Goal: Task Accomplishment & Management: Manage account settings

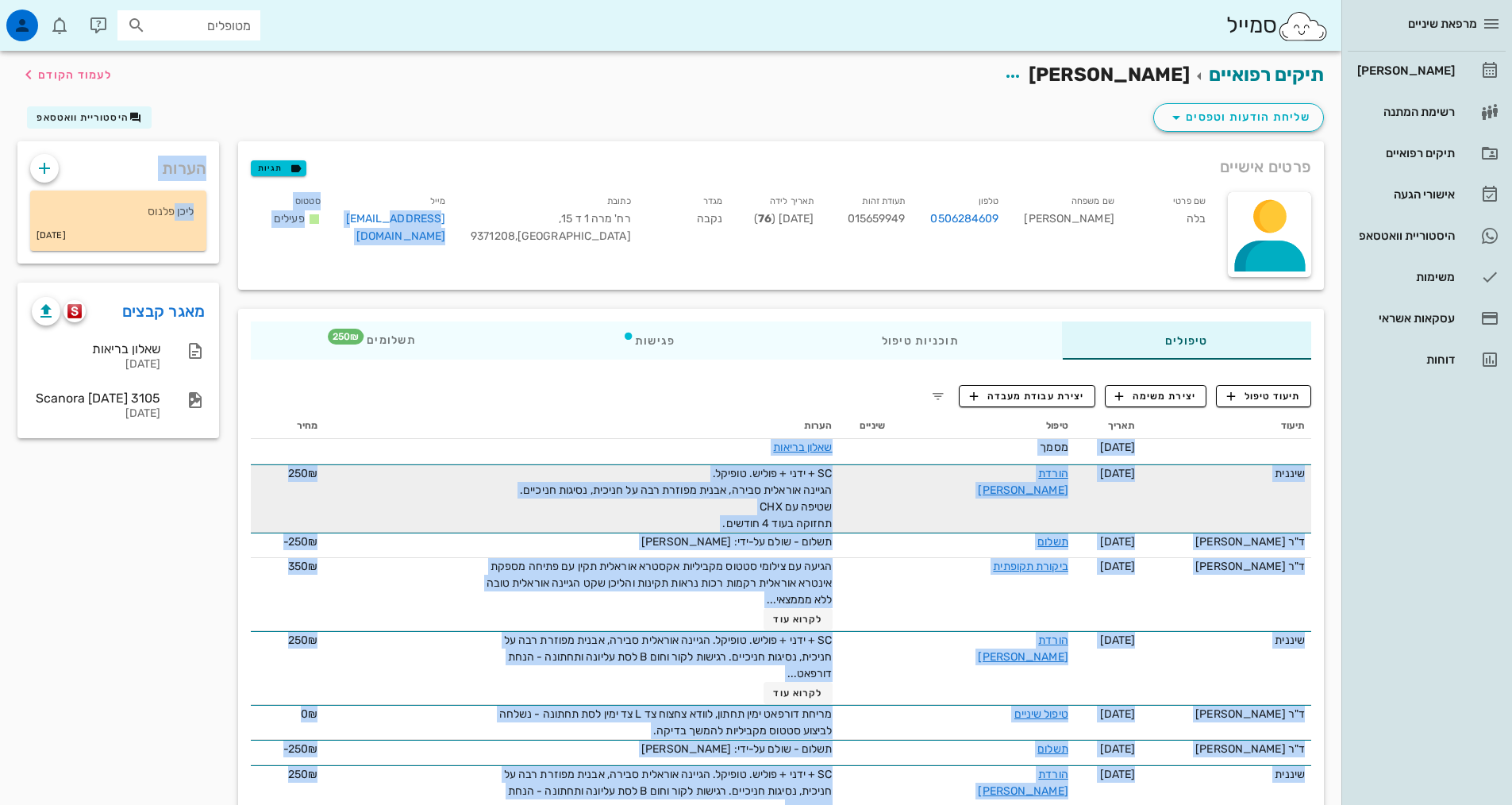
click at [832, 493] on span "SC + ידני + פוליש. טופיקל. הגיינה אוראלית סבירה, אבנית מפוזרת רבה על חניכית, נס…" at bounding box center [676, 498] width 313 height 64
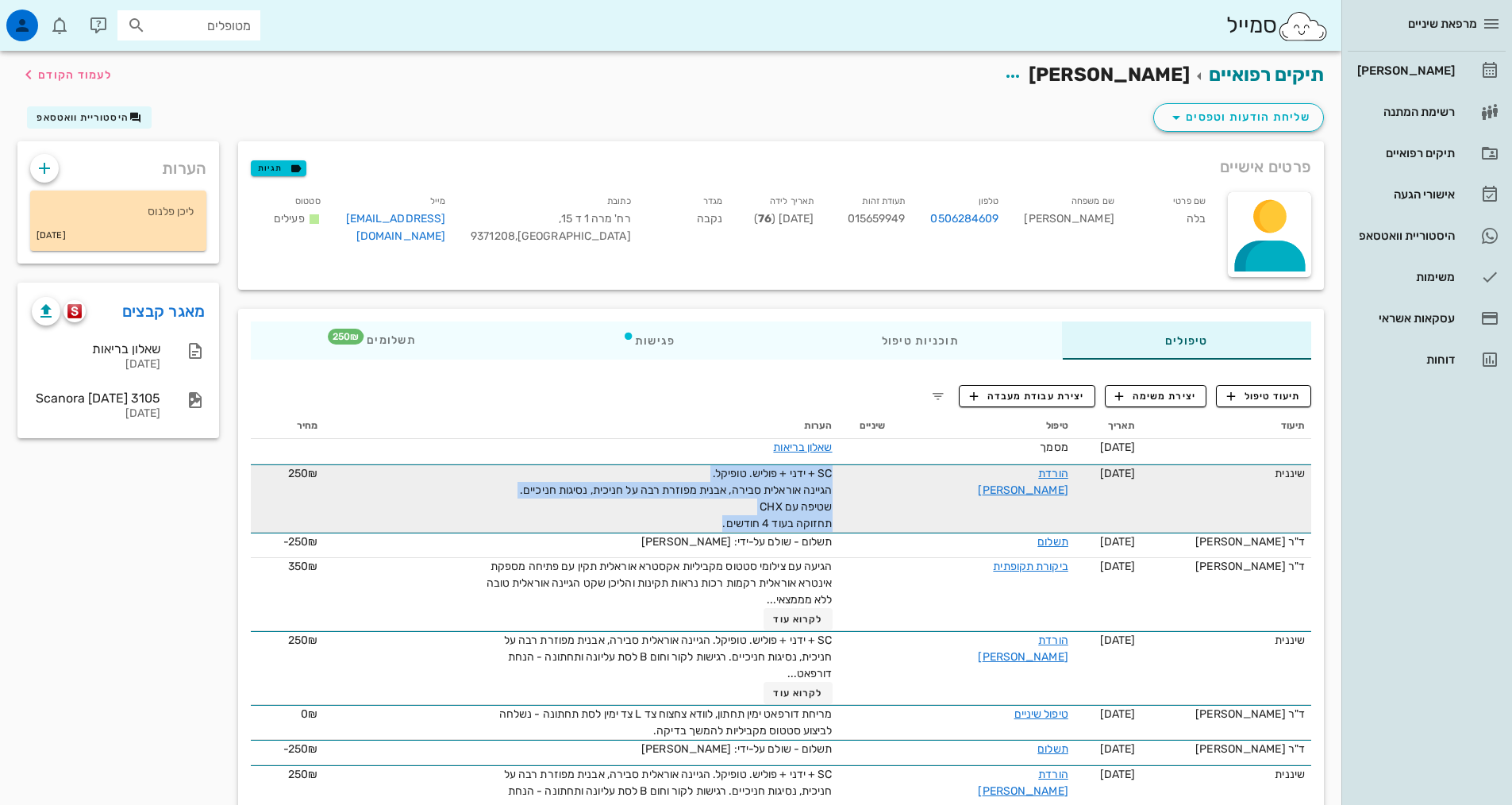
drag, startPoint x: 759, startPoint y: 524, endPoint x: 917, endPoint y: 487, distance: 162.3
click at [917, 487] on tr "שיננית [DATE] הורדת [PERSON_NAME] SC + ידני + פוליש. טופיקל. הגיינה אוראלית סבי…" at bounding box center [781, 498] width 1060 height 68
copy span "SC + ידני + פוליש. טופיקל. הגיינה אוראלית סבירה, אבנית מפוזרת רבה על חניכית, נס…"
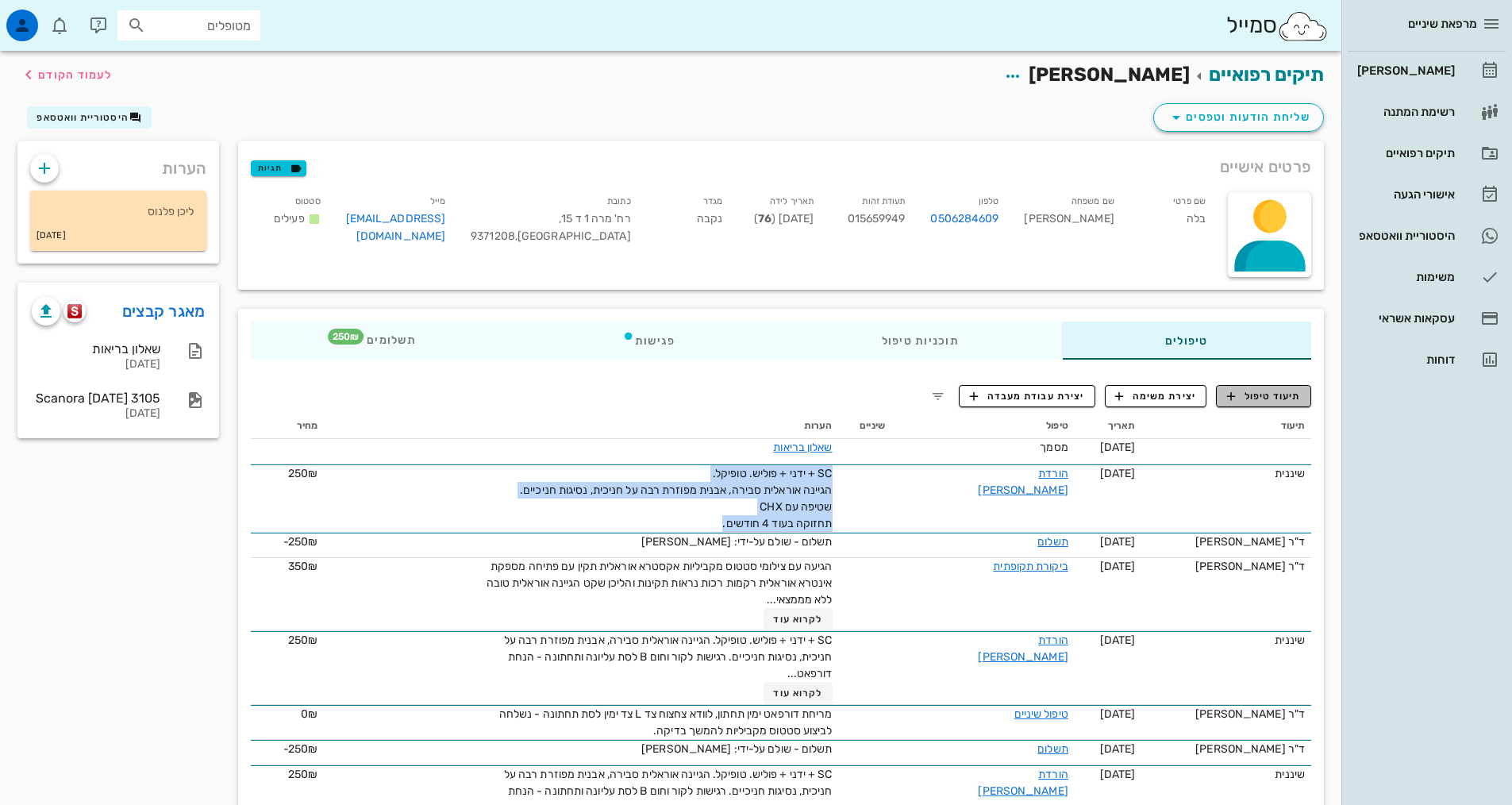
click at [1258, 390] on span "תיעוד טיפול" at bounding box center [1263, 395] width 74 height 14
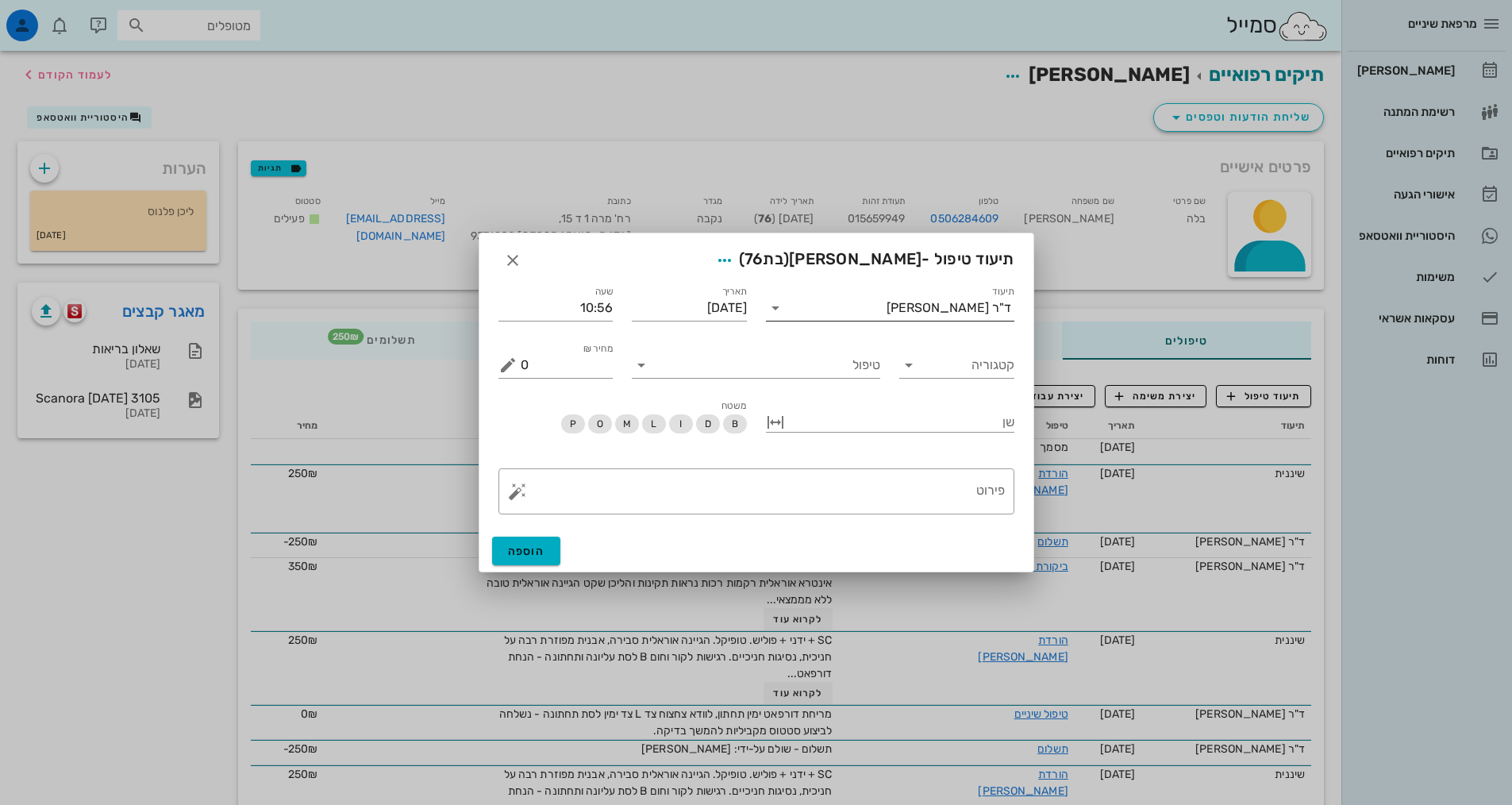
click at [981, 303] on div "ד"ר [PERSON_NAME]" at bounding box center [948, 308] width 124 height 14
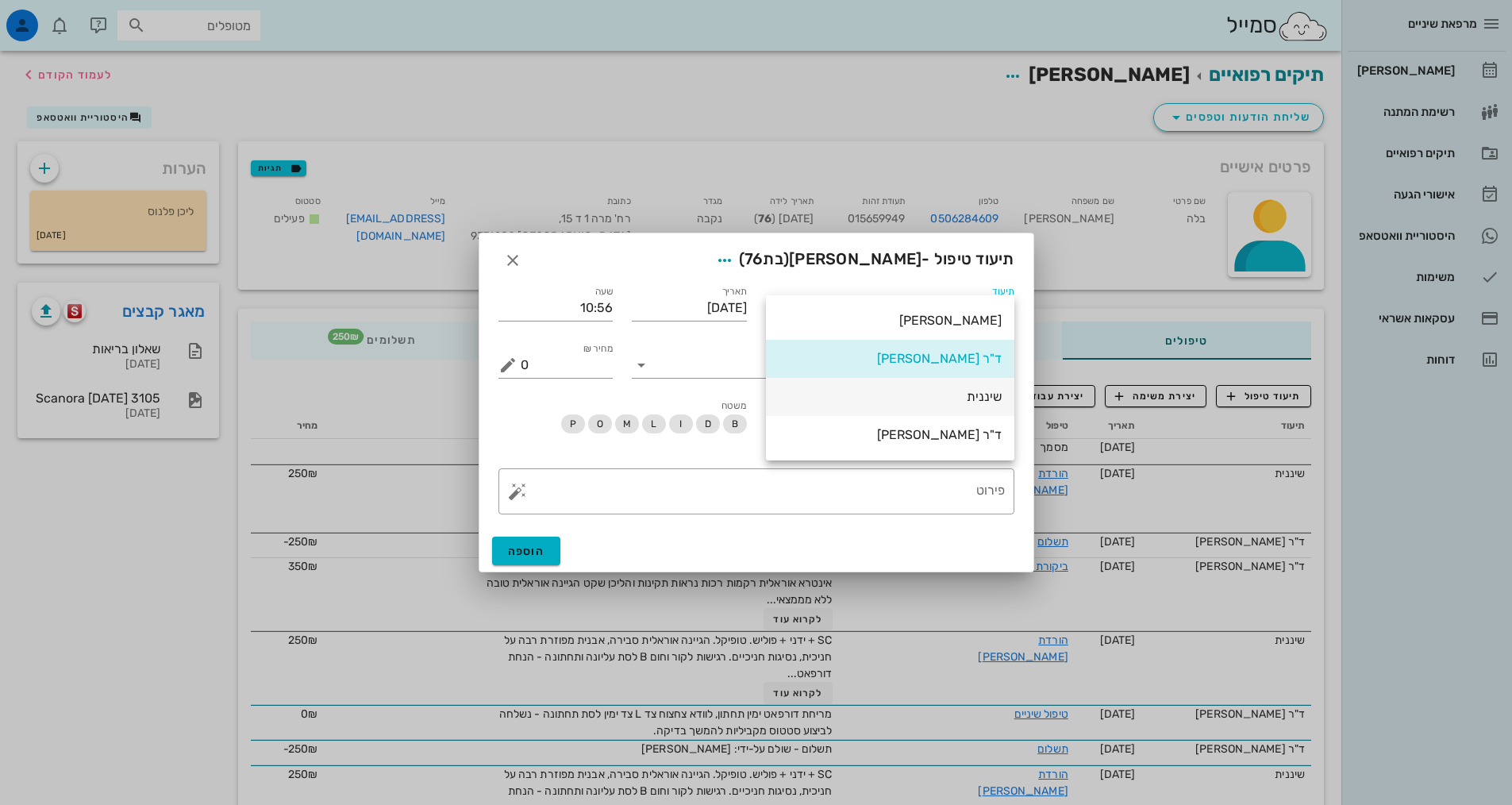
click at [975, 394] on div "שיננית" at bounding box center [889, 396] width 223 height 15
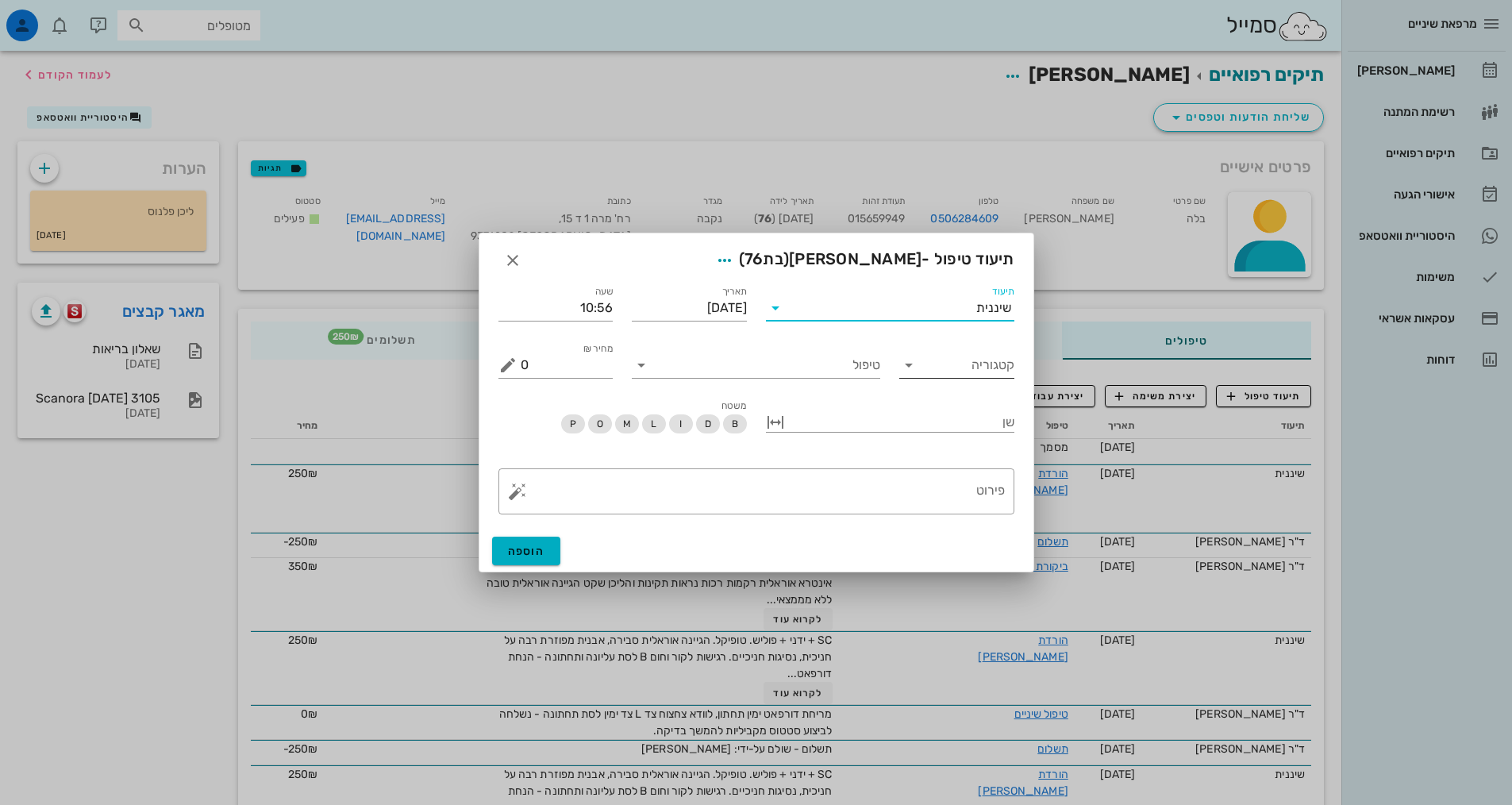
click at [996, 363] on input "קטגוריה" at bounding box center [969, 365] width 90 height 26
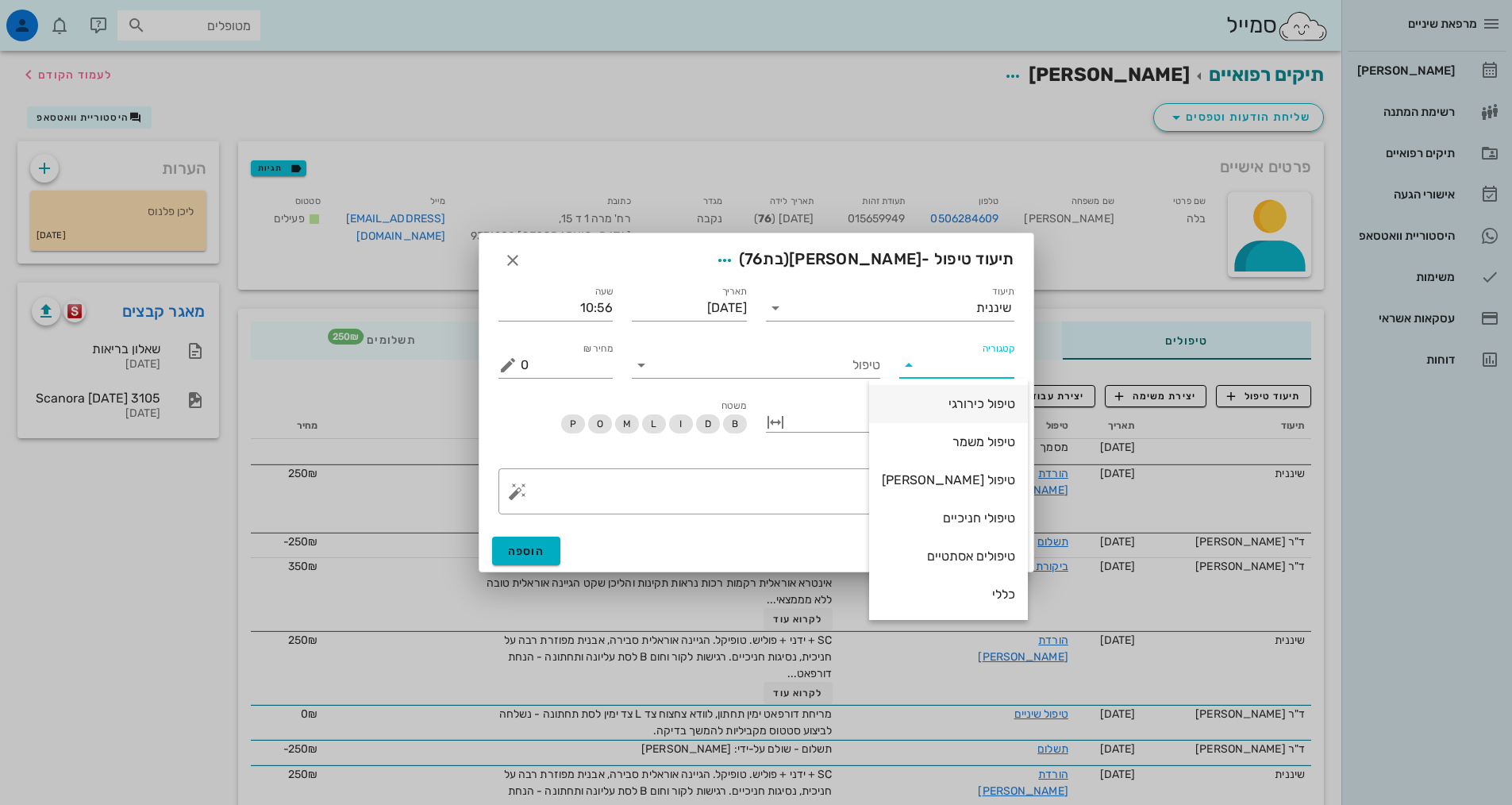
scroll to position [153, 0]
click at [991, 521] on div "שיננית" at bounding box center [948, 518] width 133 height 15
type input "שיננית"
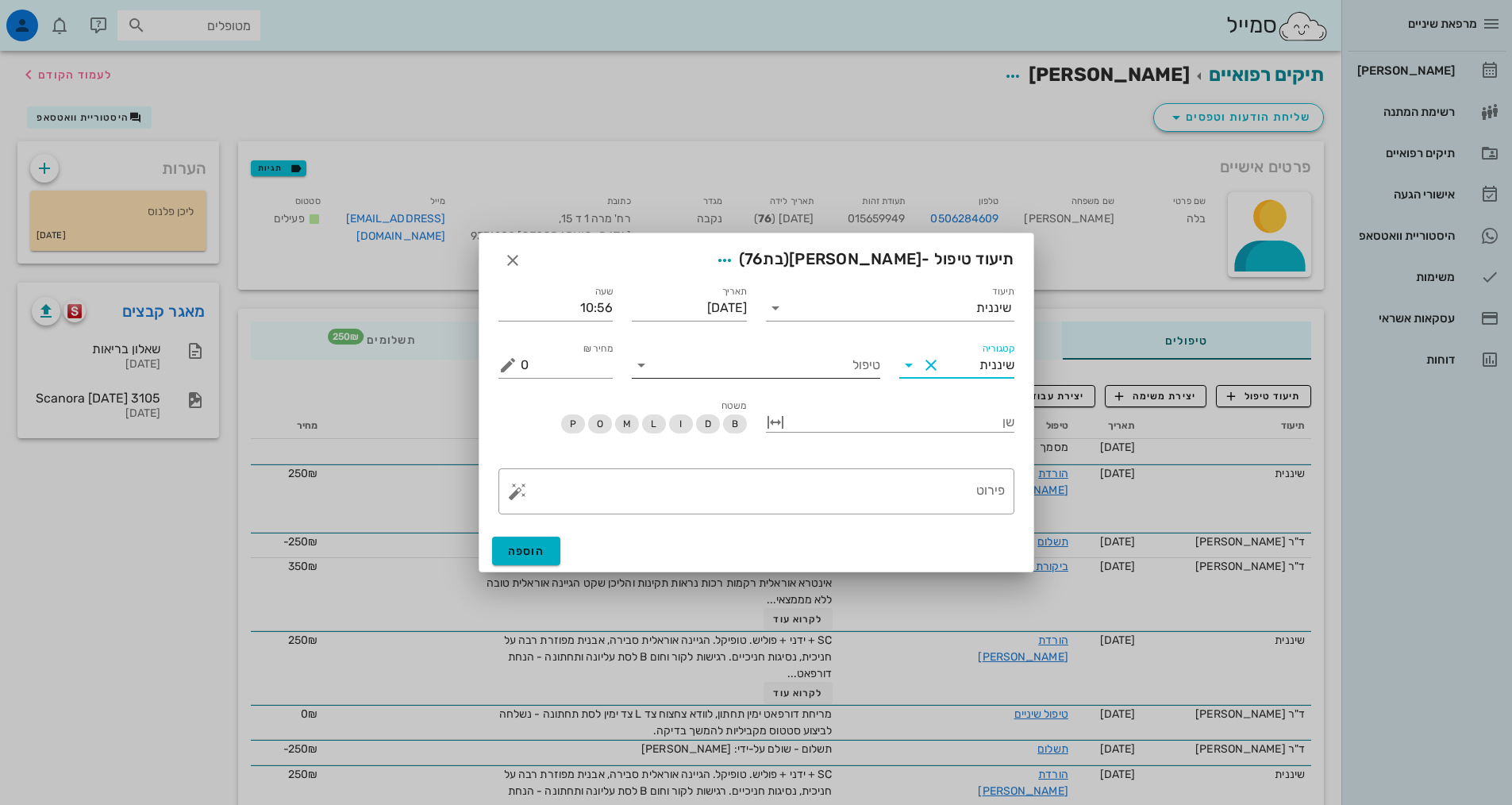
click at [868, 371] on input "טיפול" at bounding box center [767, 365] width 226 height 26
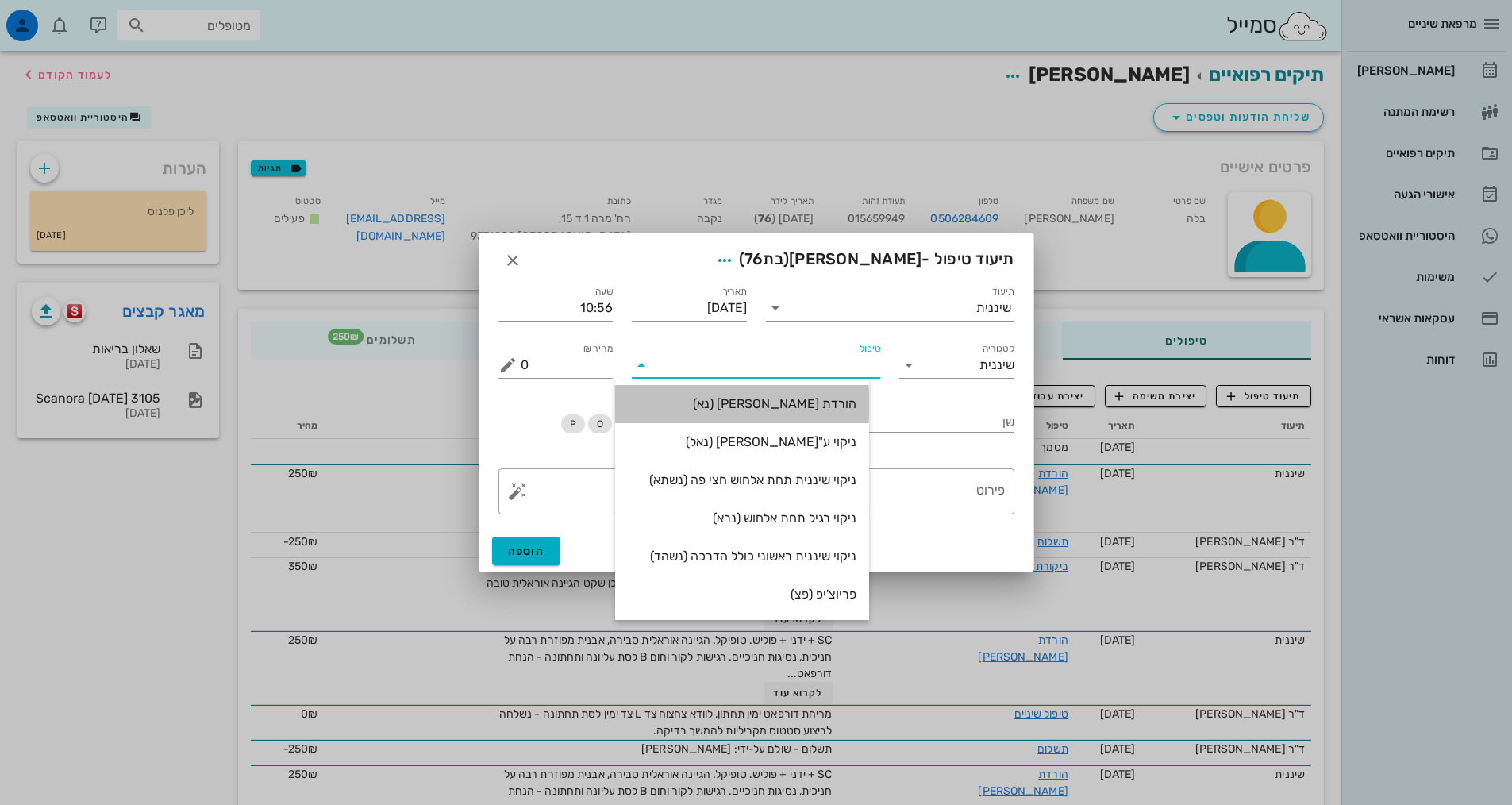
click at [852, 395] on div "הורדת [PERSON_NAME] (נא)" at bounding box center [742, 403] width 229 height 34
type input "250"
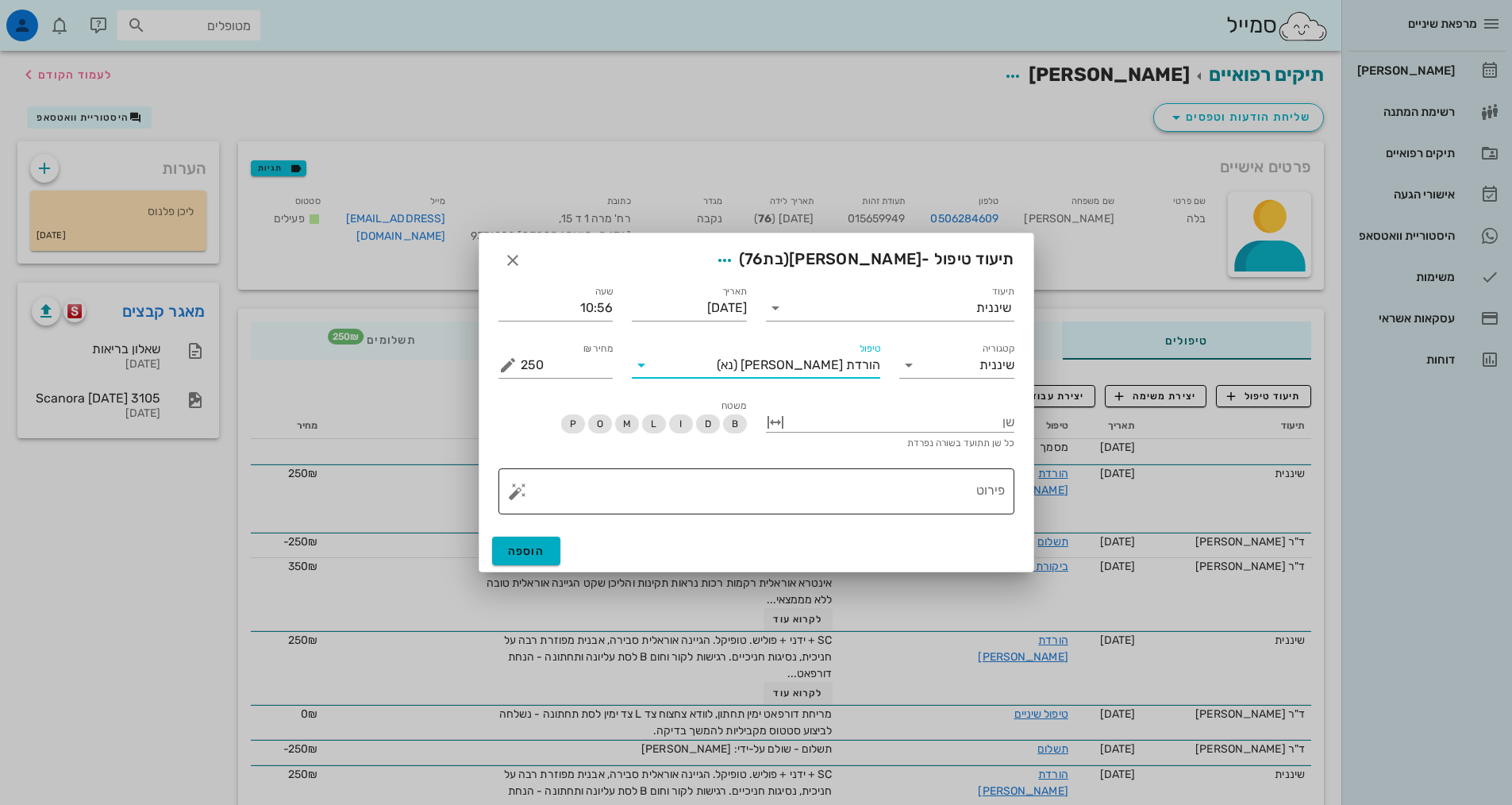
click at [950, 489] on textarea "פירוט" at bounding box center [763, 495] width 484 height 38
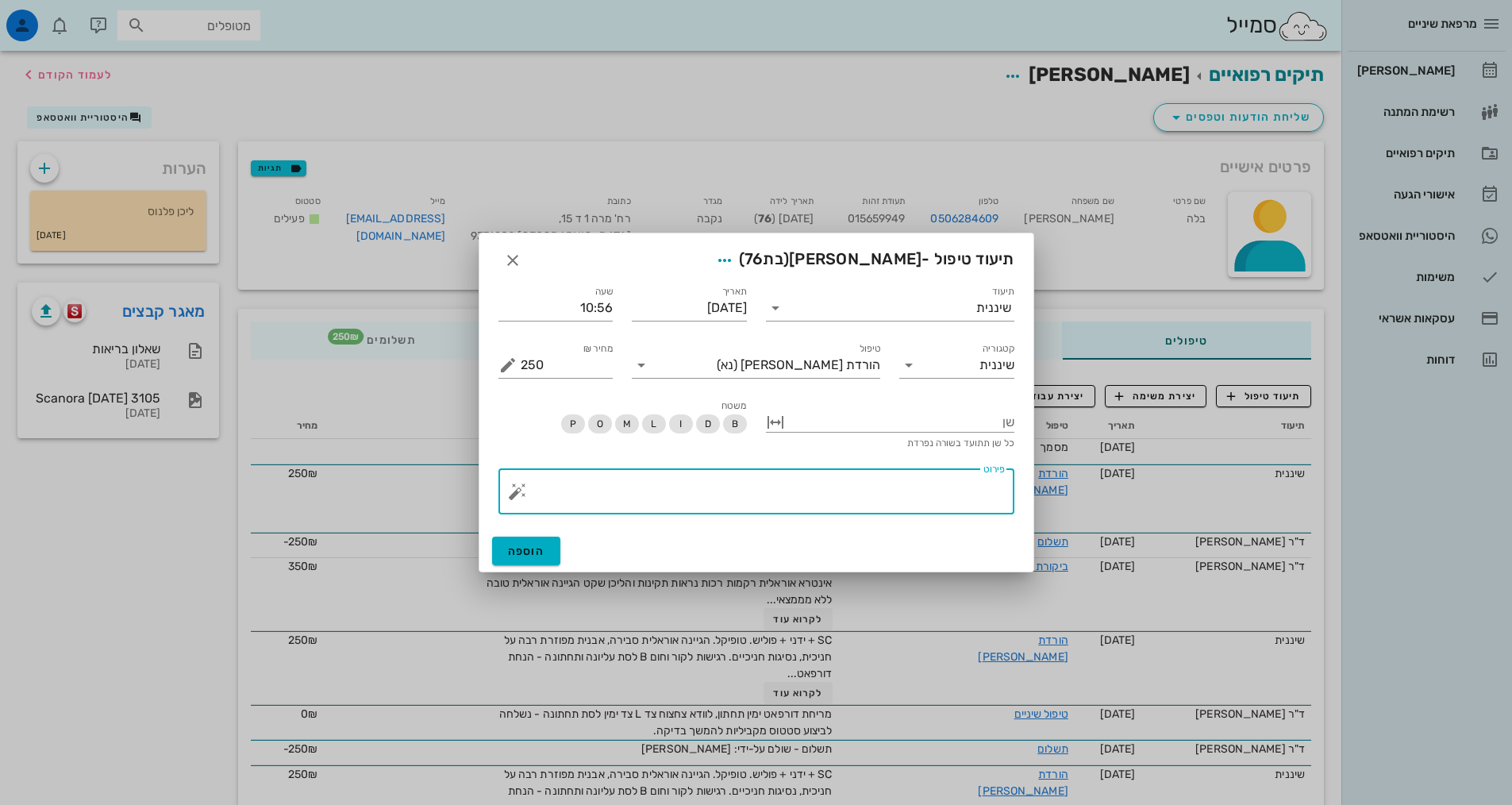
paste textarea "SC + ידני + פוליש. טופיקל. הגיינה אוראלית סבירה, אבנית מפוזרת רבה על חניכית, נס…"
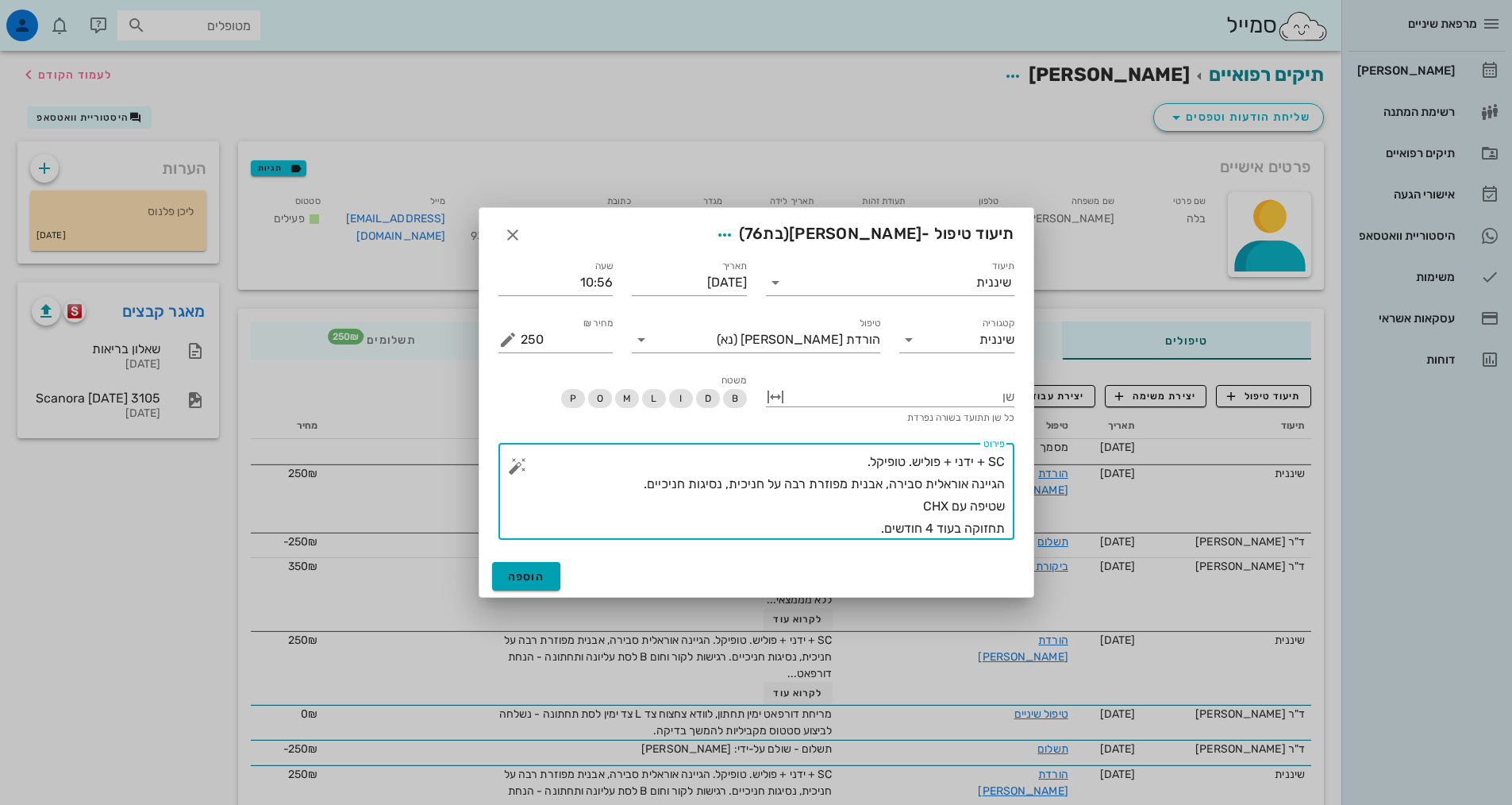
type textarea "SC + ידני + פוליש. טופיקל. הגיינה אוראלית סבירה, אבנית מפוזרת רבה על חניכית, נס…"
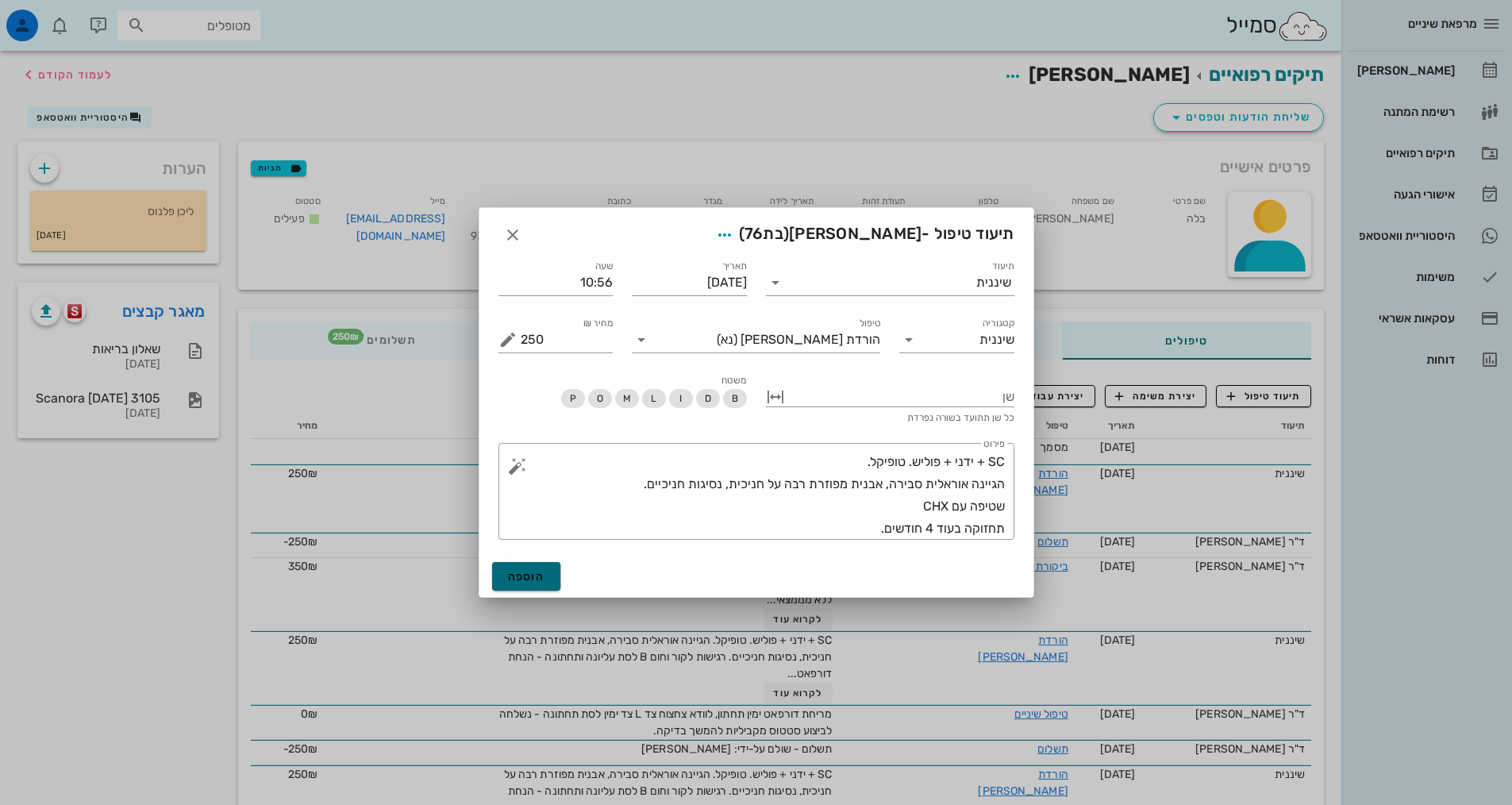
click at [512, 577] on span "הוספה" at bounding box center [526, 576] width 37 height 13
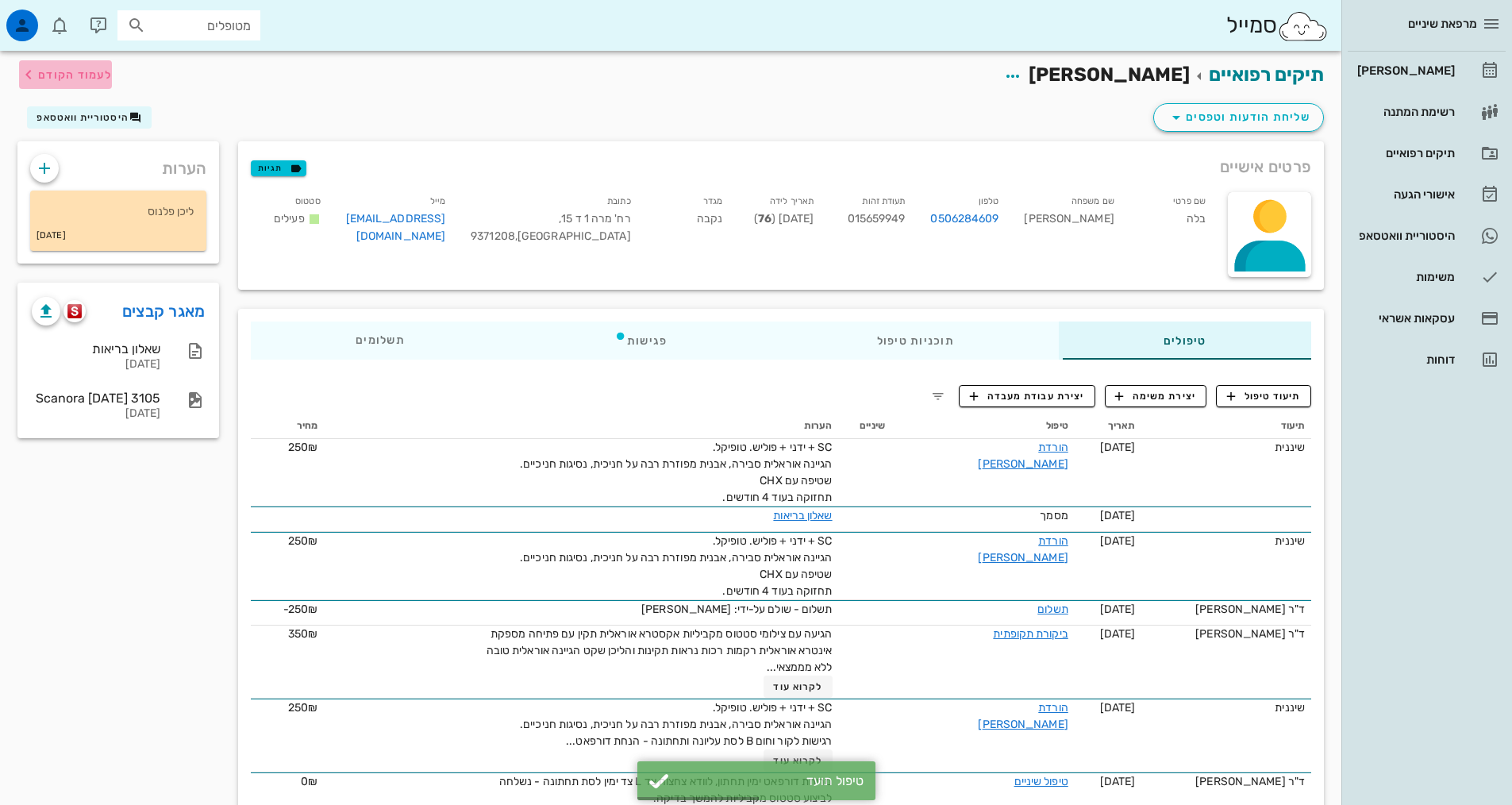
click at [56, 76] on span "לעמוד הקודם" at bounding box center [75, 75] width 74 height 13
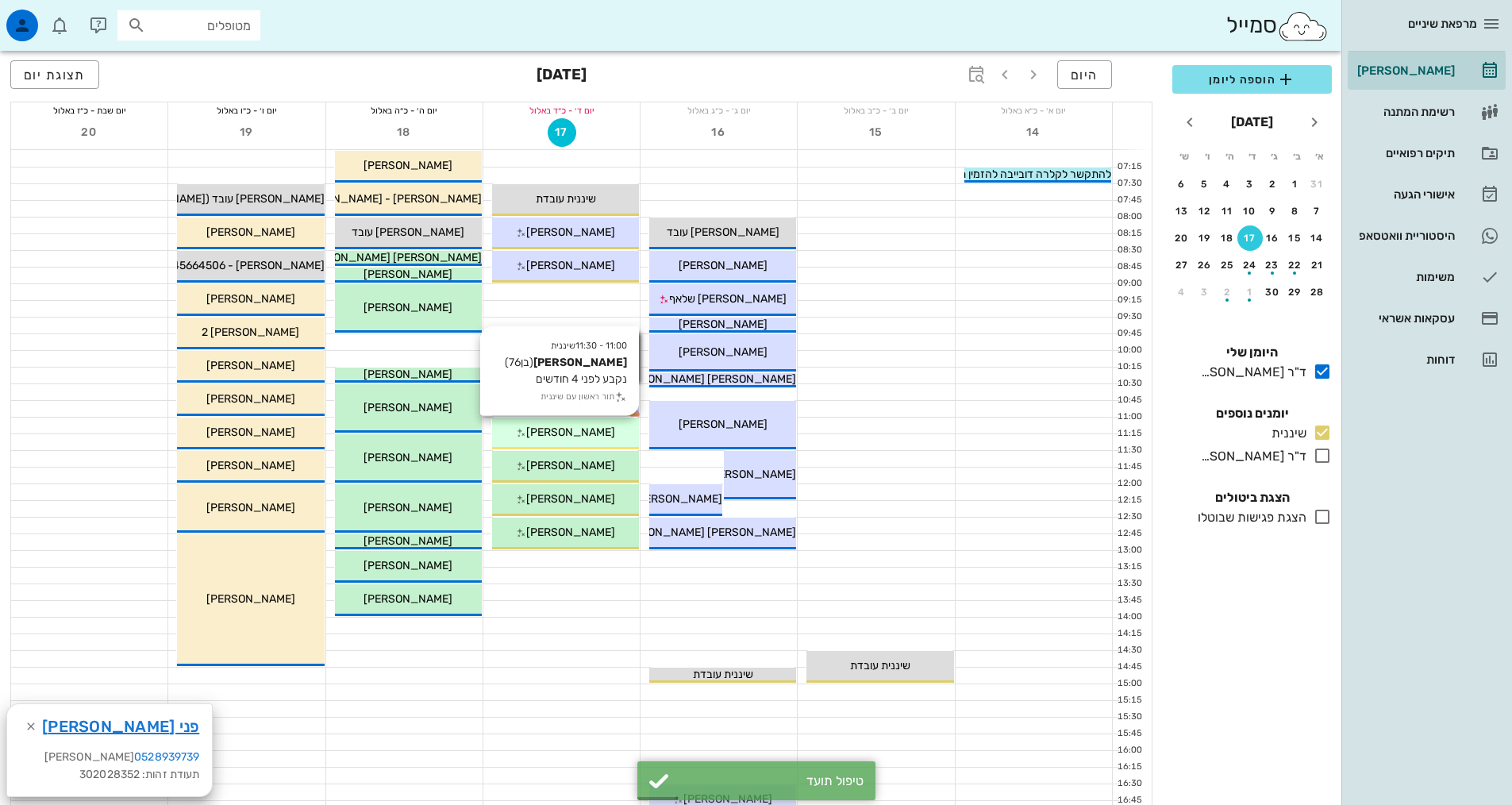
click at [525, 433] on div "[PERSON_NAME]" at bounding box center [565, 432] width 147 height 17
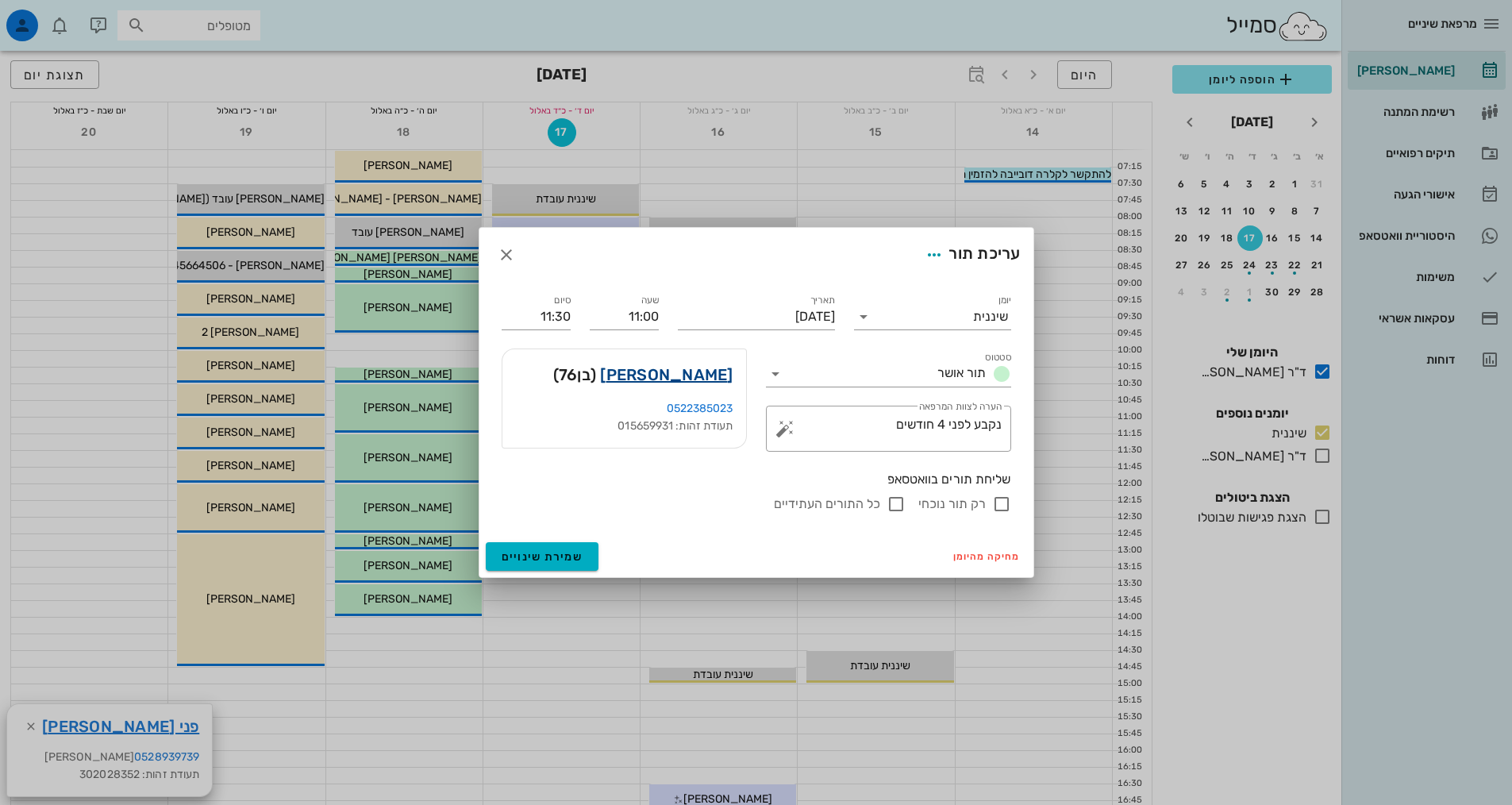
click at [683, 376] on link "[PERSON_NAME]" at bounding box center [666, 375] width 133 height 26
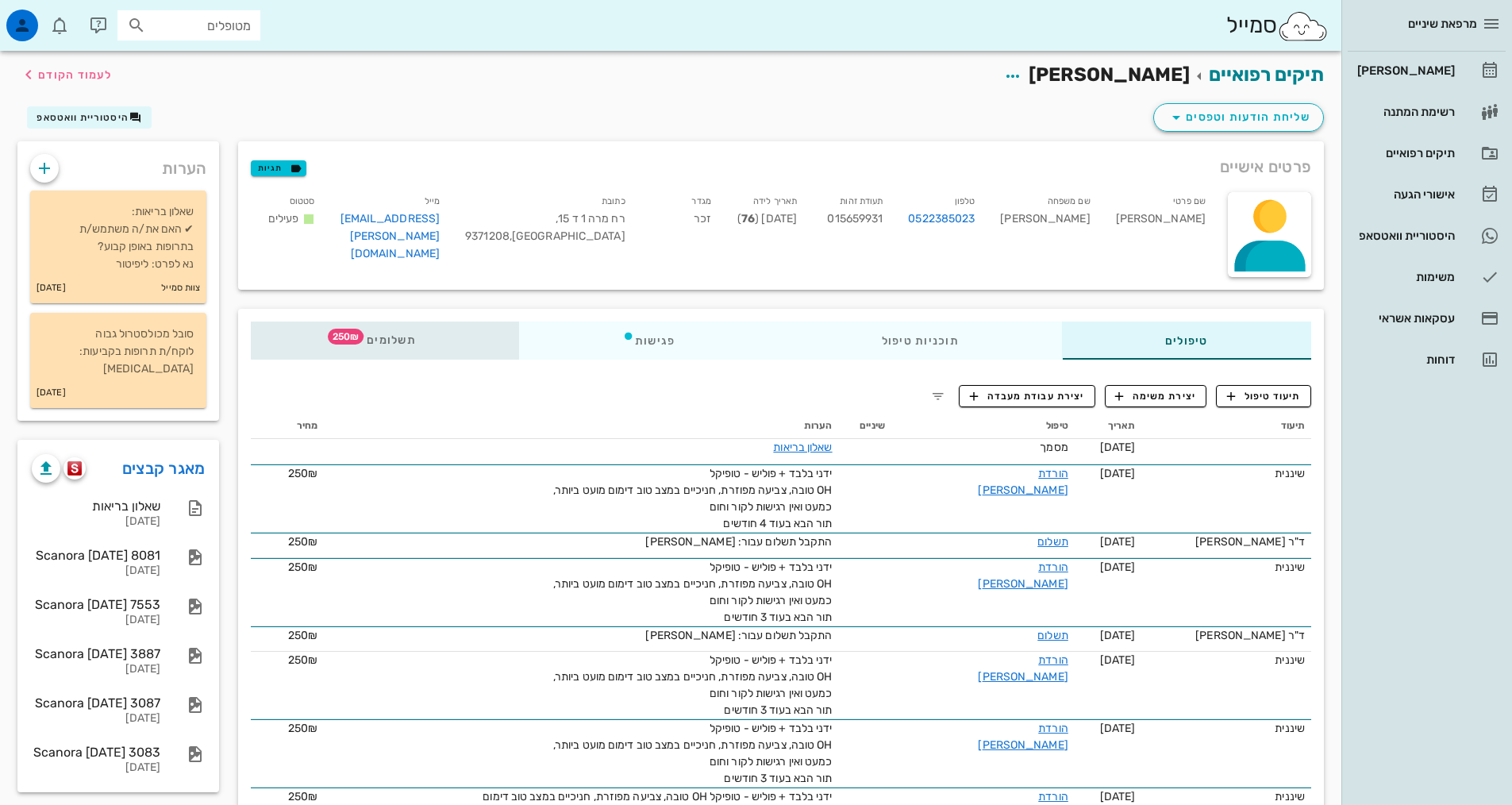
click at [360, 334] on span "250₪" at bounding box center [345, 336] width 36 height 16
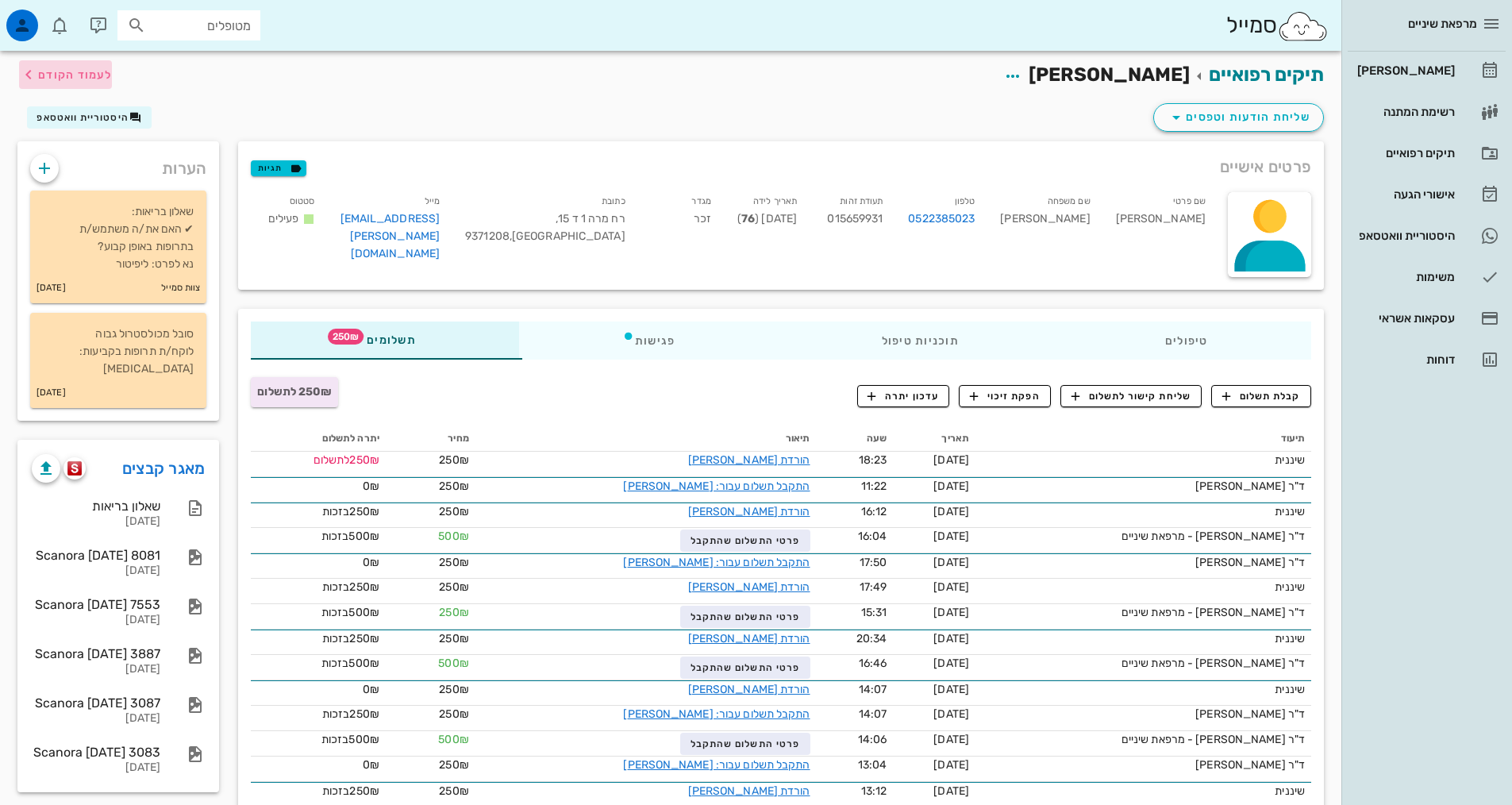
click at [38, 75] on span "לעמוד הקודם" at bounding box center [75, 75] width 74 height 13
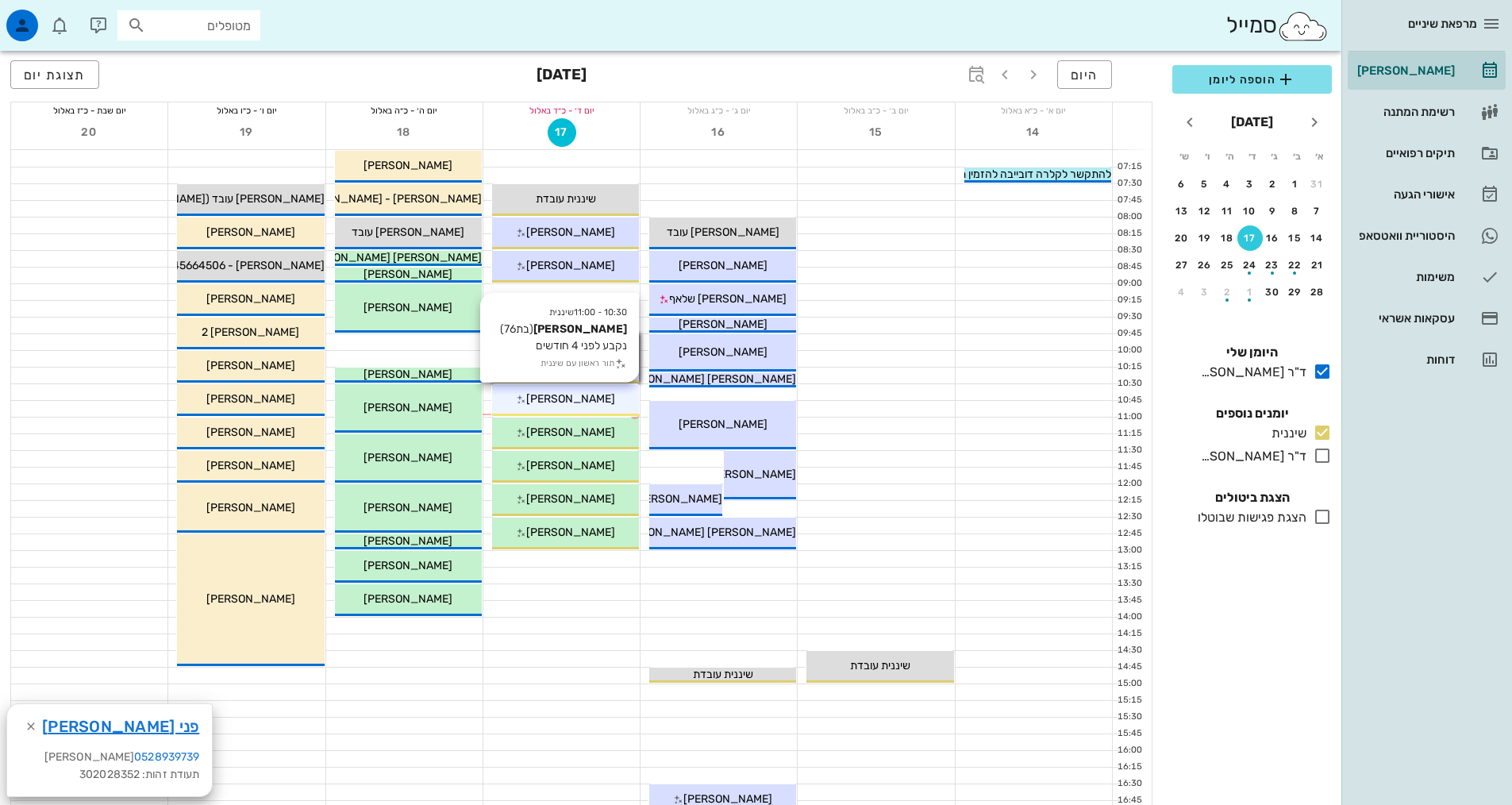
click at [589, 390] on div "[PERSON_NAME]" at bounding box center [565, 399] width 147 height 17
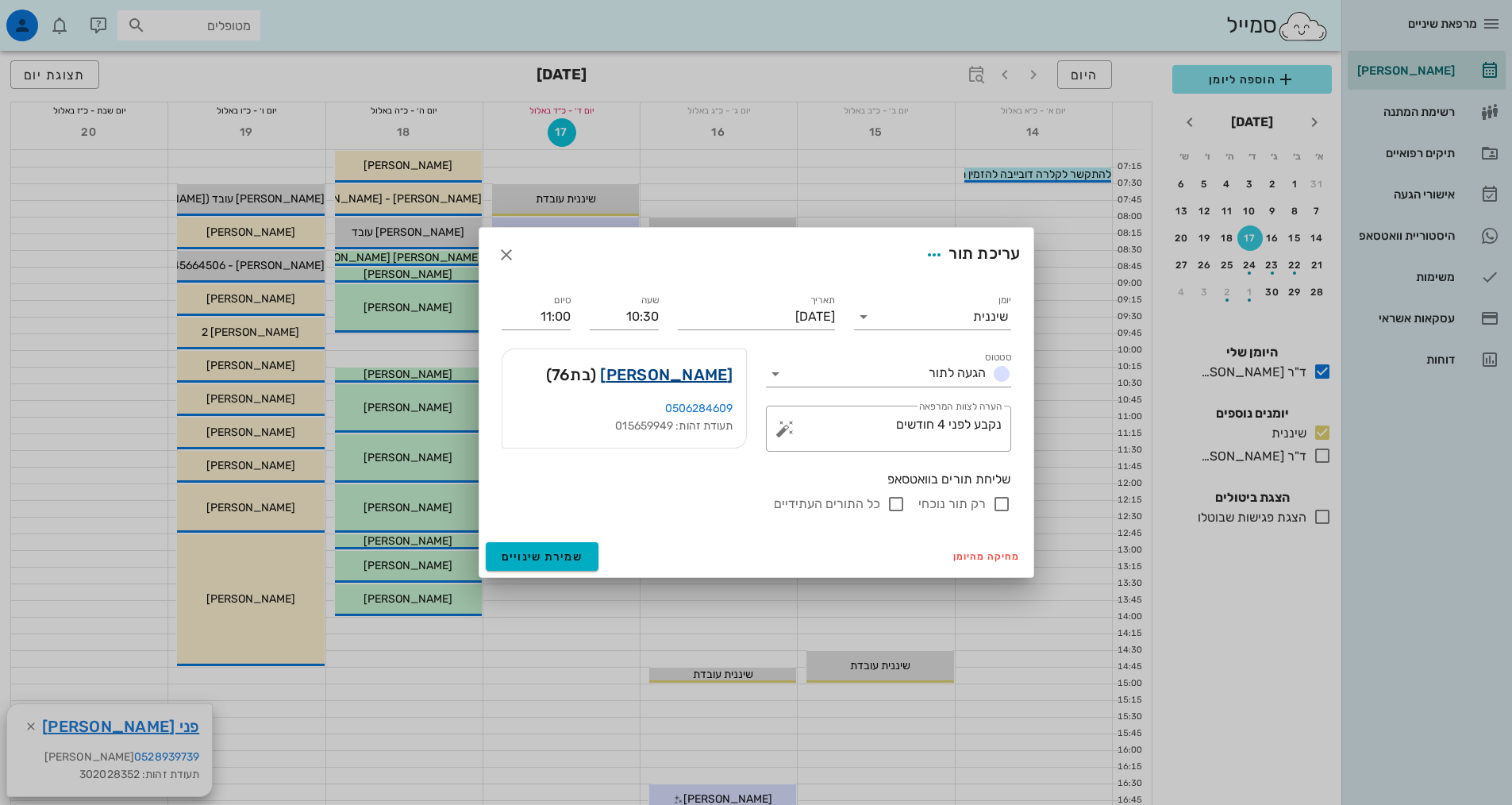
click at [682, 377] on link "[PERSON_NAME]" at bounding box center [666, 375] width 133 height 26
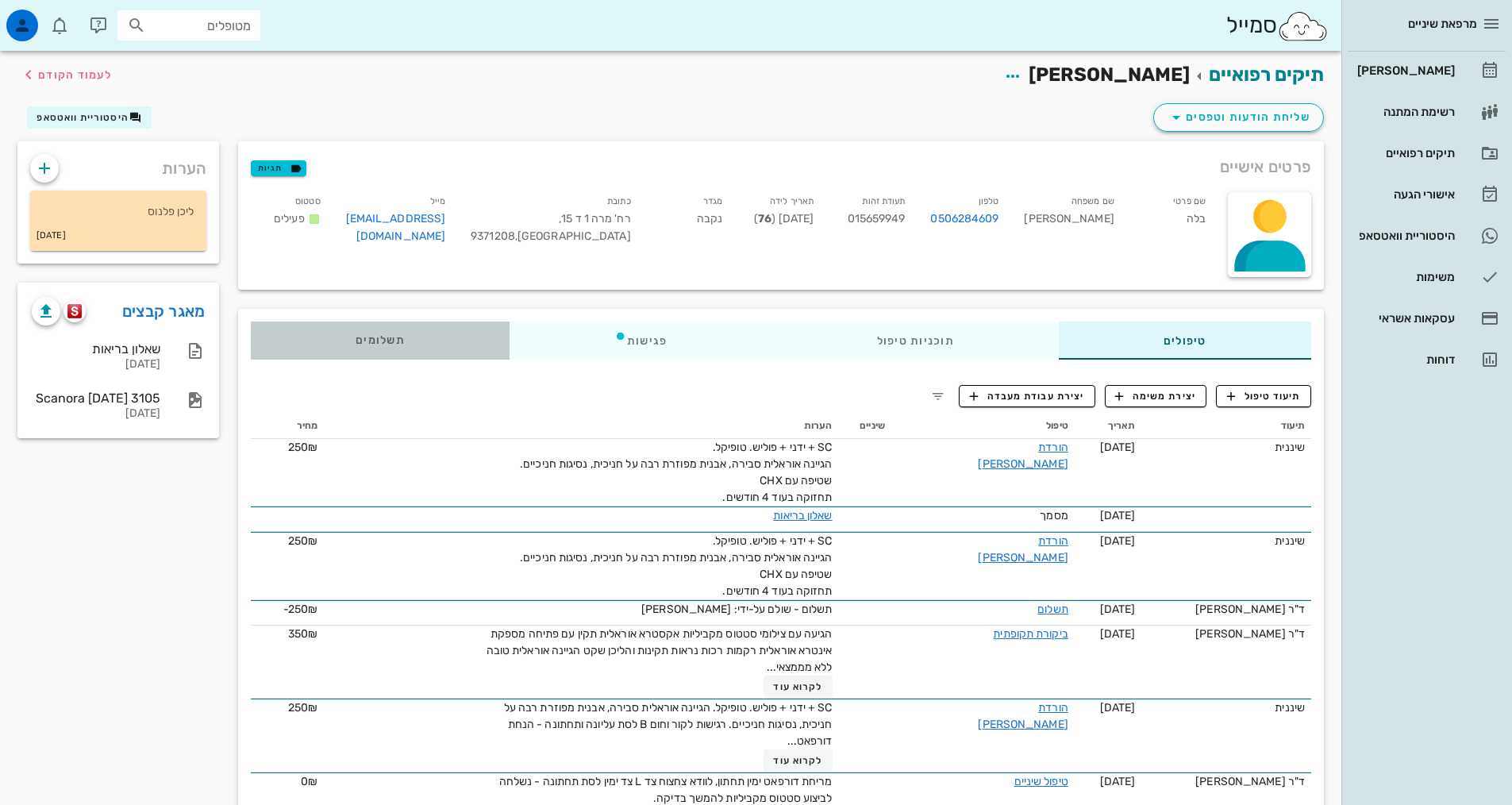
click at [396, 330] on div "תשלומים 0₪" at bounding box center [380, 341] width 259 height 38
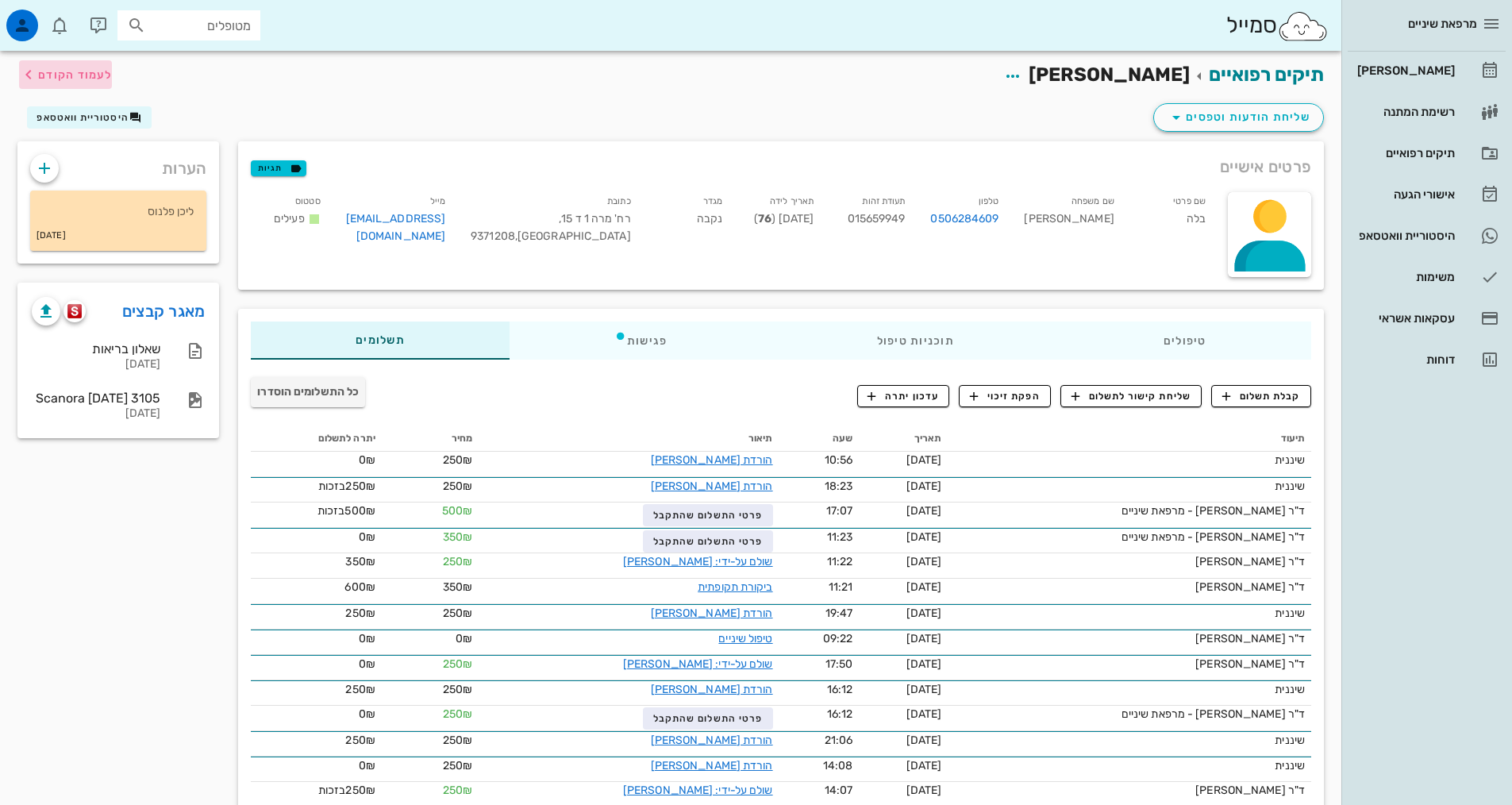
click at [27, 70] on icon "button" at bounding box center [28, 75] width 19 height 19
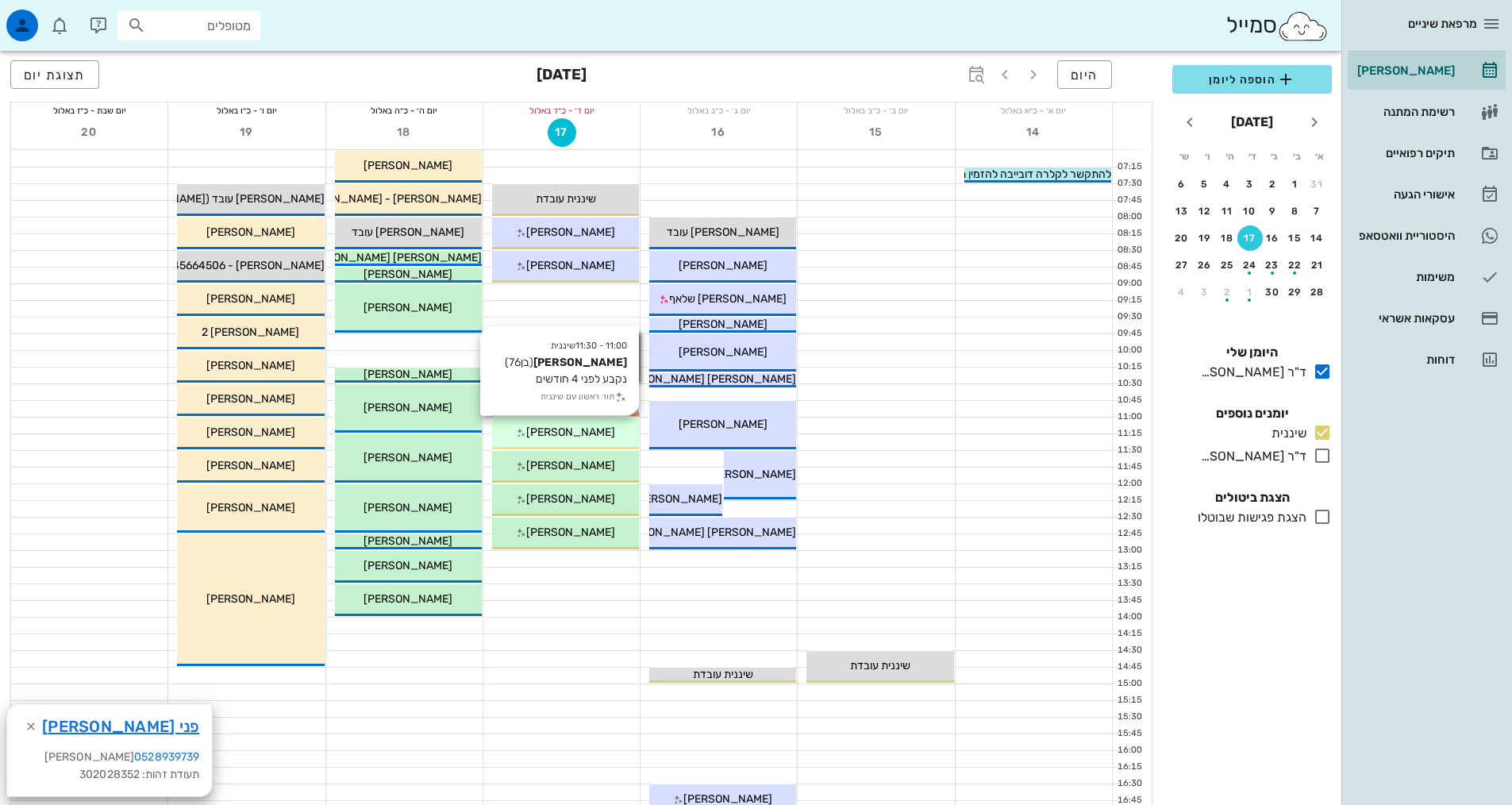
click at [585, 440] on div "11:00 - 11:30 שיננית [PERSON_NAME] (בן 76 ) נקבע לפני 4 חודשים תור ראשון עם שינ…" at bounding box center [565, 434] width 147 height 32
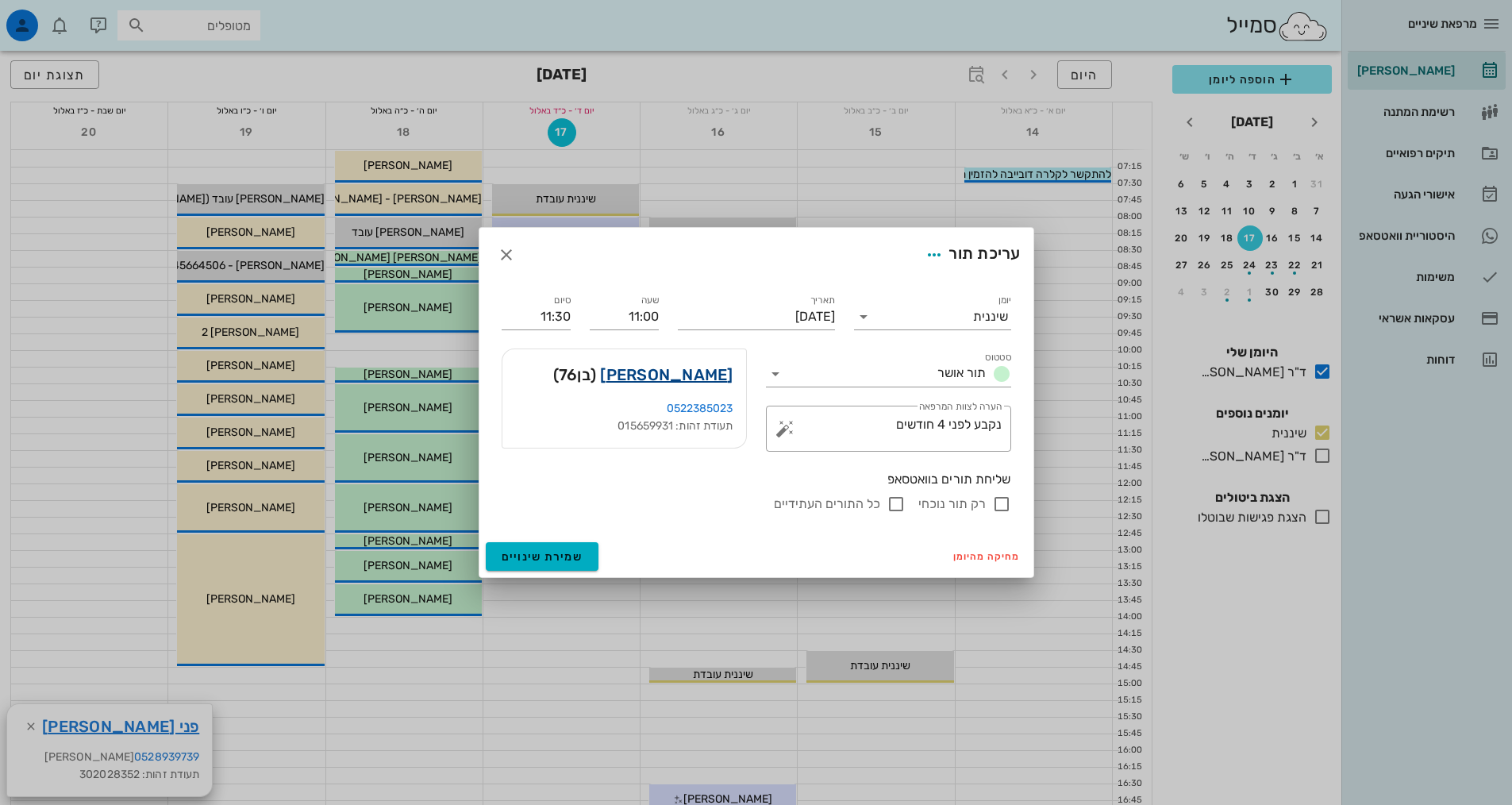
click at [720, 376] on link "[PERSON_NAME]" at bounding box center [666, 375] width 133 height 26
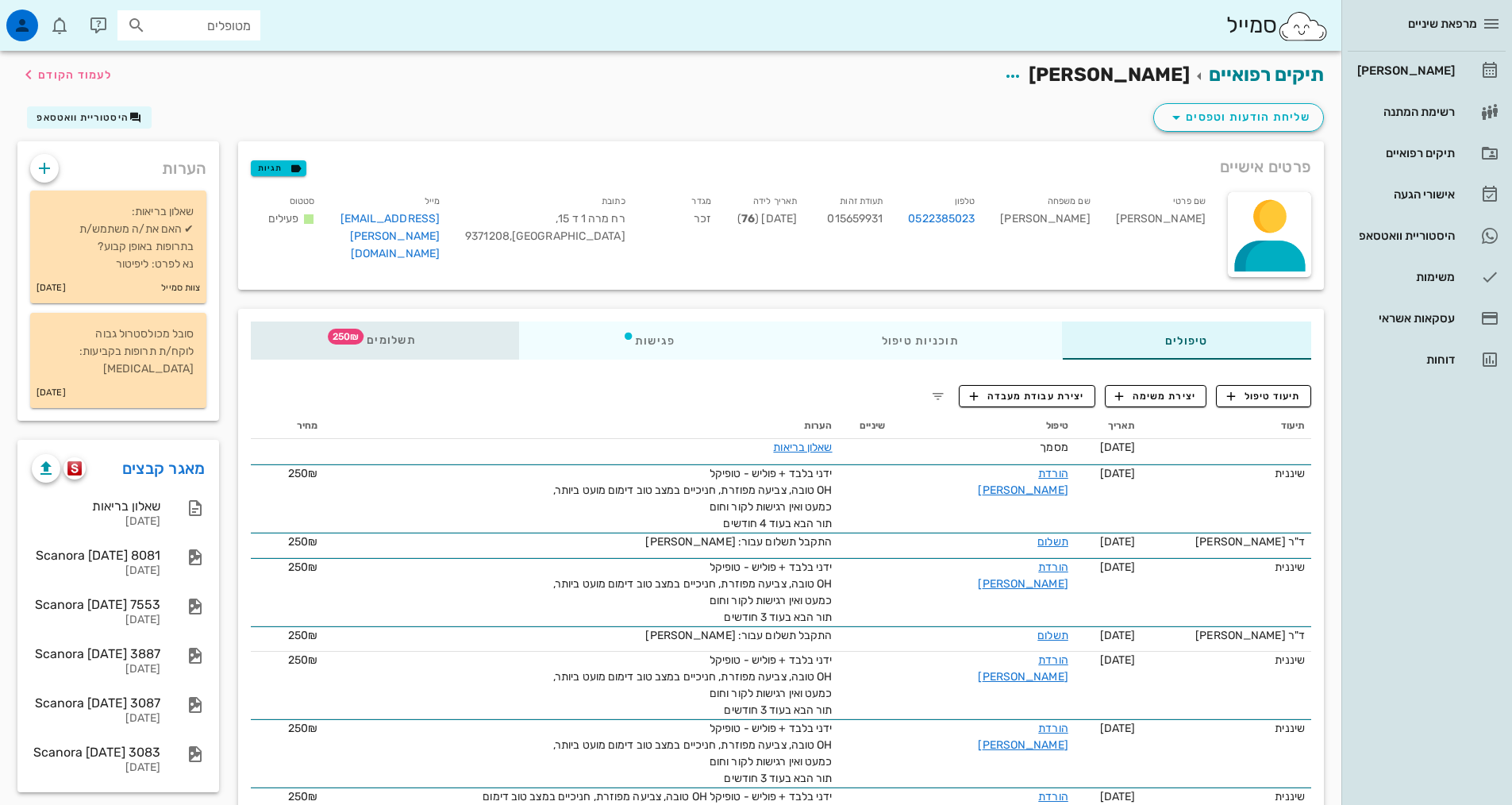
click at [429, 337] on div "תשלומים 250₪" at bounding box center [385, 341] width 269 height 38
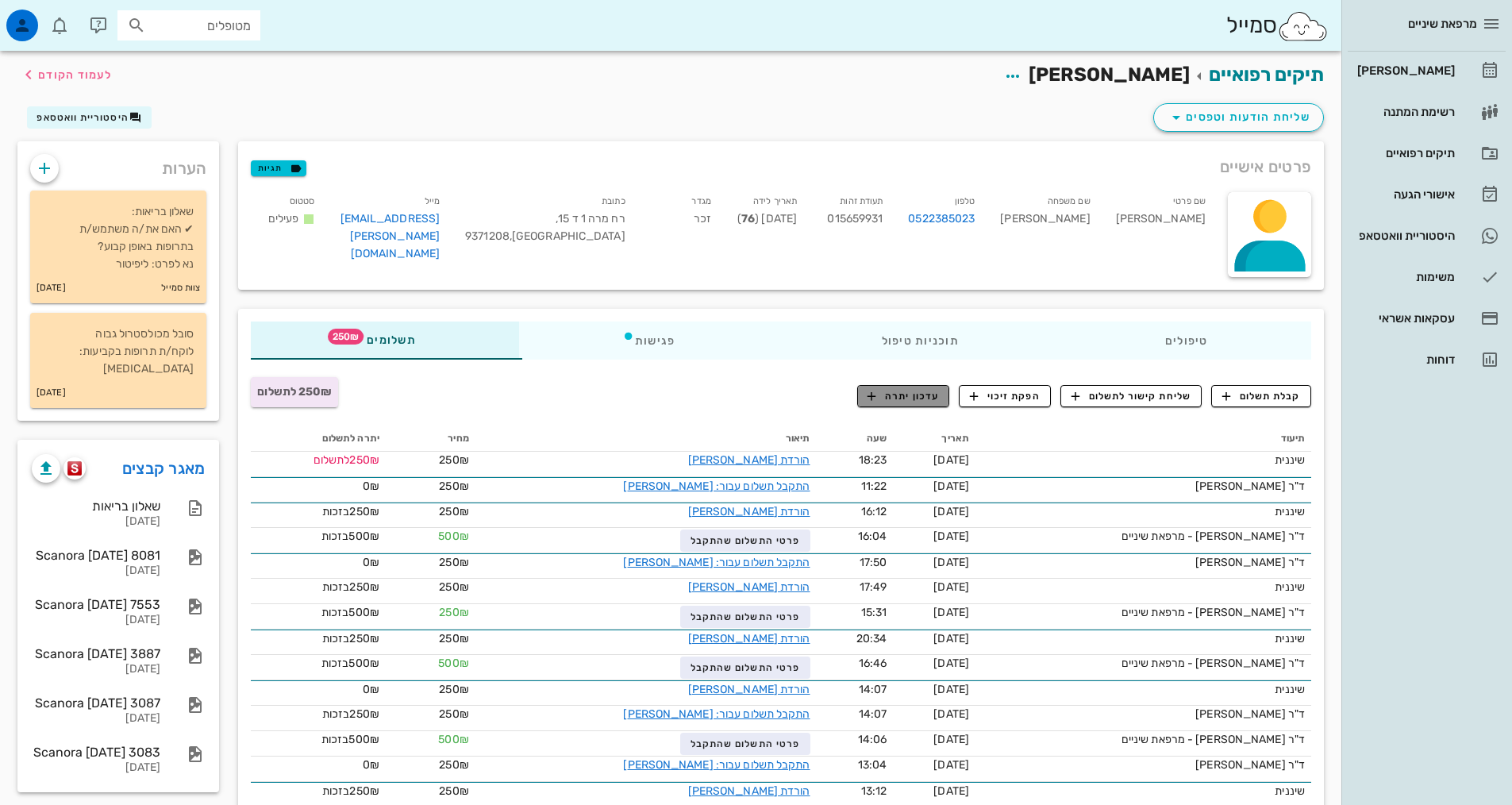
click at [927, 400] on span "עדכון יתרה" at bounding box center [903, 395] width 71 height 14
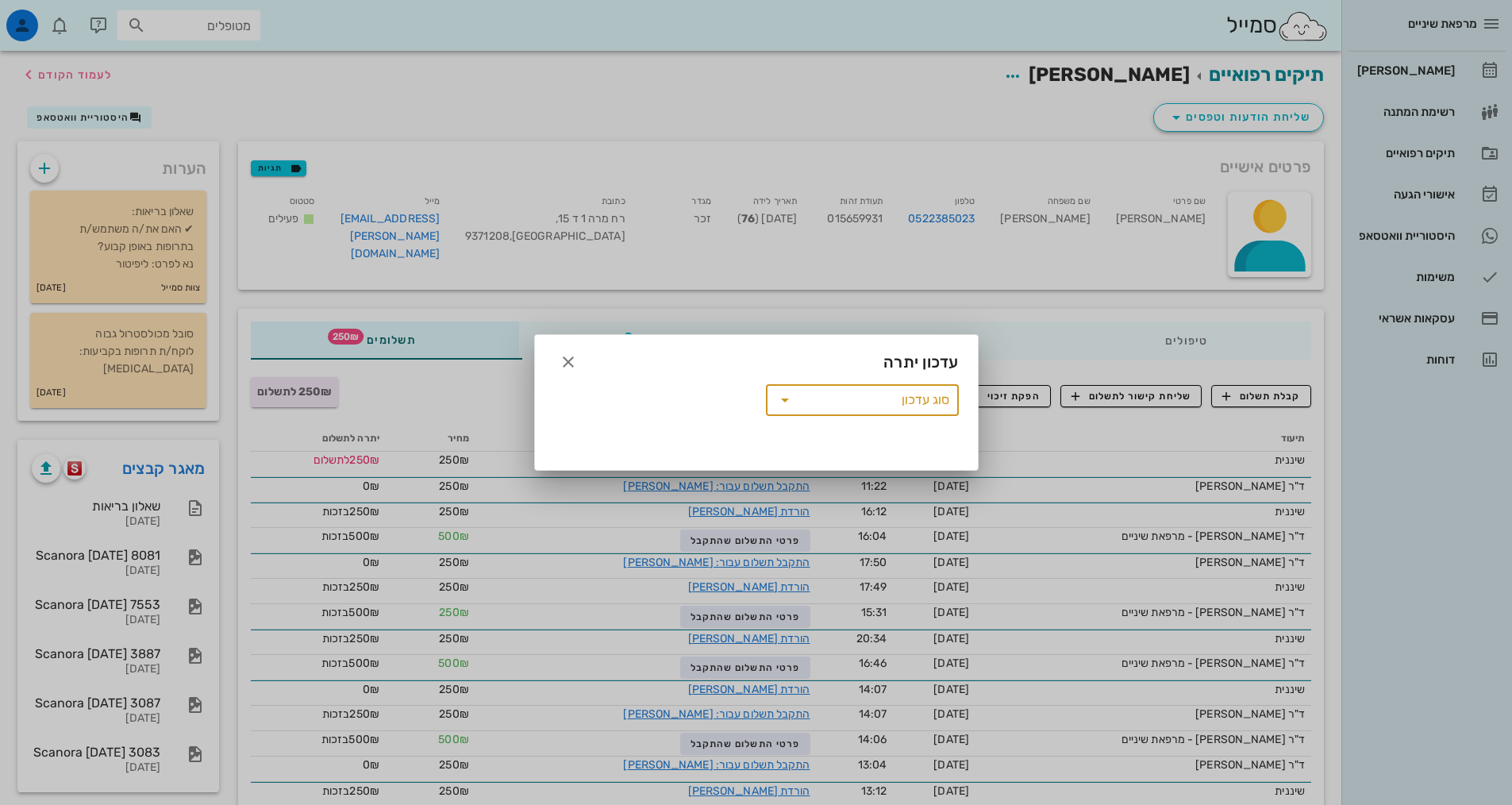
click at [859, 408] on input "סוג עדכון" at bounding box center [873, 400] width 152 height 26
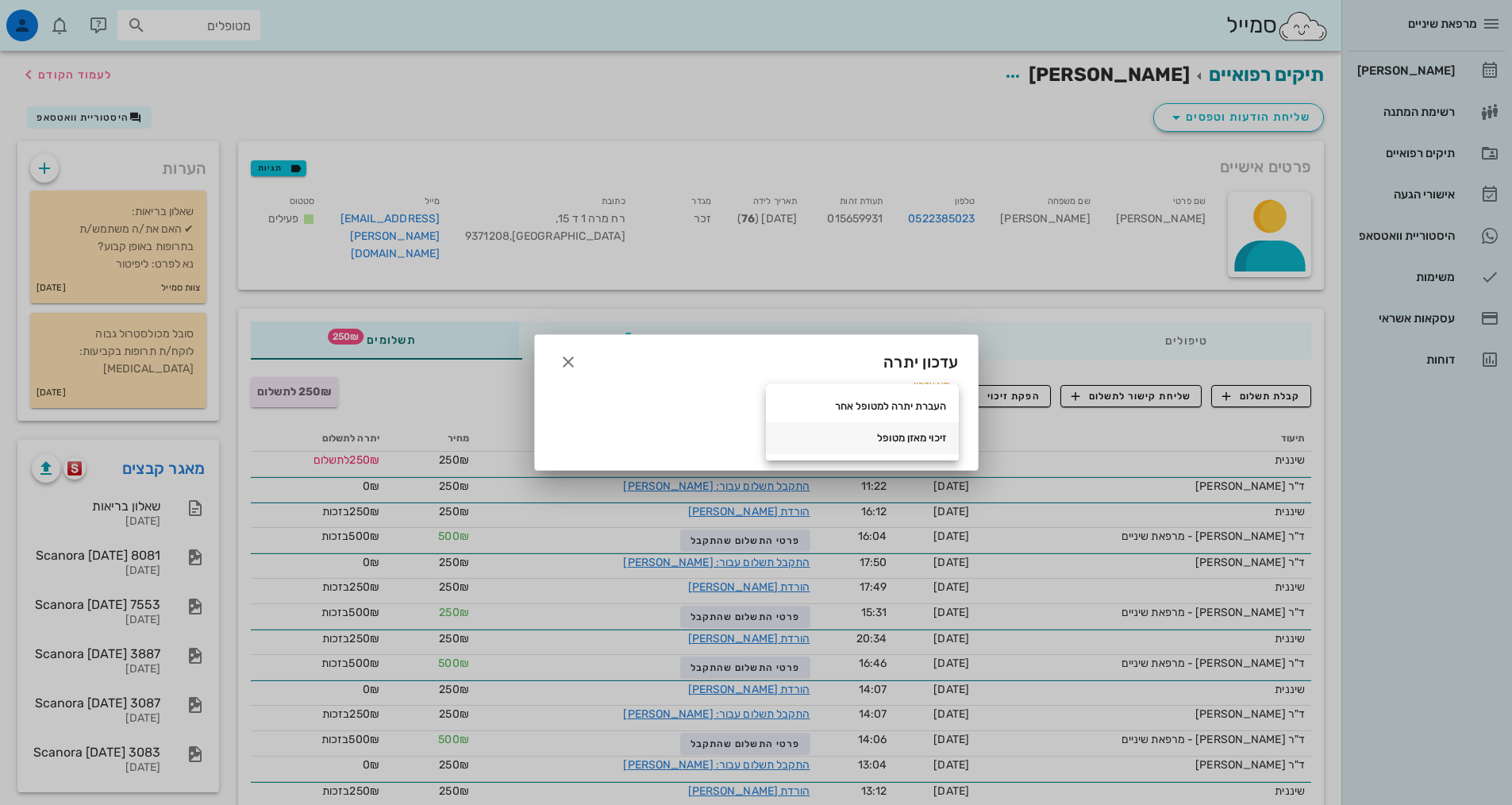
click at [881, 446] on div "זיכוי מאזן מטופל" at bounding box center [862, 438] width 167 height 26
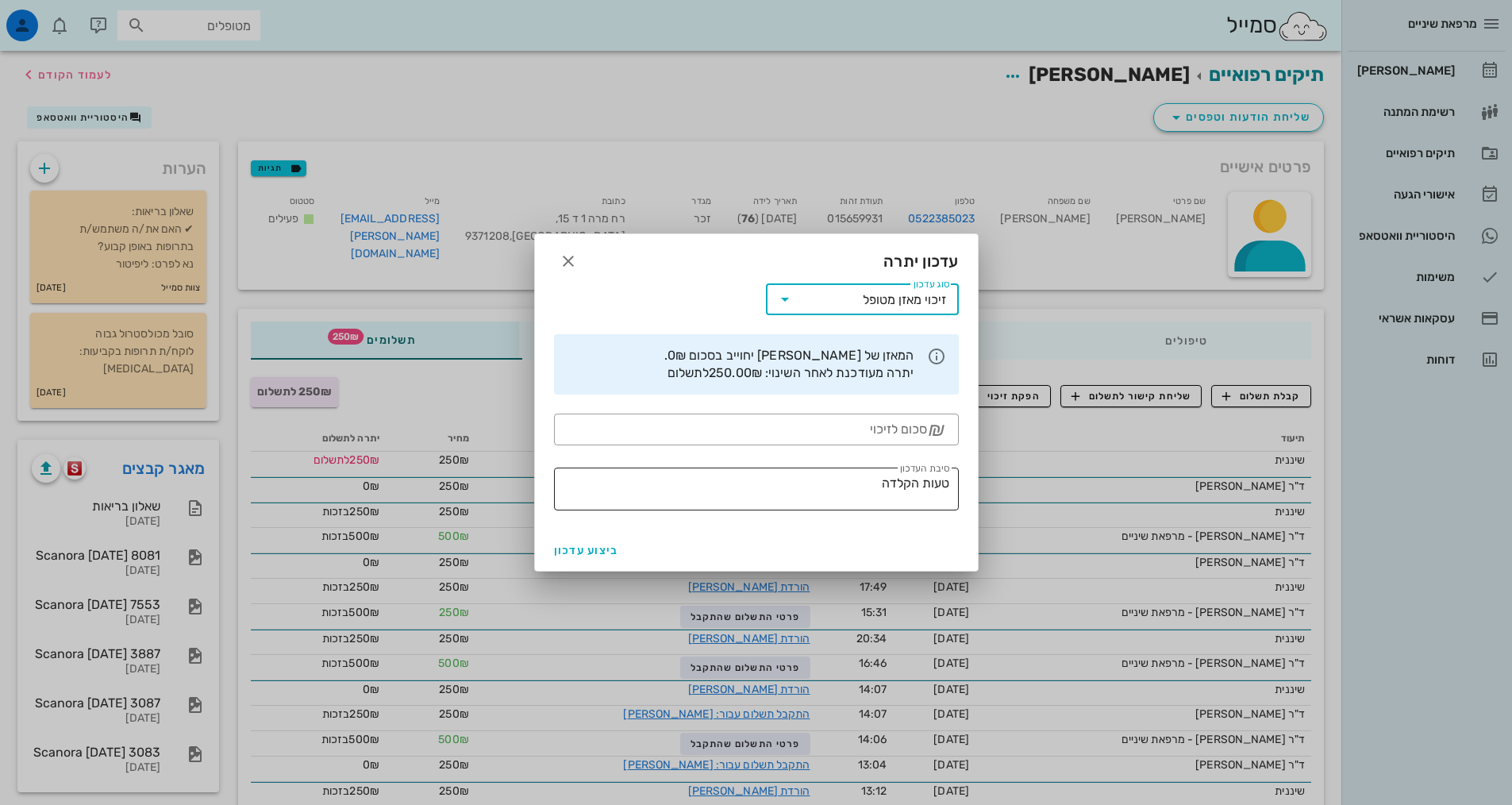
click at [775, 489] on textarea "טעות הקלדה" at bounding box center [751, 492] width 395 height 38
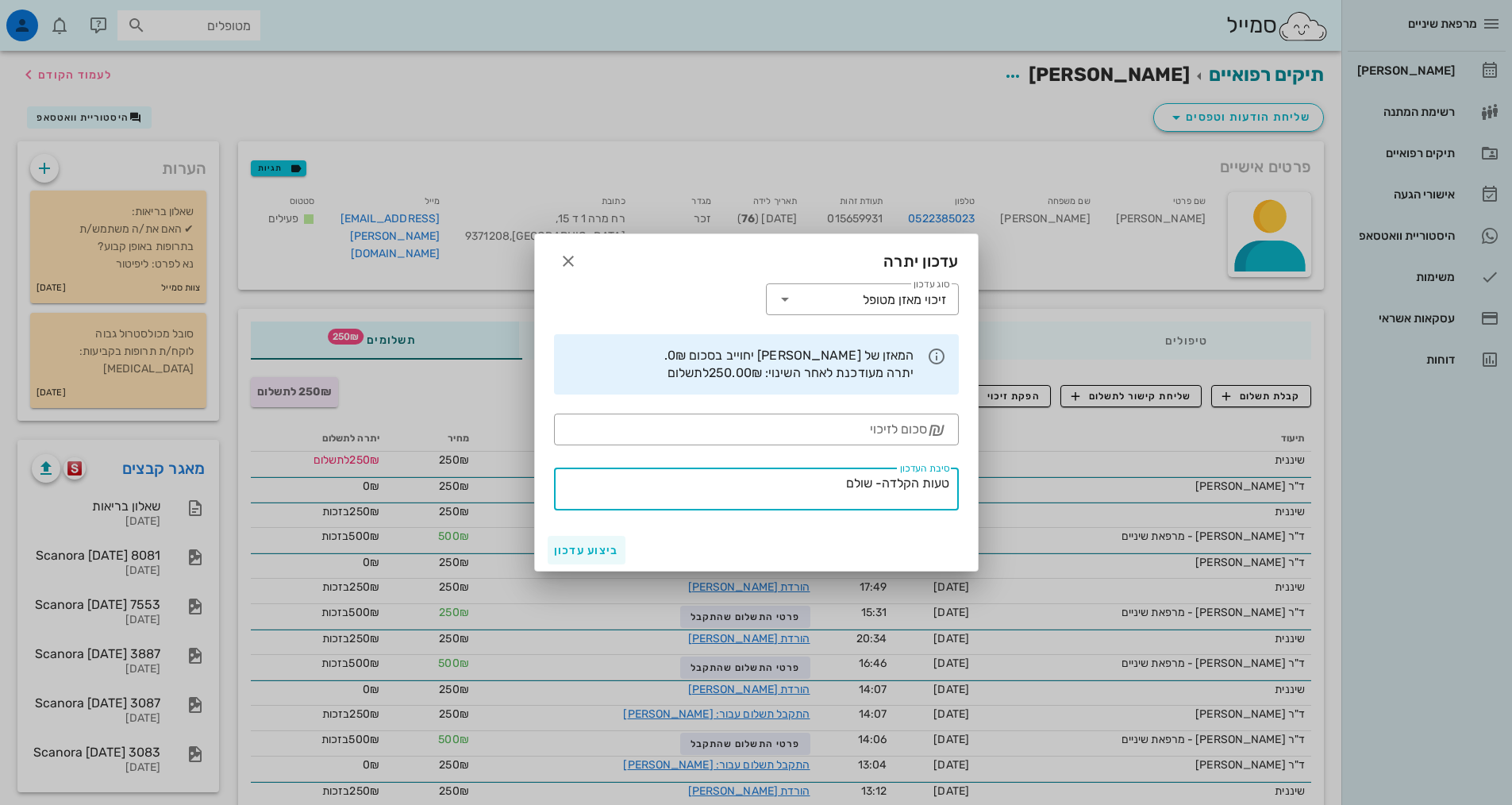
type textarea "טעות הקלדה- שולם"
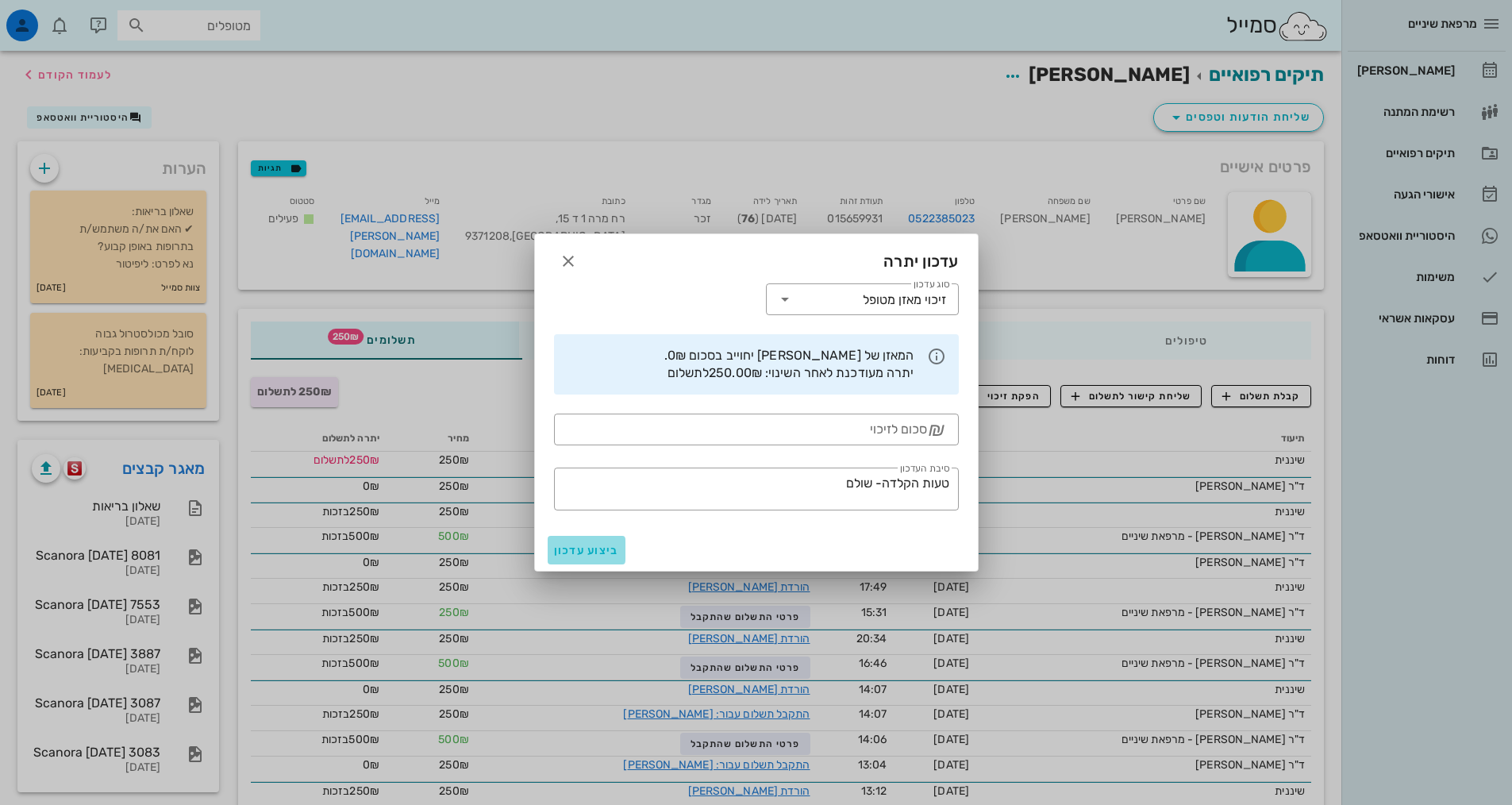
click at [567, 546] on span "ביצוע עדכון" at bounding box center [586, 550] width 65 height 13
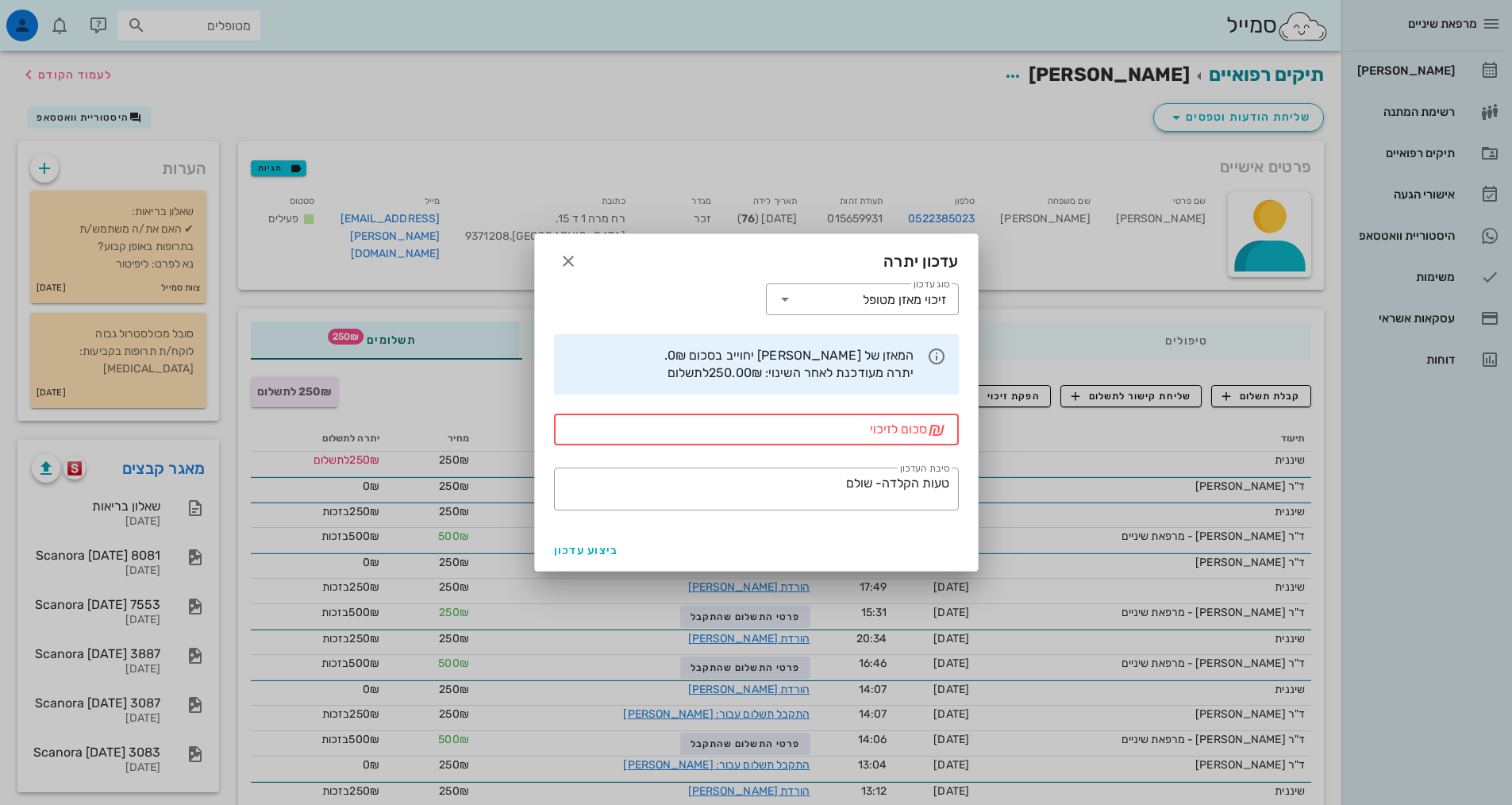
click at [799, 424] on input "סכום לזיכוי" at bounding box center [745, 429] width 363 height 26
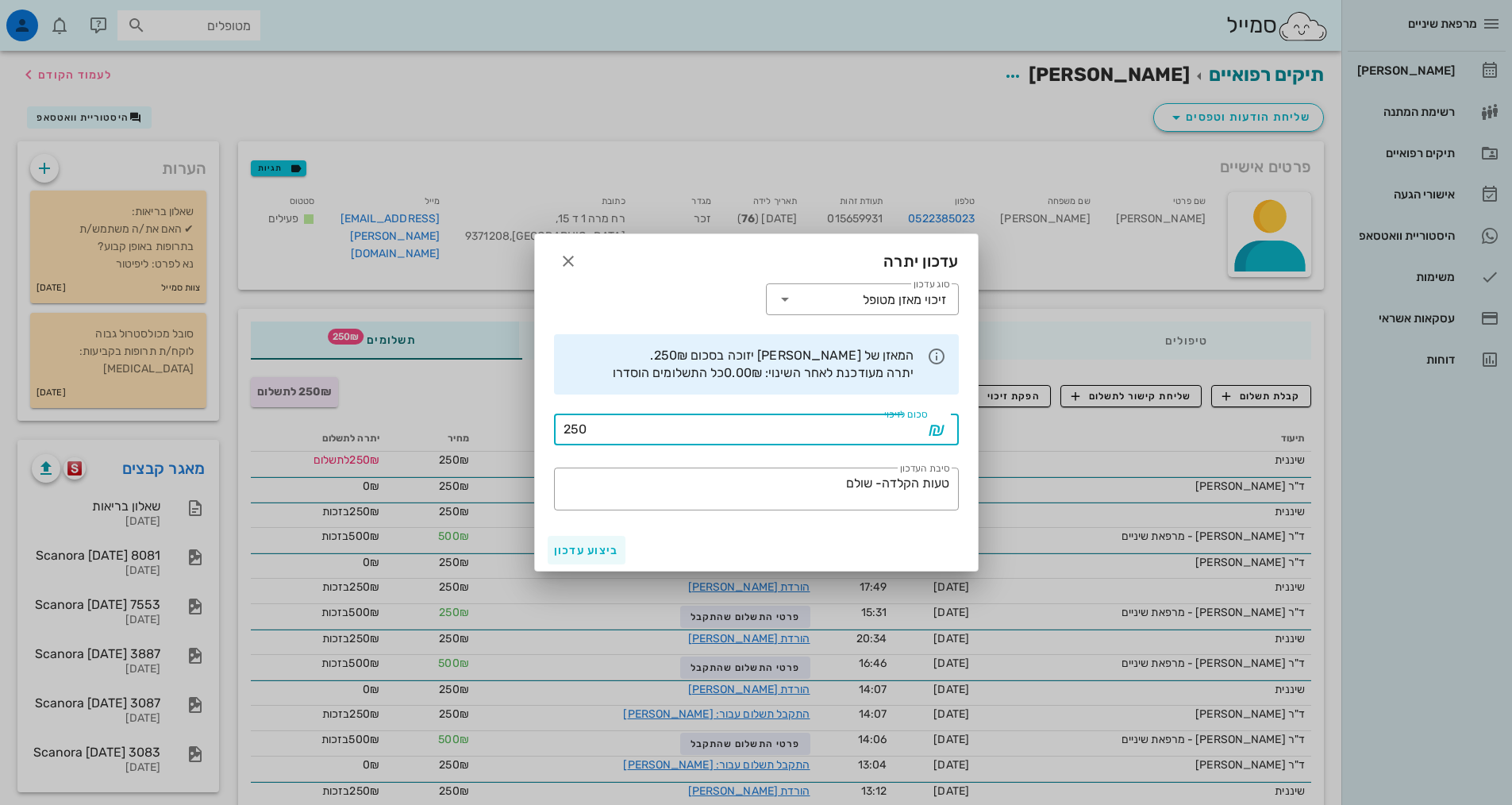
type input "250"
click at [574, 547] on span "ביצוע עדכון" at bounding box center [586, 550] width 65 height 13
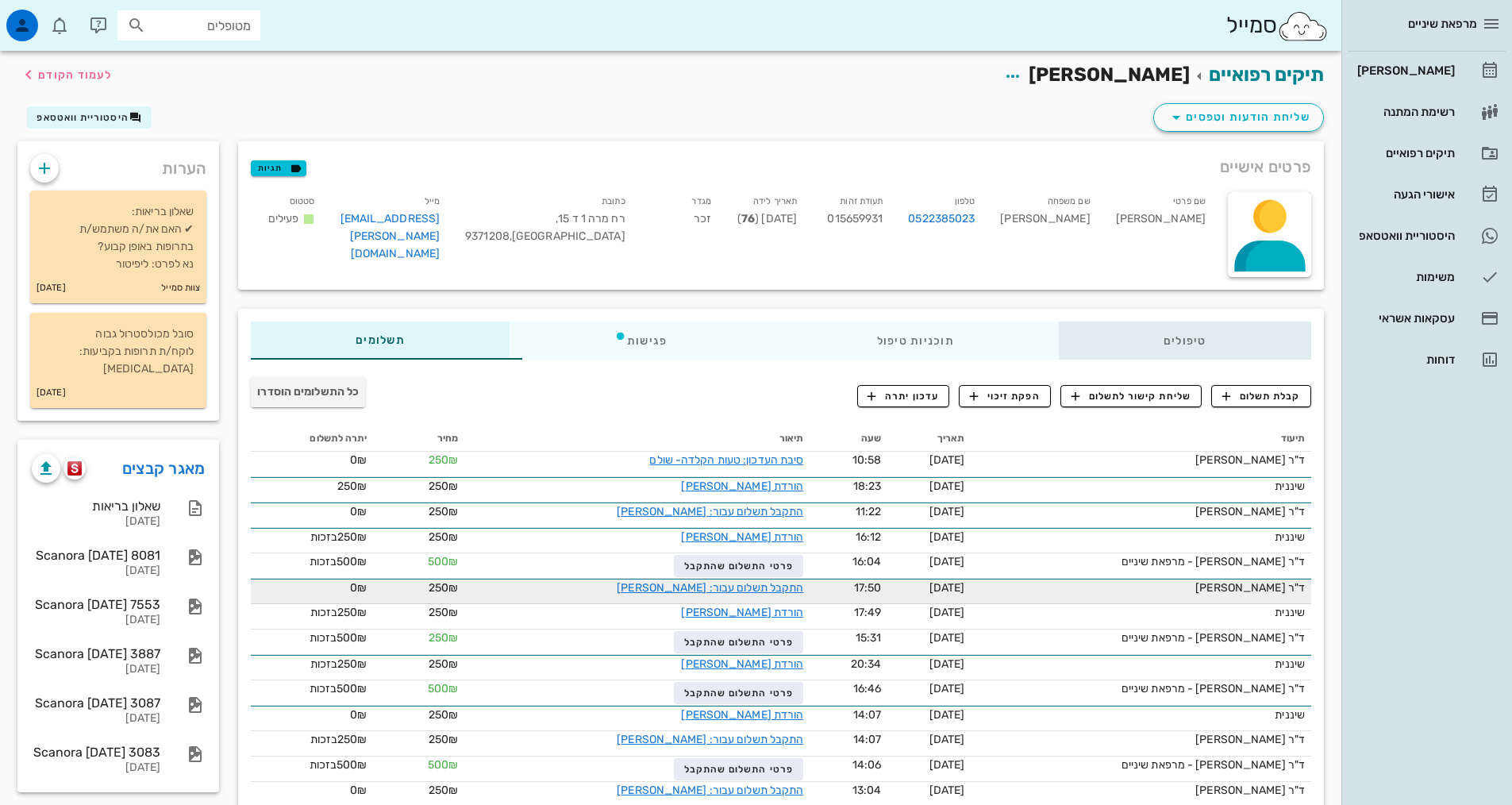
click at [1155, 339] on div "טיפולים" at bounding box center [1185, 341] width 252 height 38
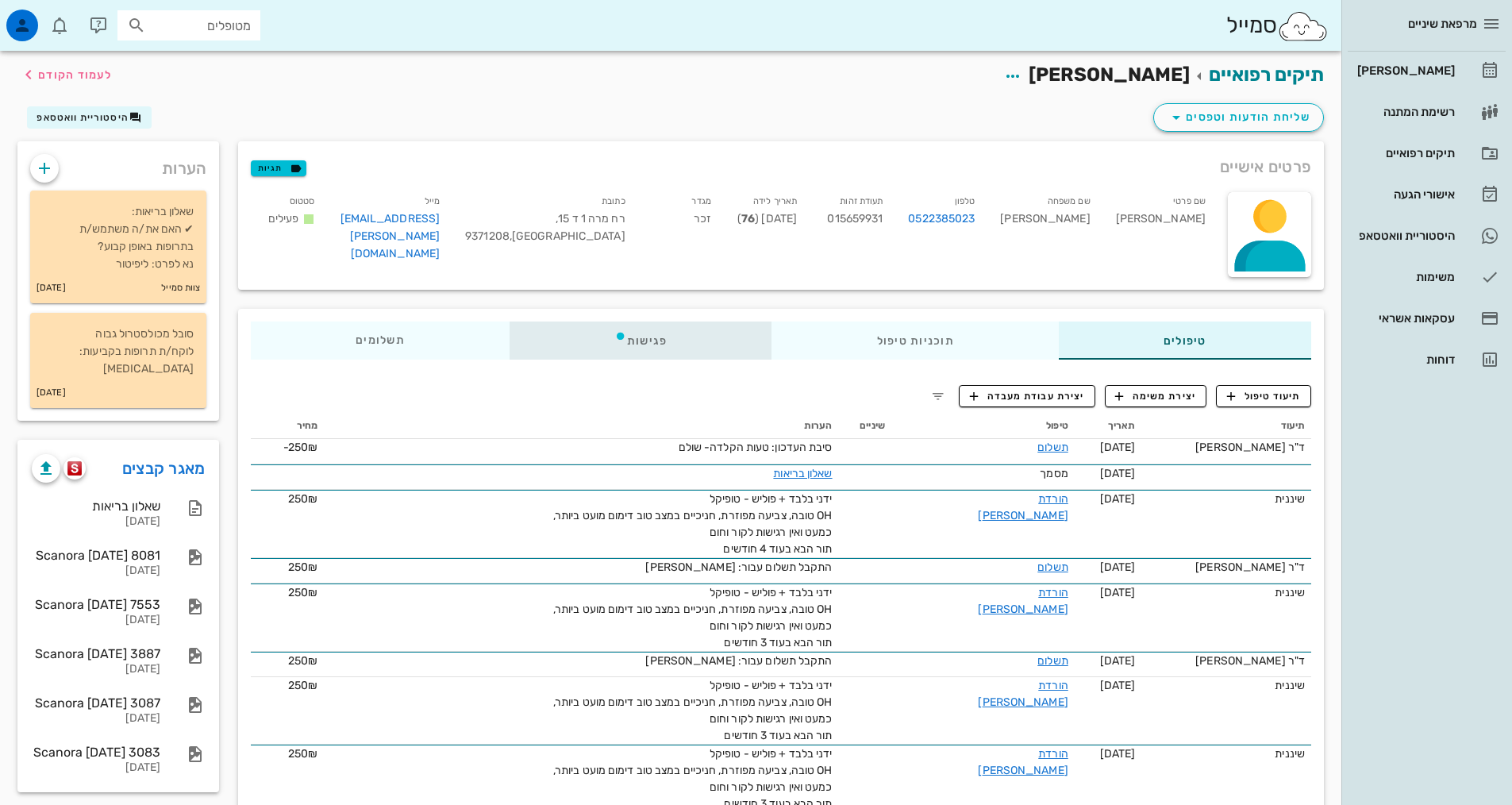
click at [638, 331] on div "פגישות" at bounding box center [641, 341] width 263 height 38
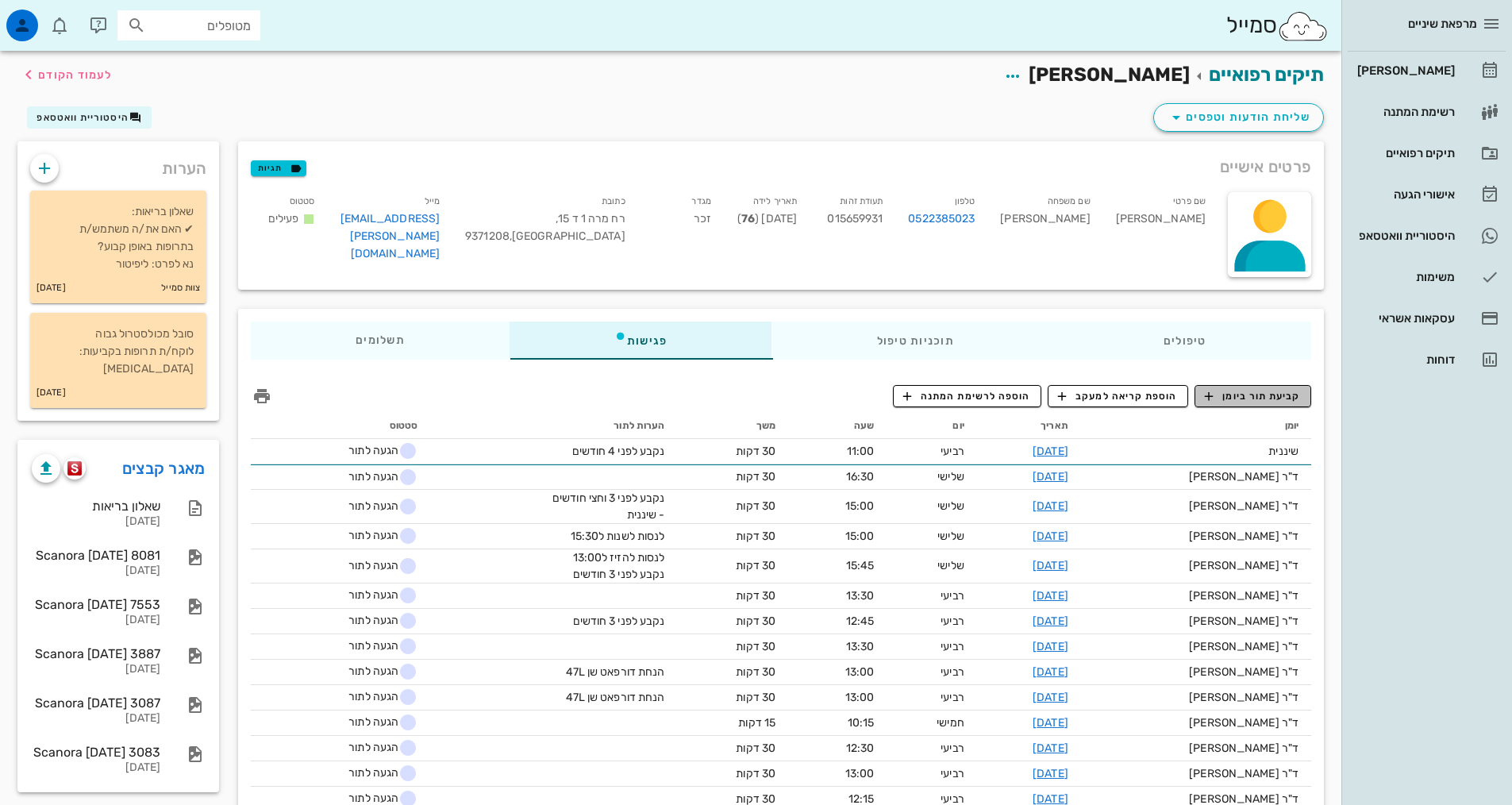
click at [1272, 394] on span "קביעת תור ביומן" at bounding box center [1252, 395] width 95 height 14
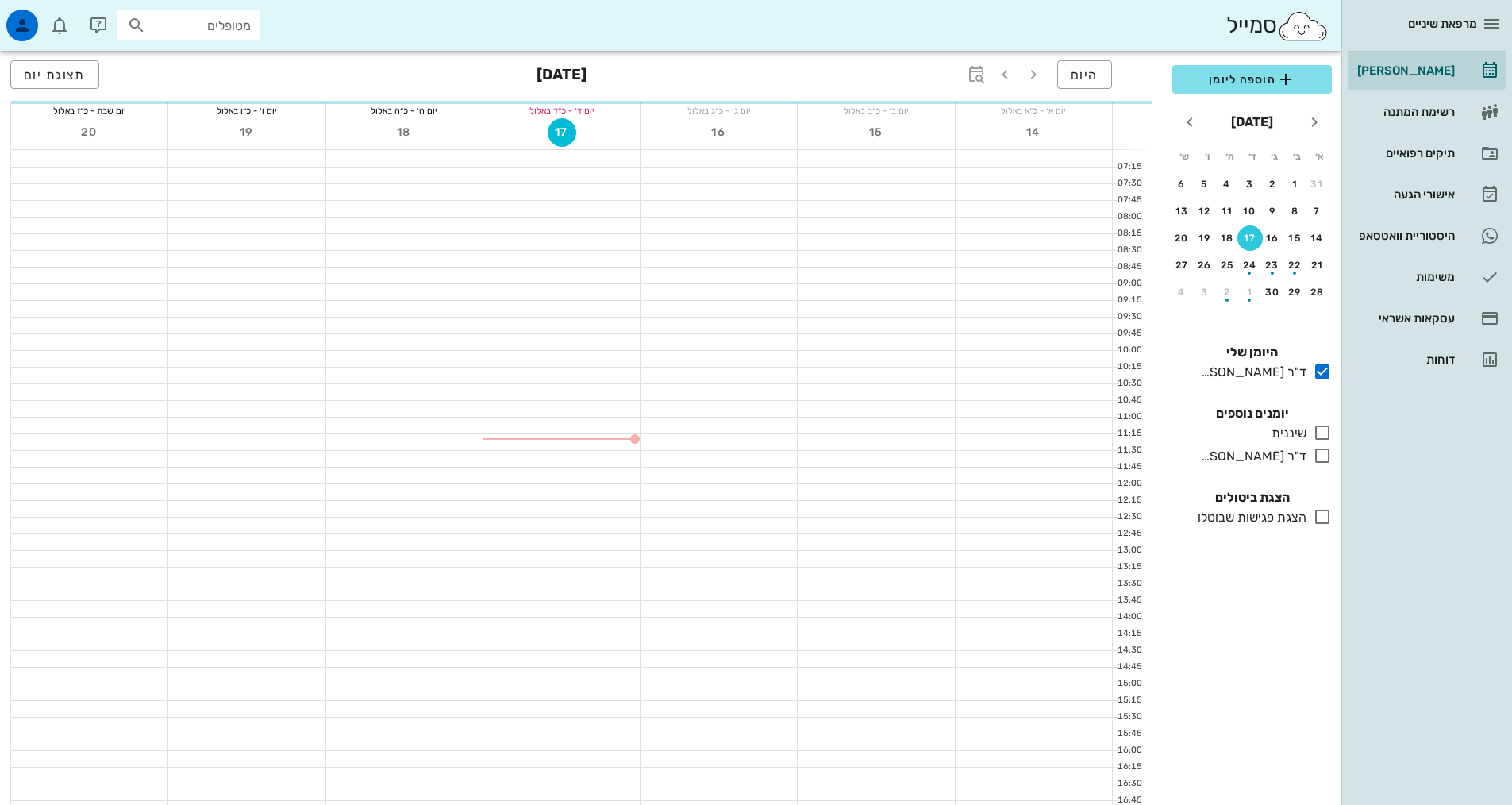
click at [1321, 433] on icon at bounding box center [1321, 432] width 19 height 19
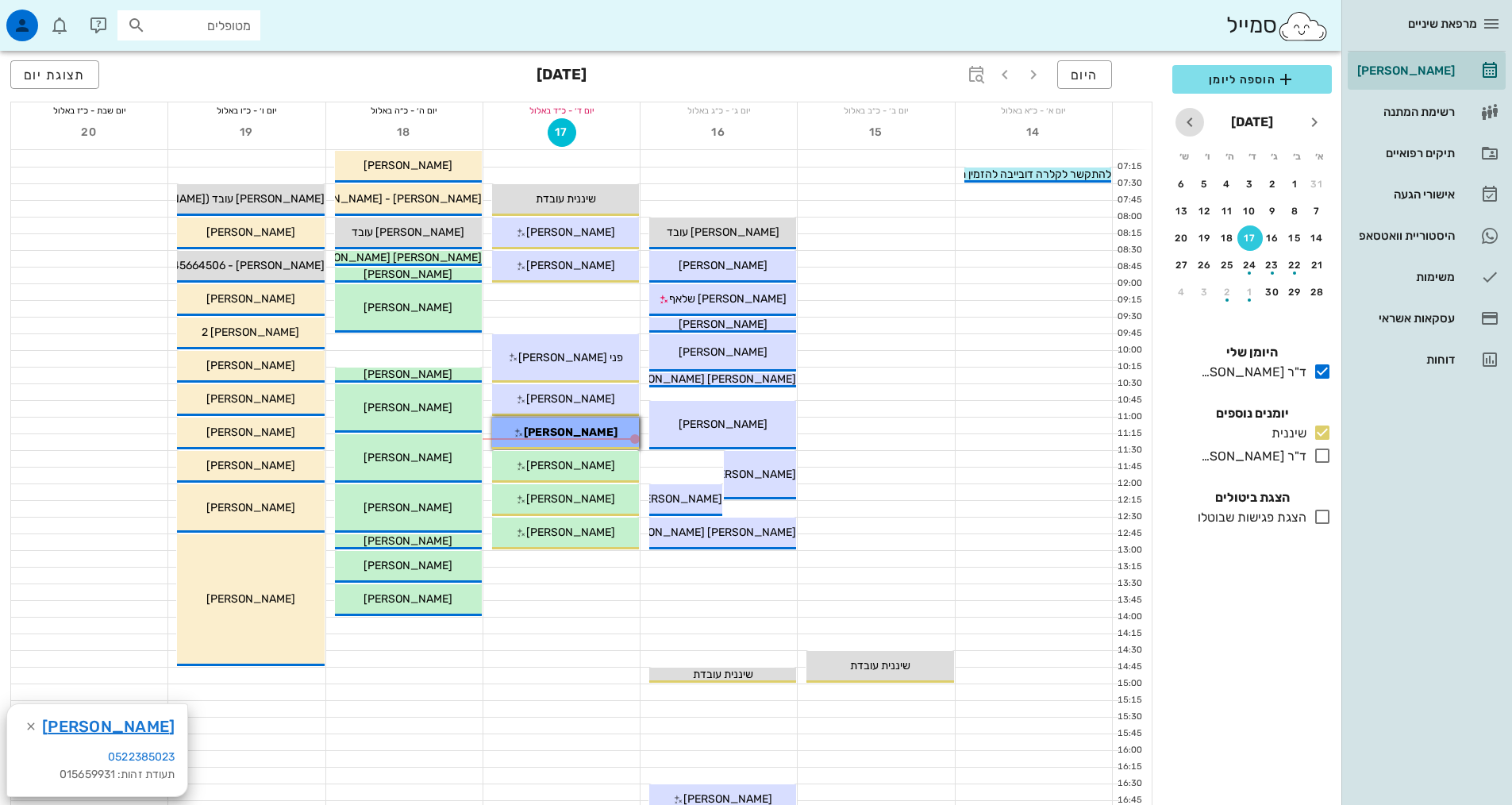
click at [1192, 121] on icon "חודש הבא" at bounding box center [1190, 122] width 19 height 19
click at [1264, 262] on div "20" at bounding box center [1272, 264] width 26 height 11
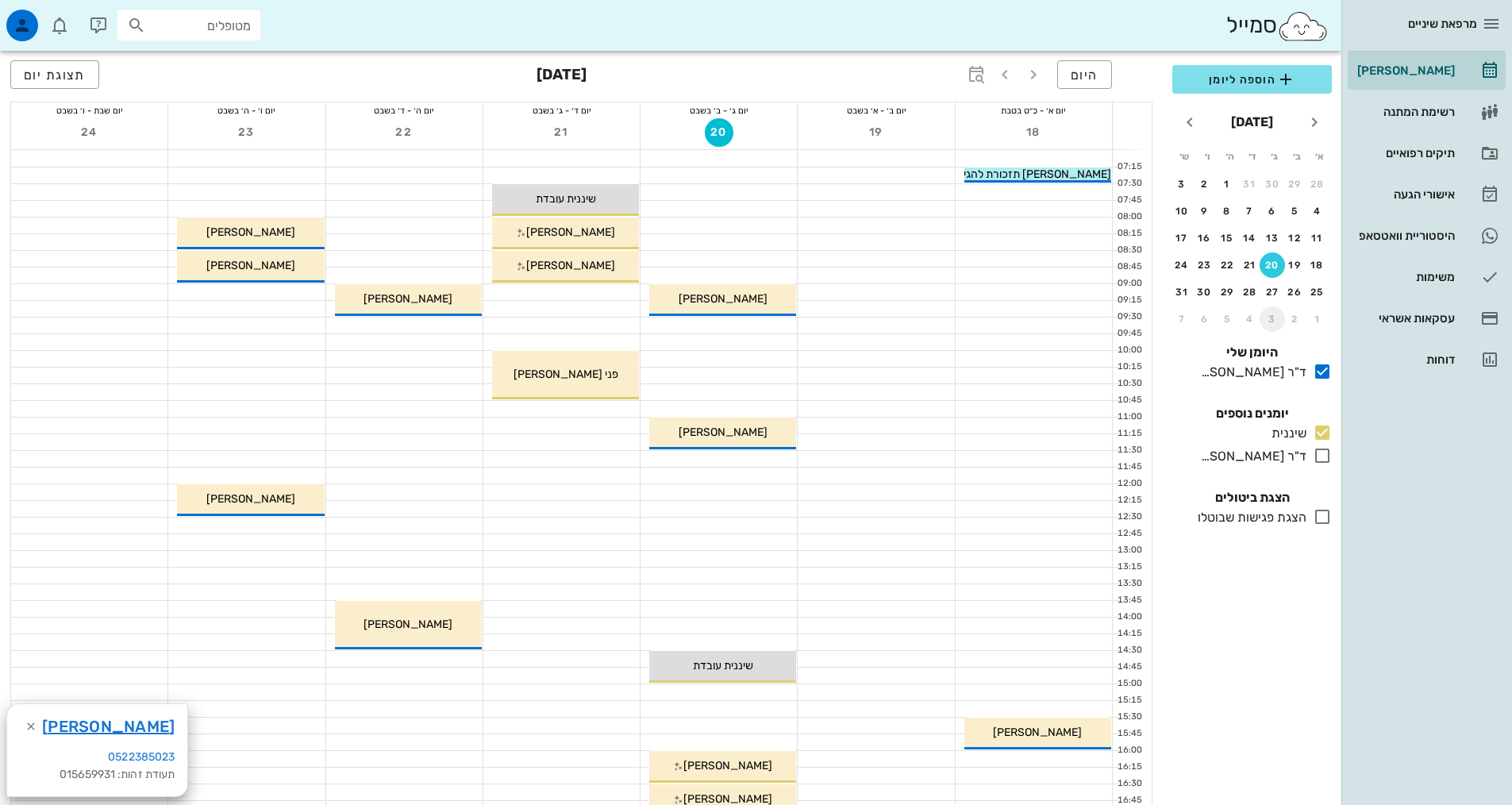
click at [1267, 311] on button "3" at bounding box center [1272, 319] width 26 height 26
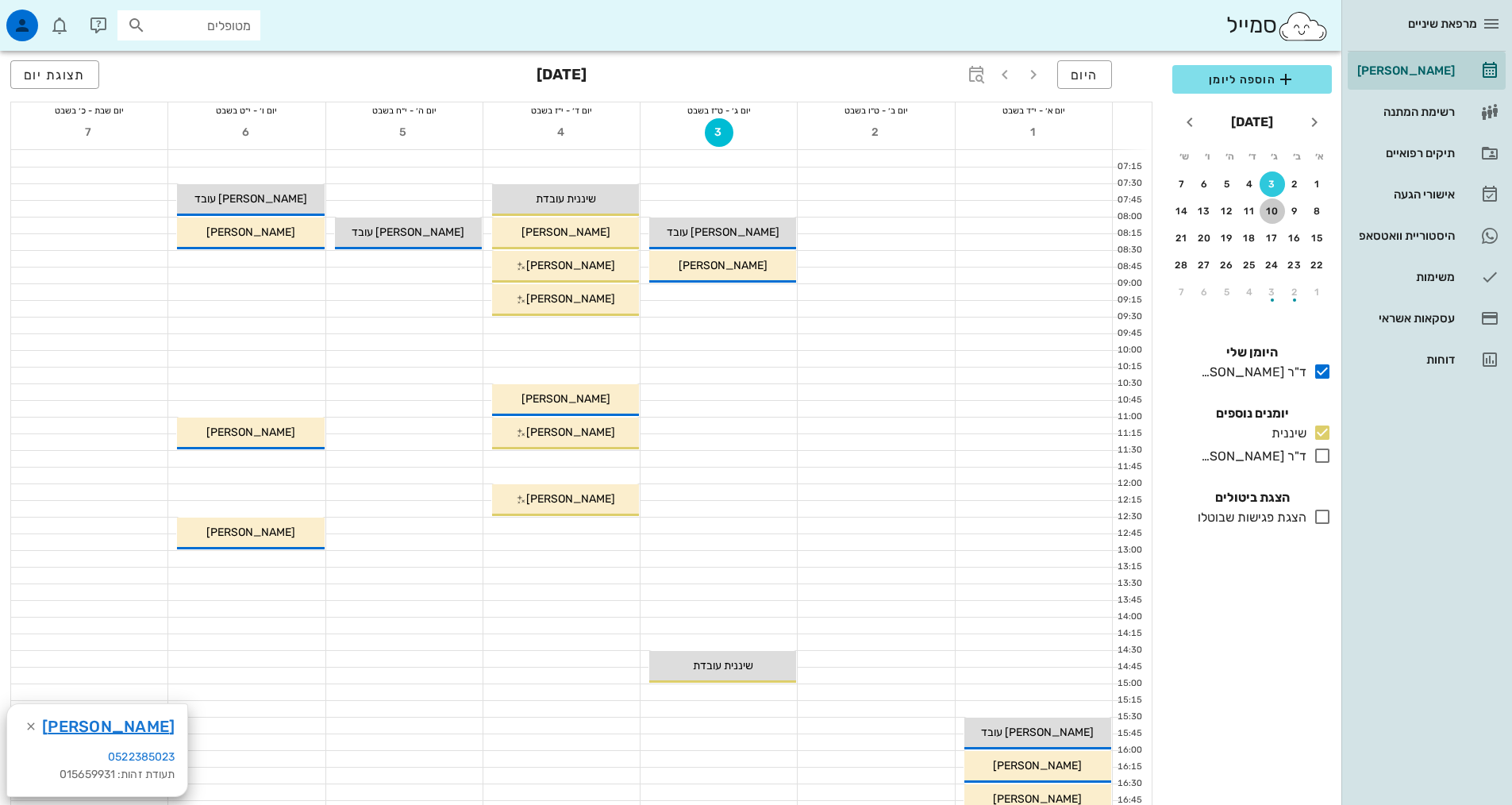
click at [1276, 206] on div "10" at bounding box center [1272, 211] width 26 height 11
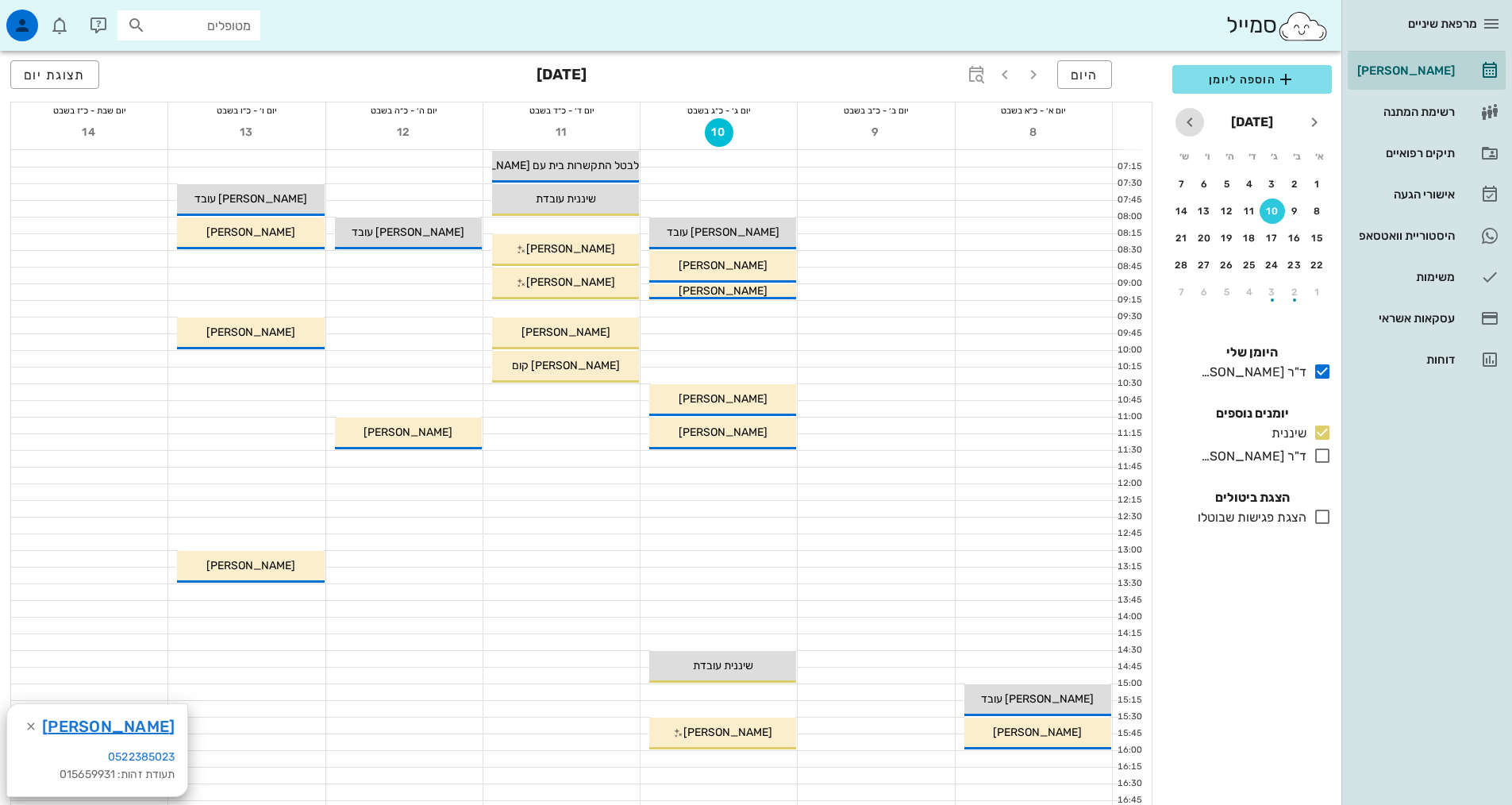
click at [1189, 124] on icon "חודש הבא" at bounding box center [1190, 122] width 19 height 19
click at [1314, 121] on icon "חודש שעבר" at bounding box center [1314, 122] width 19 height 19
click at [1183, 239] on div "17" at bounding box center [1181, 238] width 26 height 11
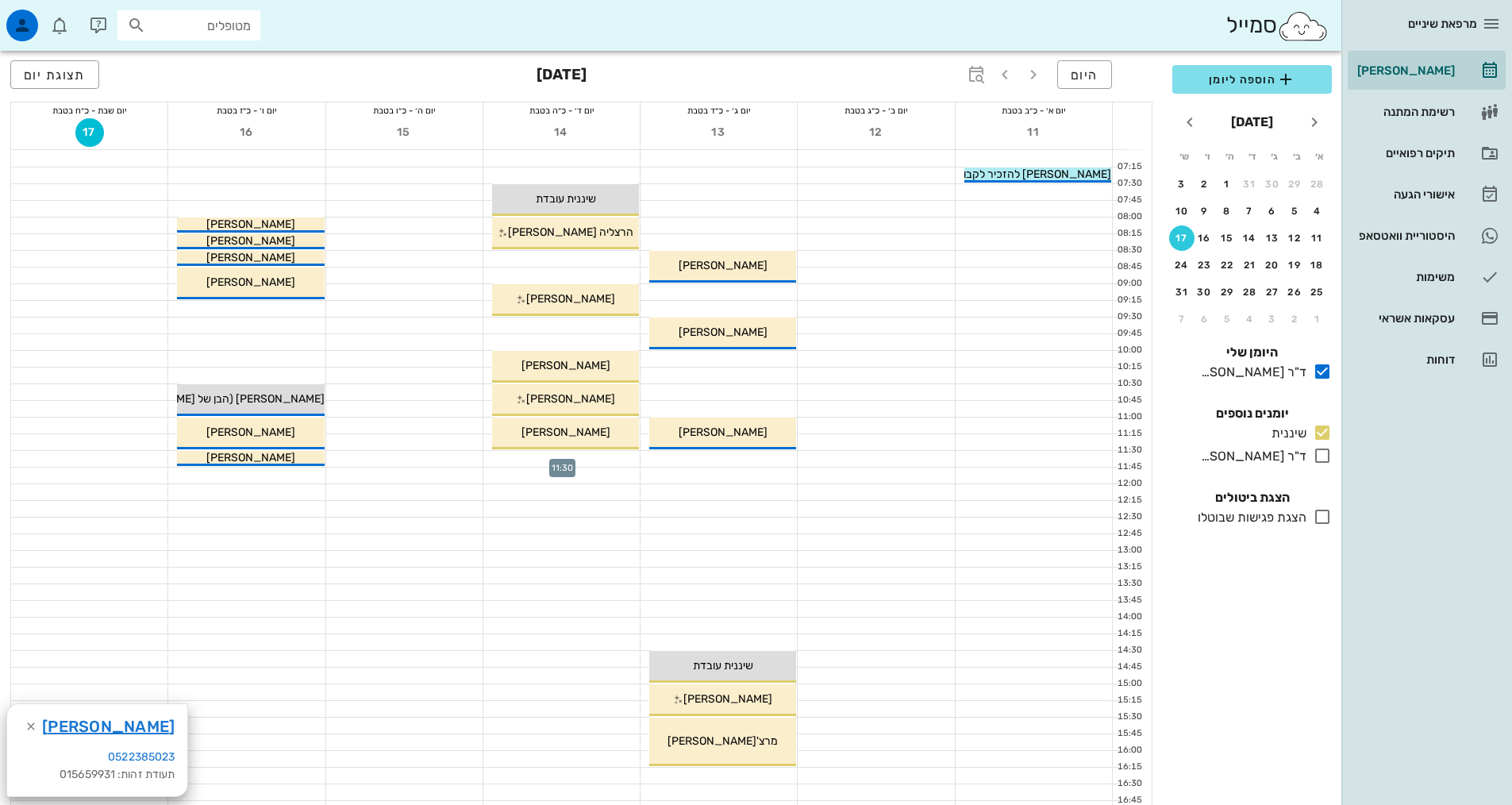
click at [613, 456] on div at bounding box center [561, 458] width 157 height 16
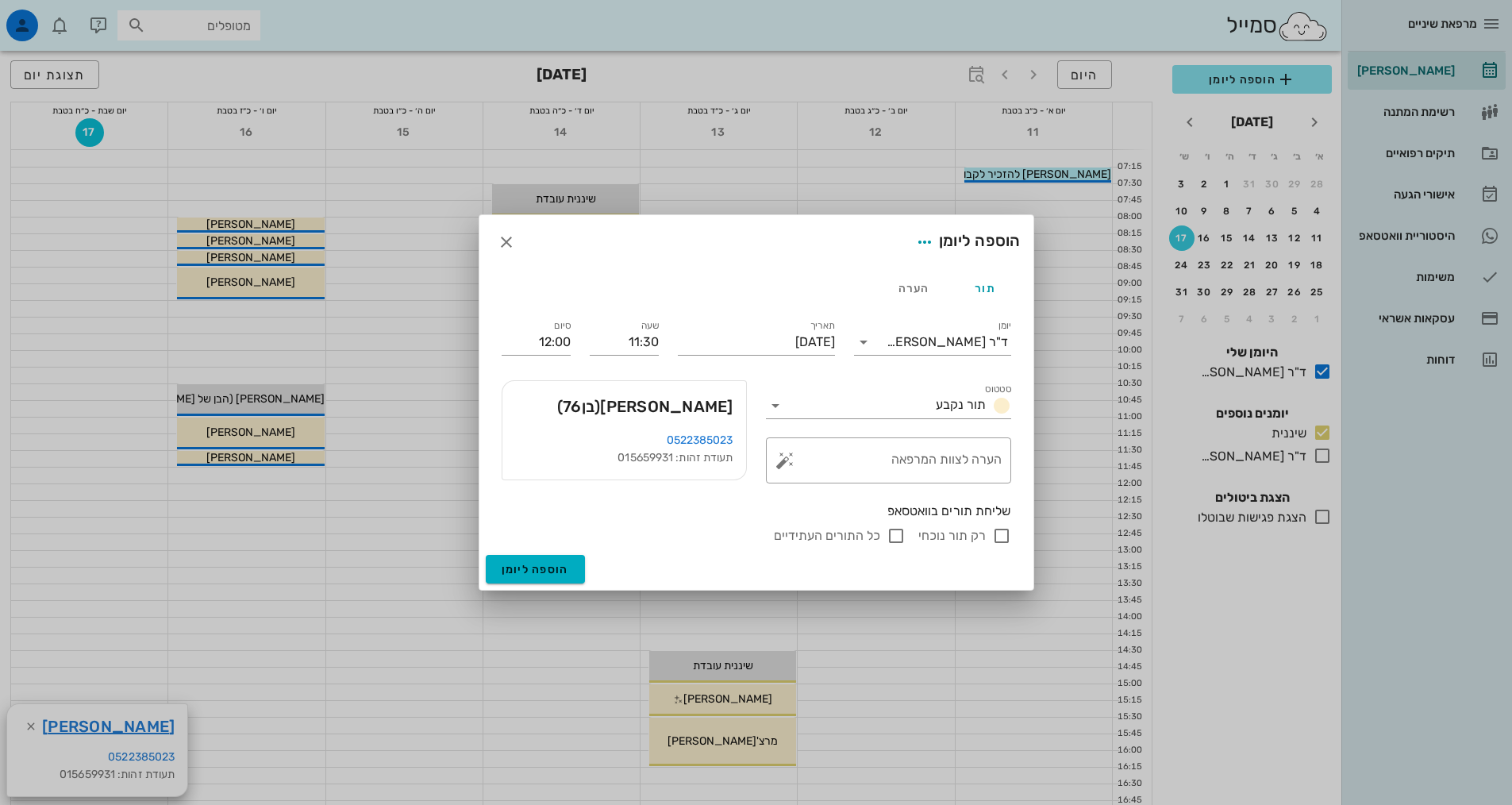
click at [996, 538] on input "רק תור נוכחי" at bounding box center [1001, 536] width 19 height 19
checkbox input "false"
drag, startPoint x: 995, startPoint y: 527, endPoint x: 1007, endPoint y: 358, distance: 169.4
click at [1007, 358] on div "יומן ד"ר [PERSON_NAME]" at bounding box center [933, 338] width 177 height 64
click at [1002, 345] on div "ד"ר [PERSON_NAME]" at bounding box center [947, 342] width 121 height 14
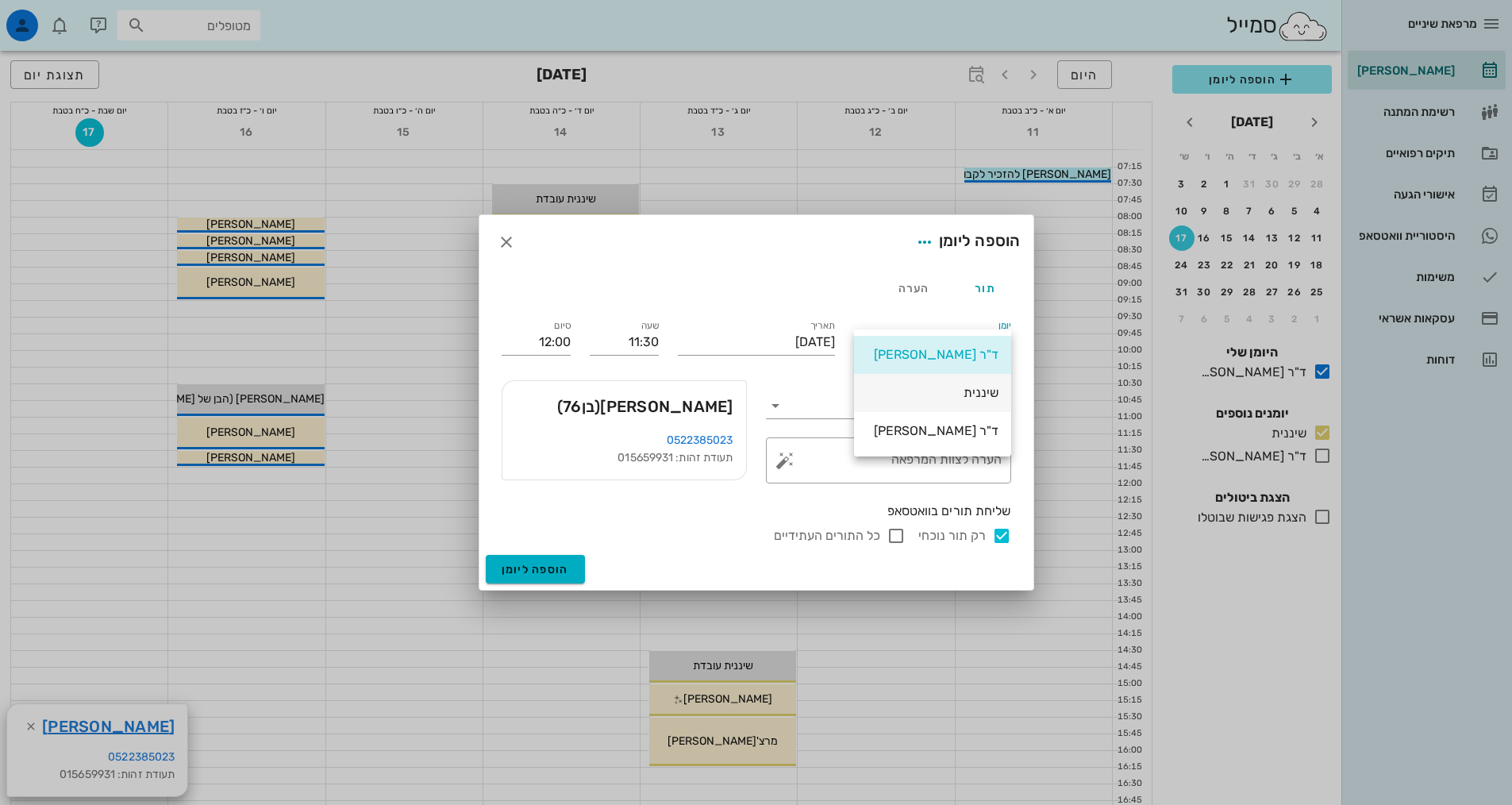
click at [989, 397] on div "שיננית" at bounding box center [932, 392] width 132 height 15
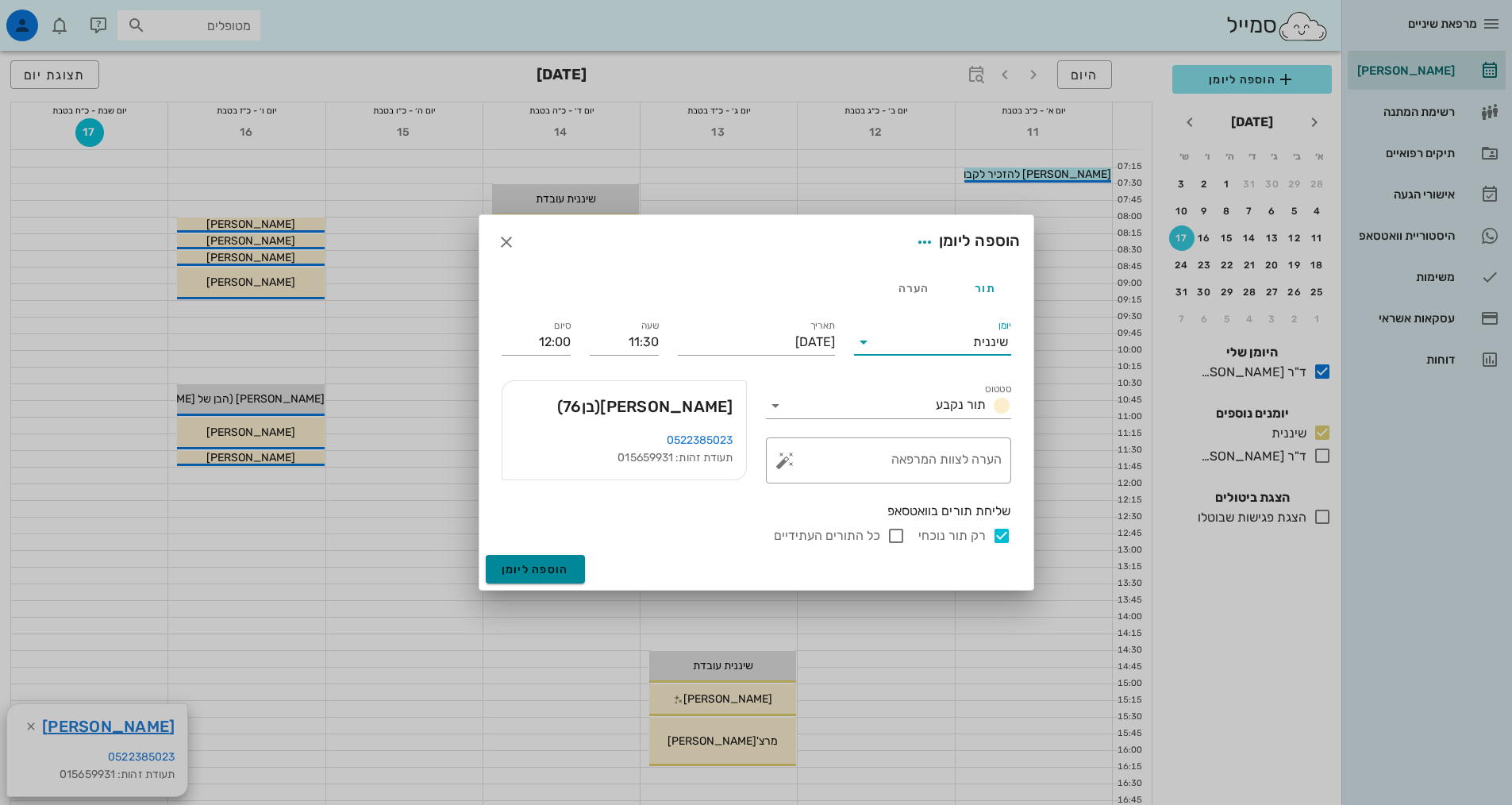
click at [559, 559] on button "הוספה ליומן" at bounding box center [536, 569] width 99 height 28
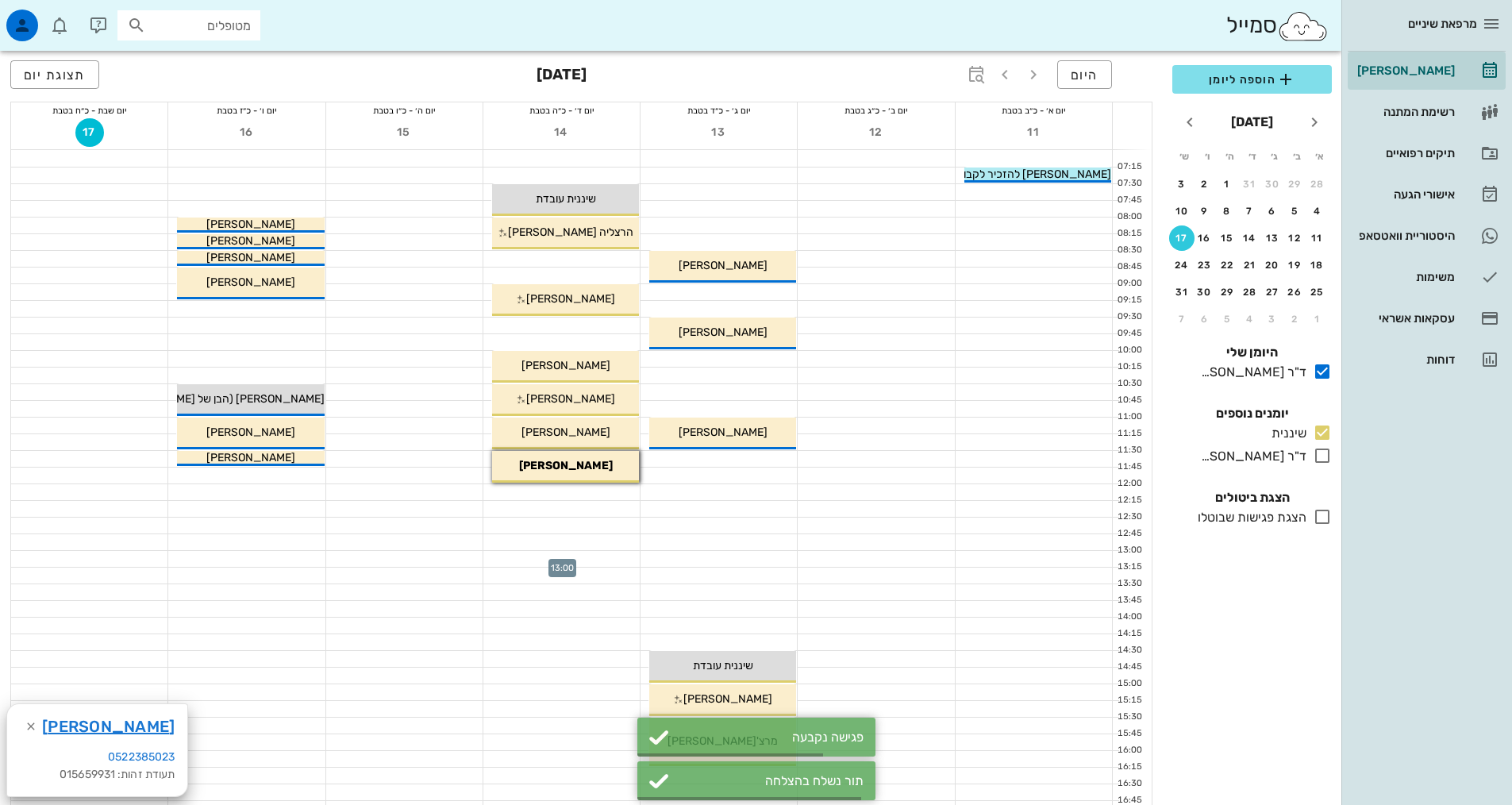
drag, startPoint x: 559, startPoint y: 559, endPoint x: 886, endPoint y: 448, distance: 345.3
click at [886, 448] on div at bounding box center [875, 442] width 157 height 16
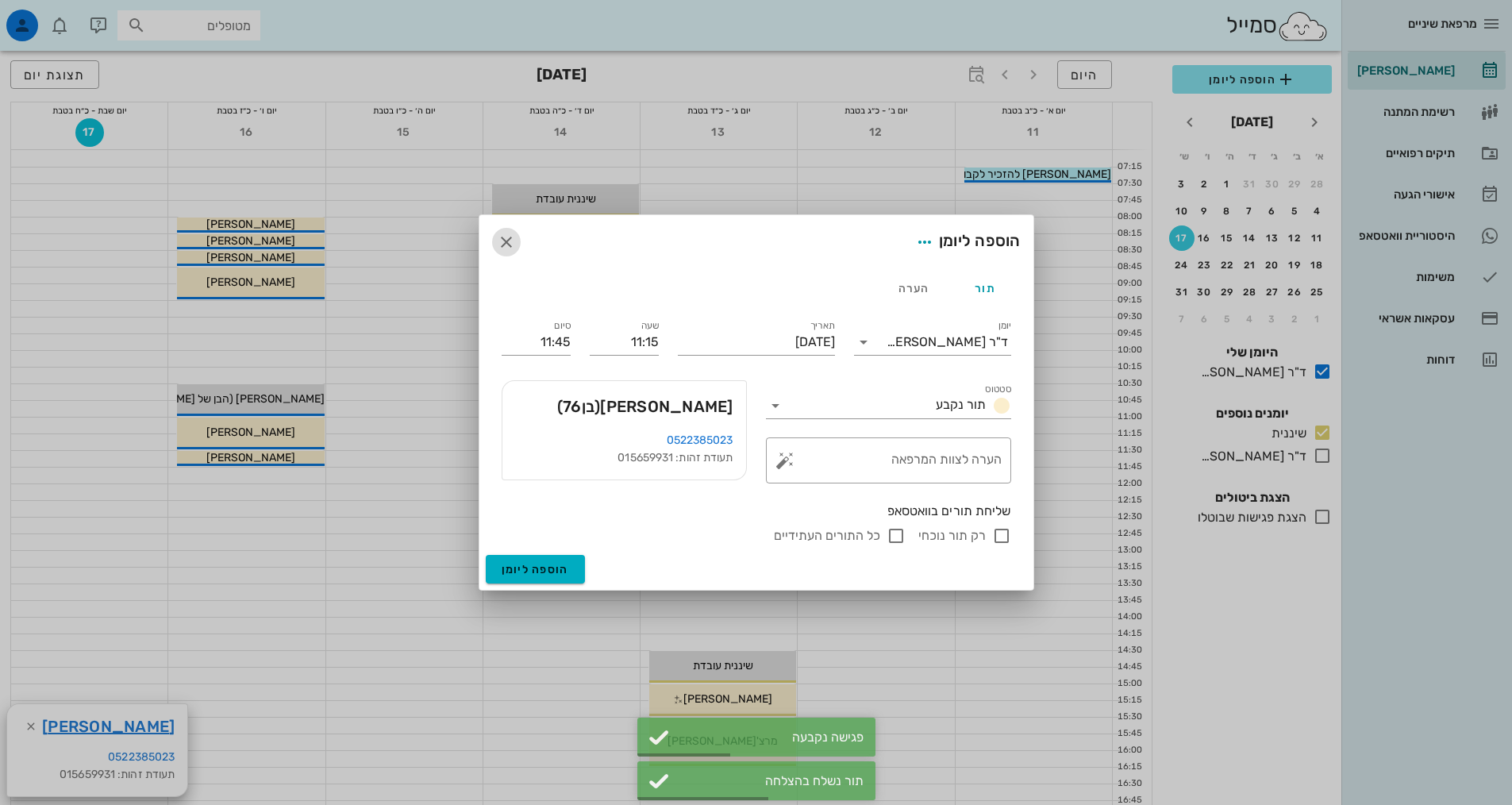
click at [514, 240] on icon "button" at bounding box center [506, 242] width 19 height 19
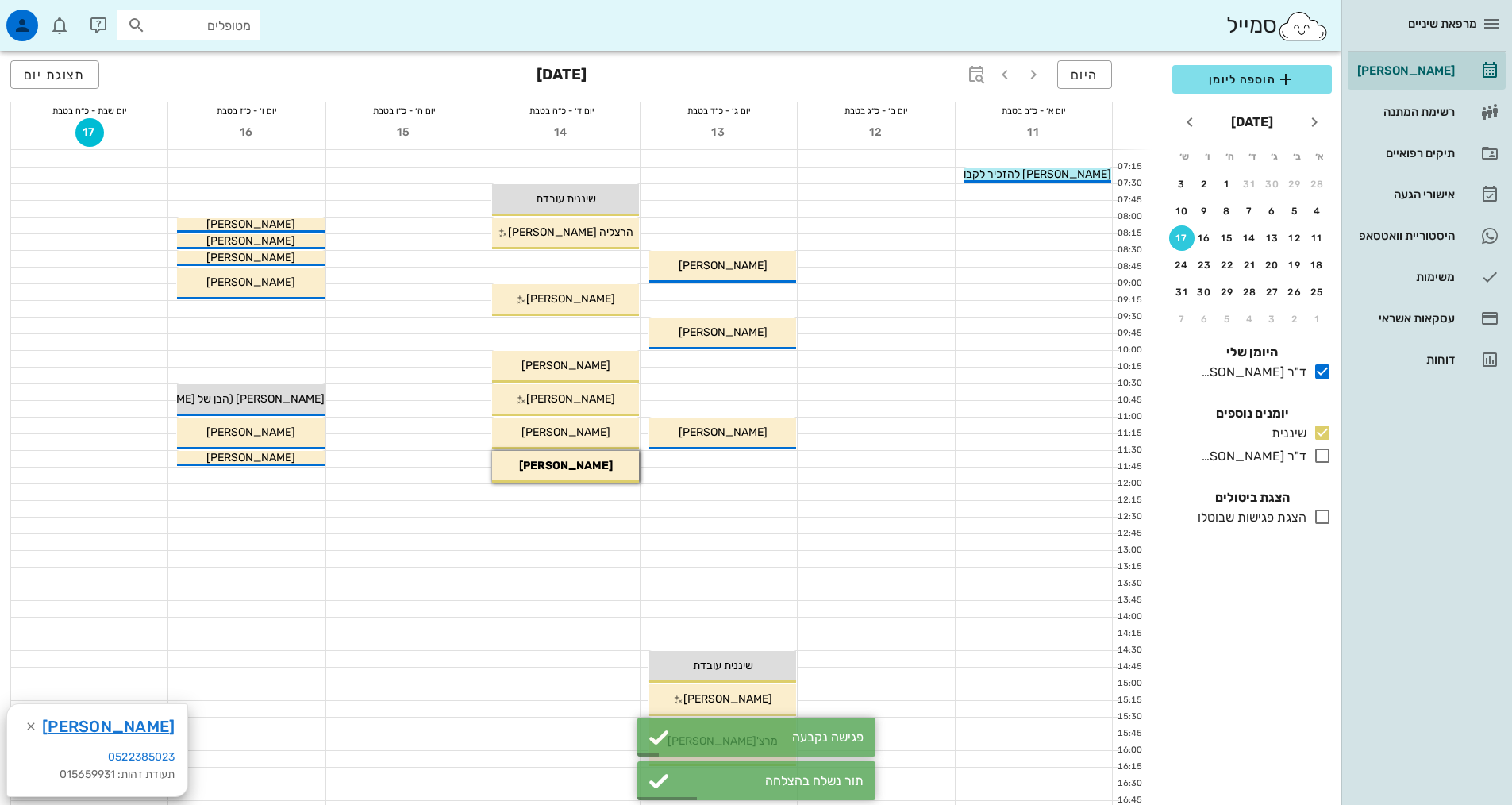
click at [612, 484] on div at bounding box center [561, 492] width 157 height 16
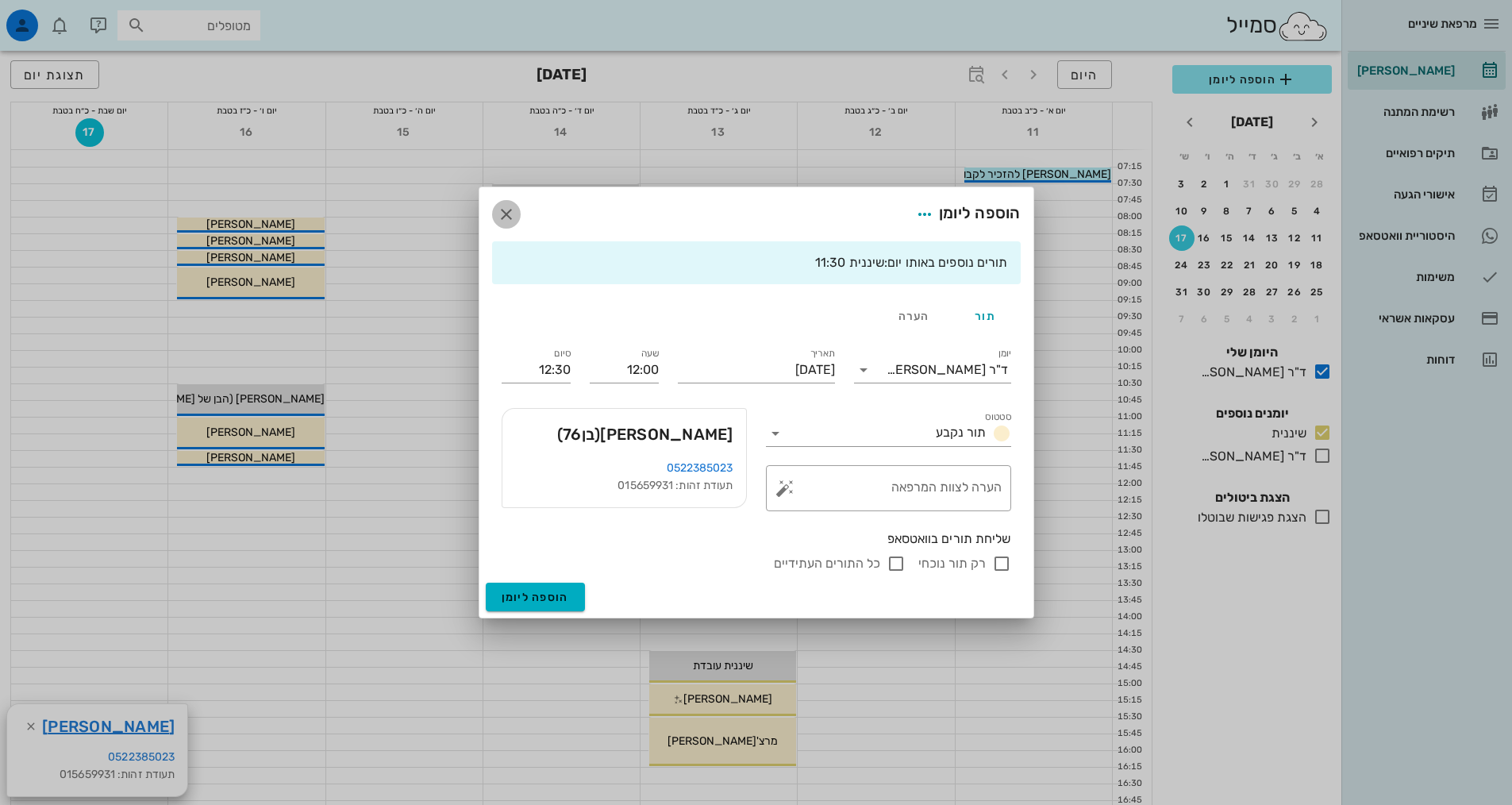
click at [505, 209] on icon "button" at bounding box center [506, 214] width 19 height 19
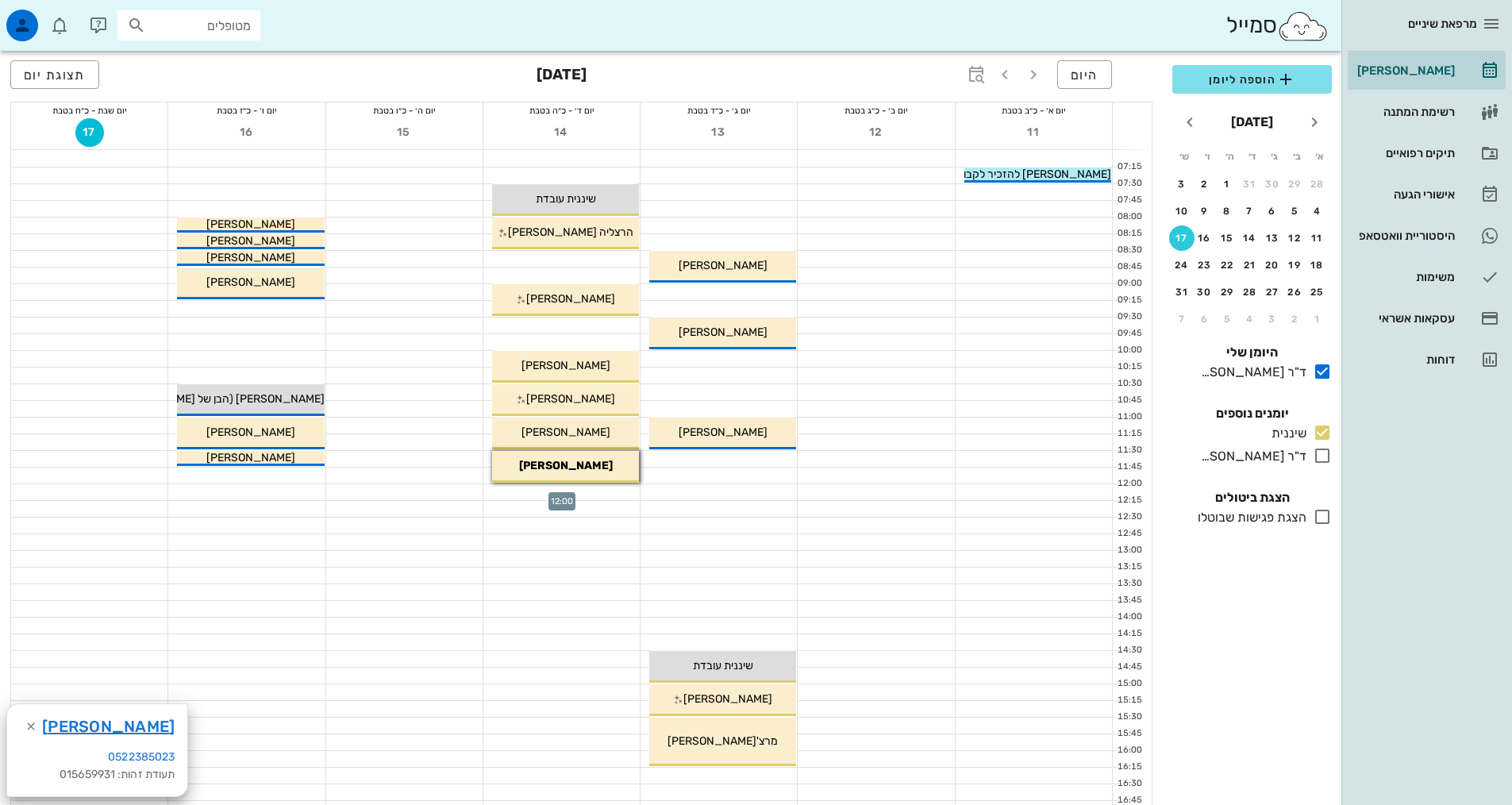
click at [582, 493] on div at bounding box center [561, 492] width 157 height 16
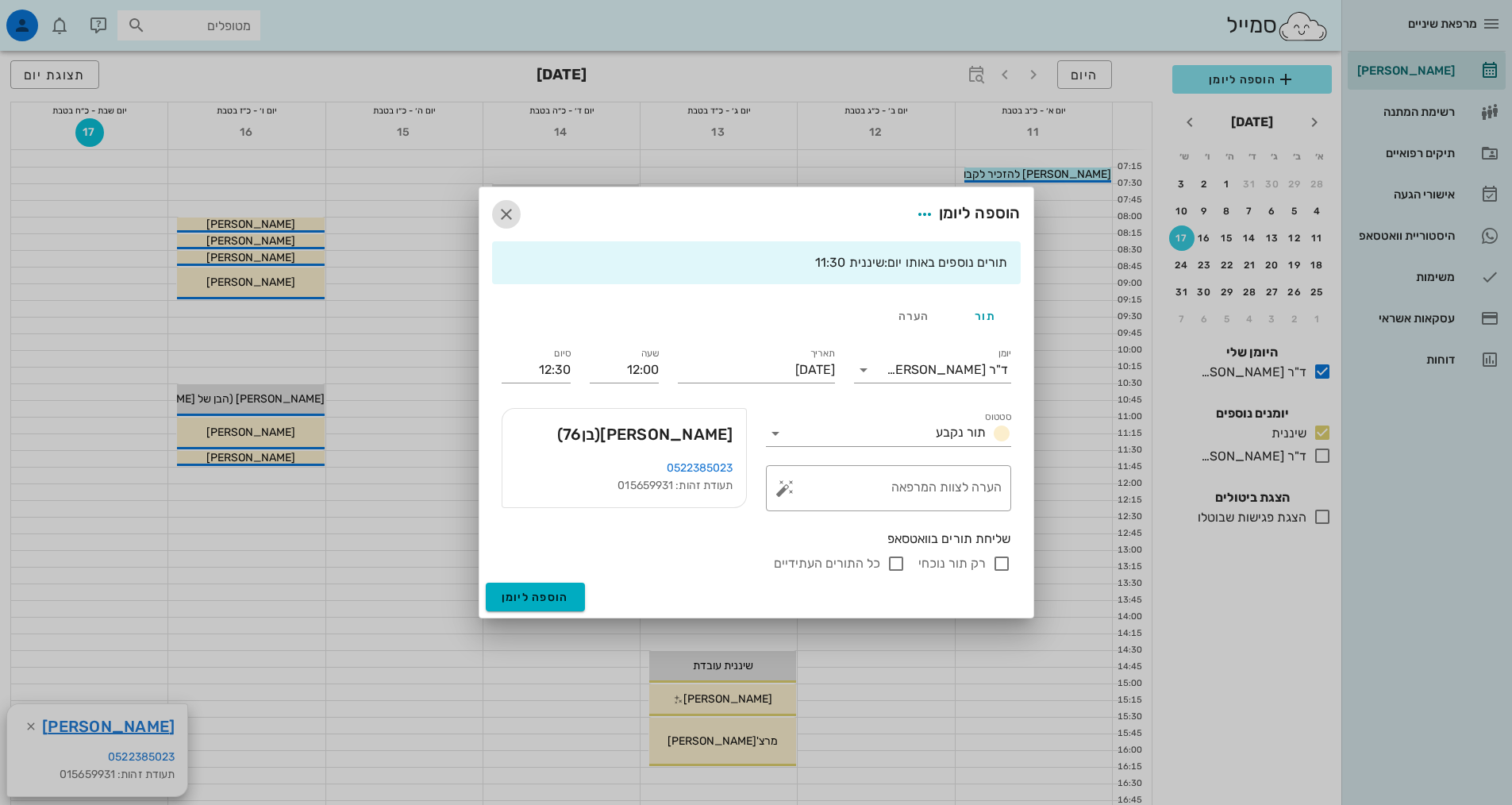
click at [505, 214] on icon "button" at bounding box center [506, 214] width 19 height 19
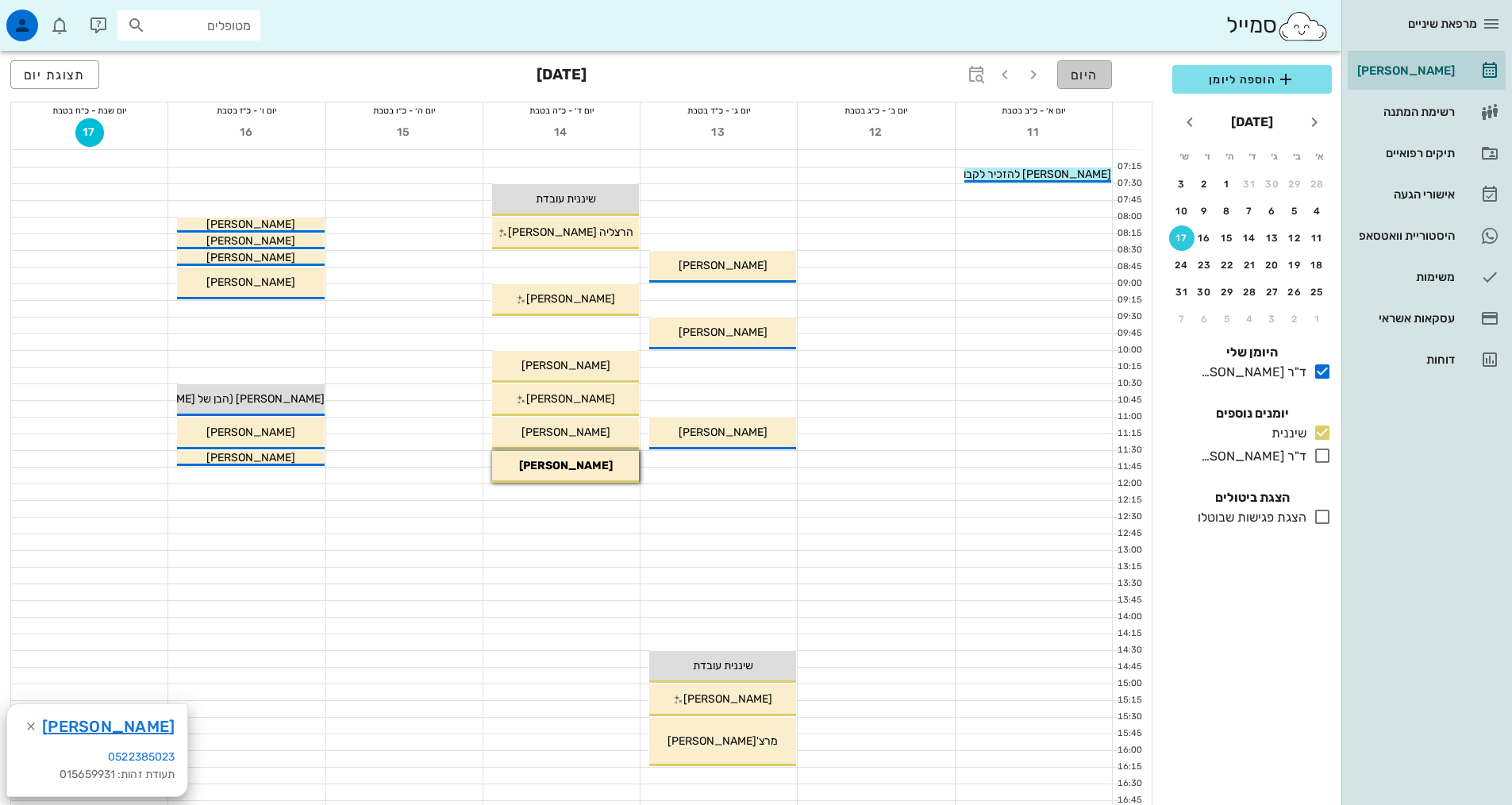
click at [1093, 72] on span "היום" at bounding box center [1084, 75] width 28 height 15
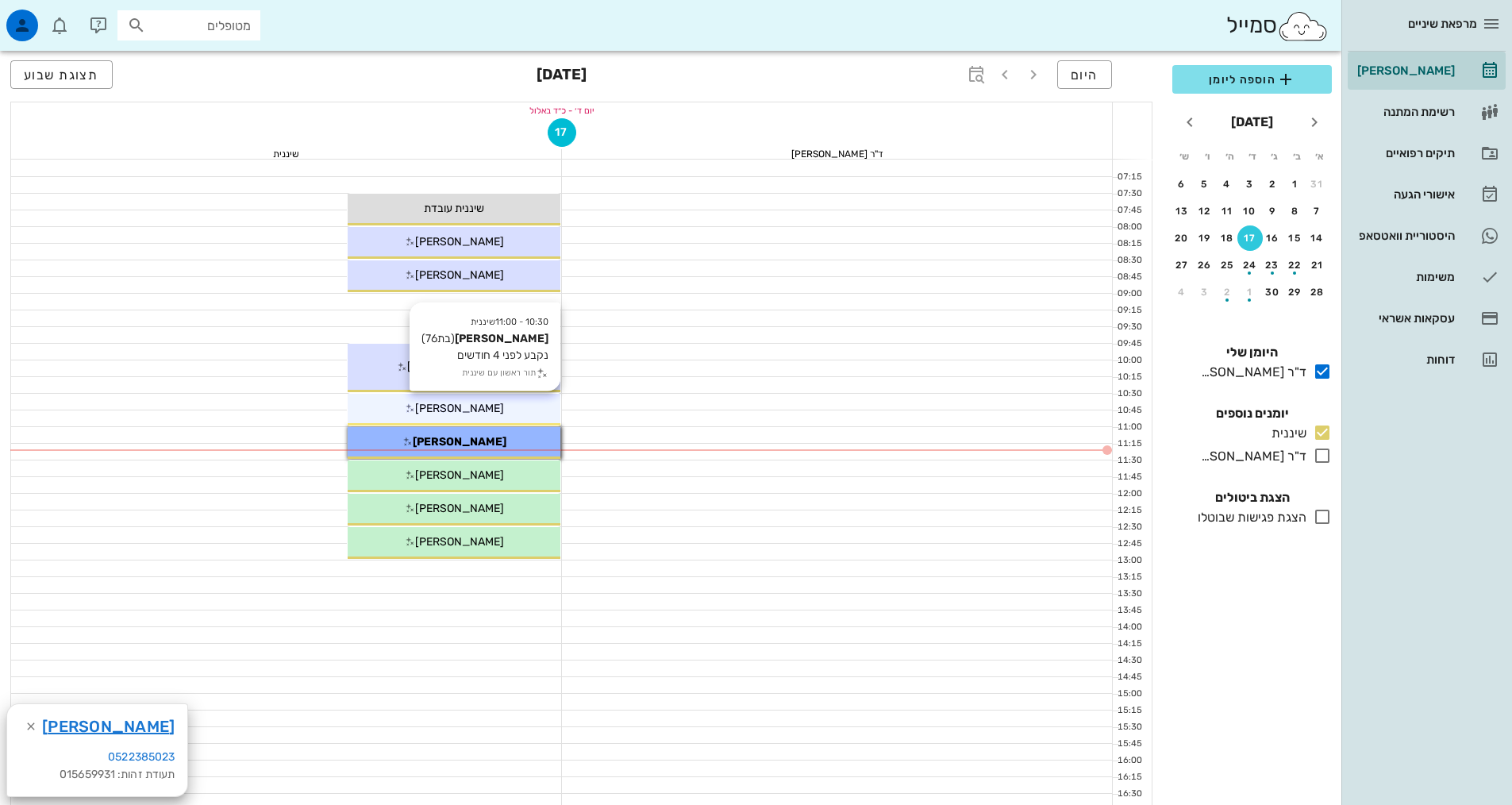
click at [482, 406] on div "[PERSON_NAME]" at bounding box center [453, 409] width 213 height 17
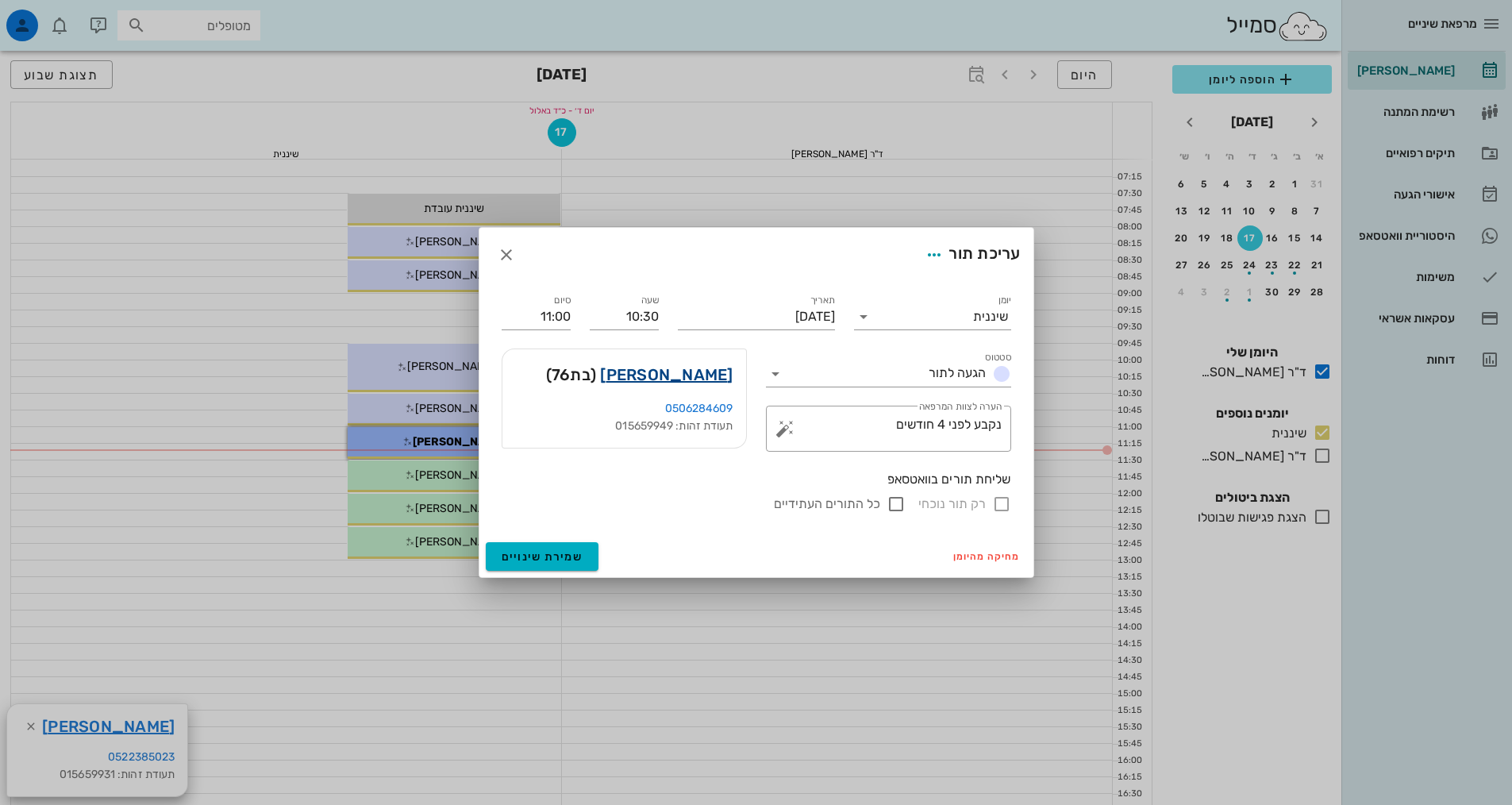
click at [679, 376] on link "[PERSON_NAME]" at bounding box center [666, 375] width 133 height 26
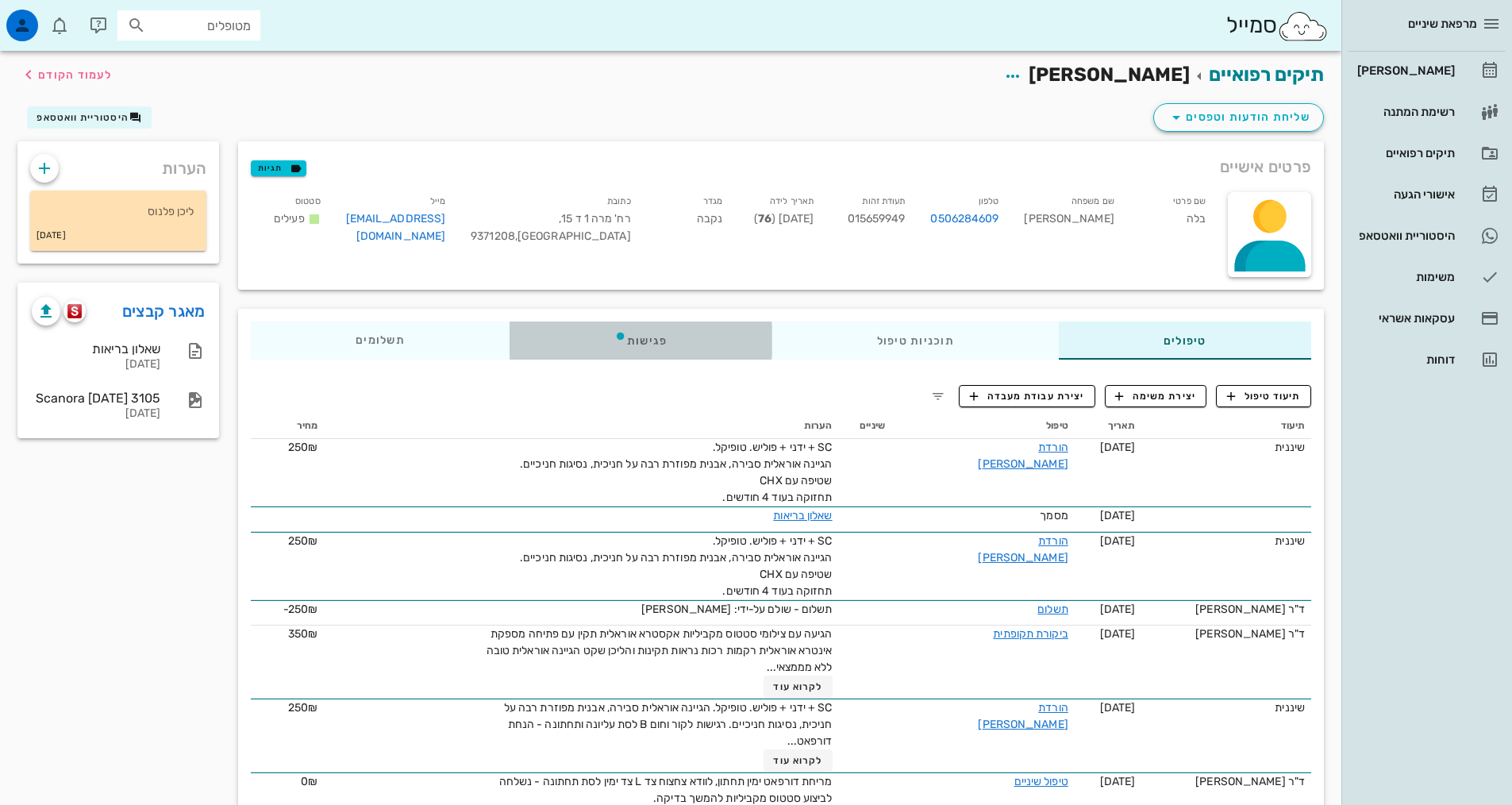
click at [663, 337] on div "פגישות" at bounding box center [641, 341] width 263 height 38
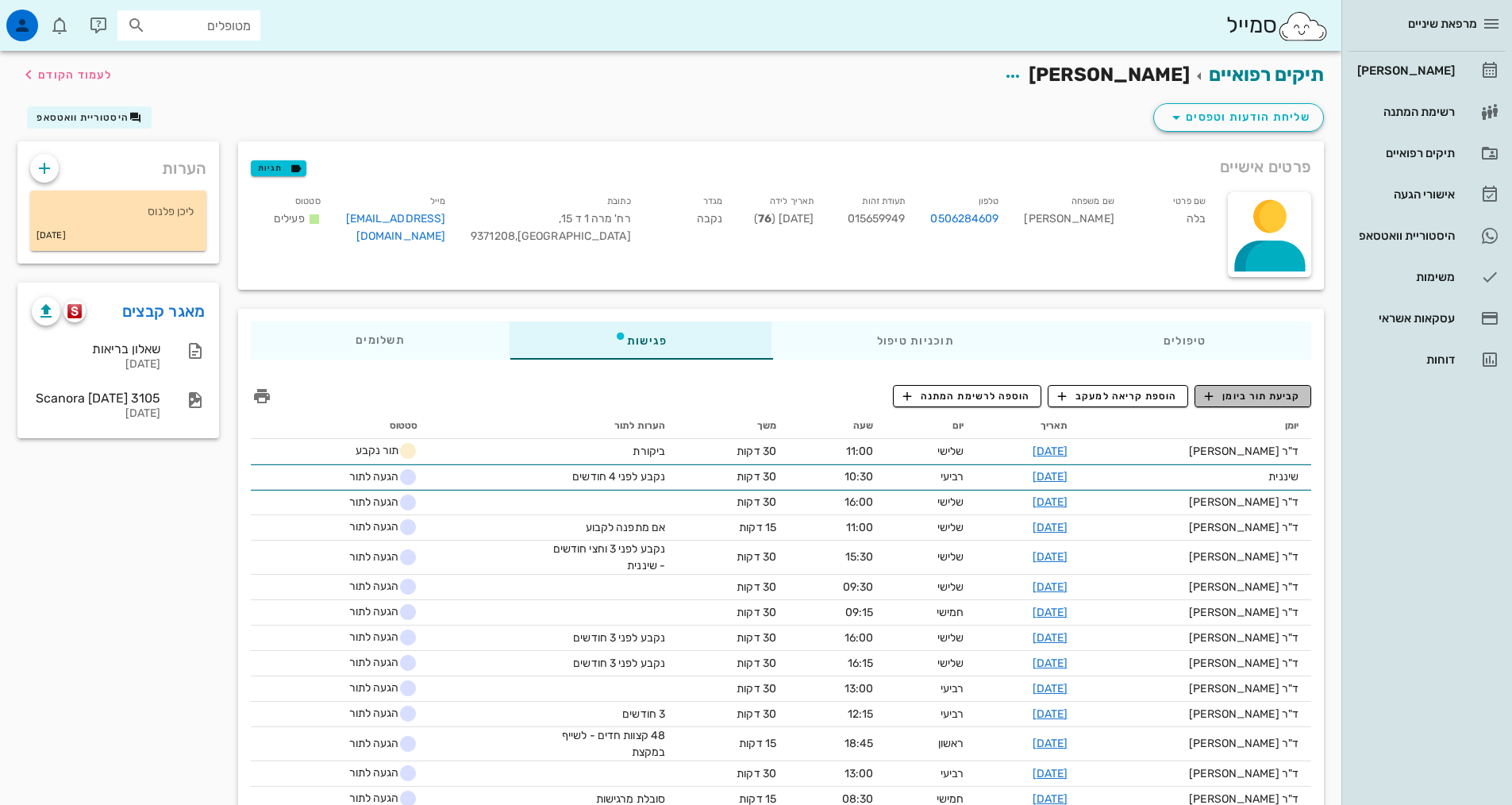
click at [1220, 400] on span "קביעת תור ביומן" at bounding box center [1252, 395] width 95 height 14
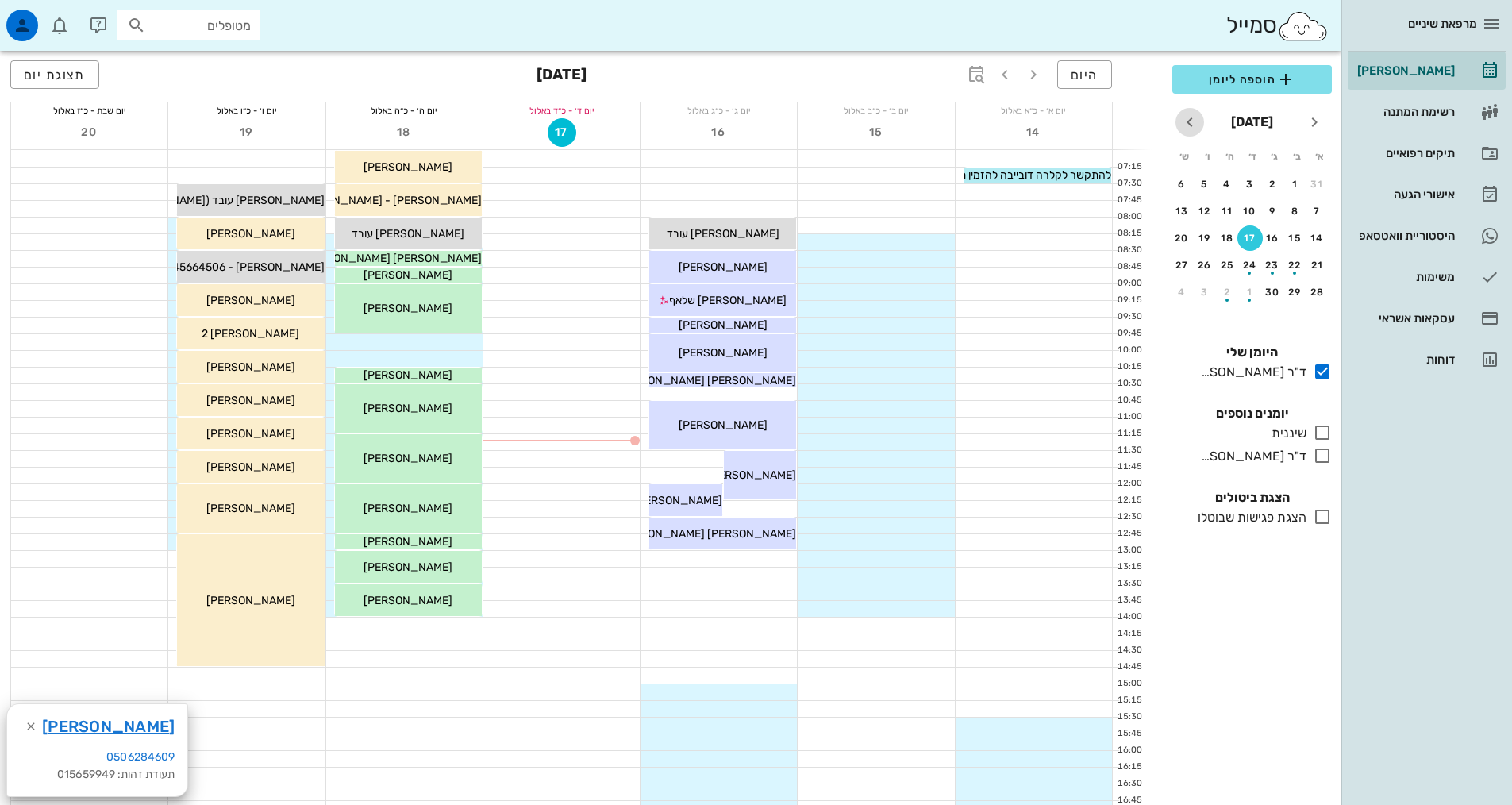
click at [1191, 132] on button "חודש הבא" at bounding box center [1190, 122] width 28 height 28
click at [1181, 118] on icon "חודש הבא" at bounding box center [1190, 122] width 19 height 19
click at [1255, 234] on div "14" at bounding box center [1250, 238] width 26 height 11
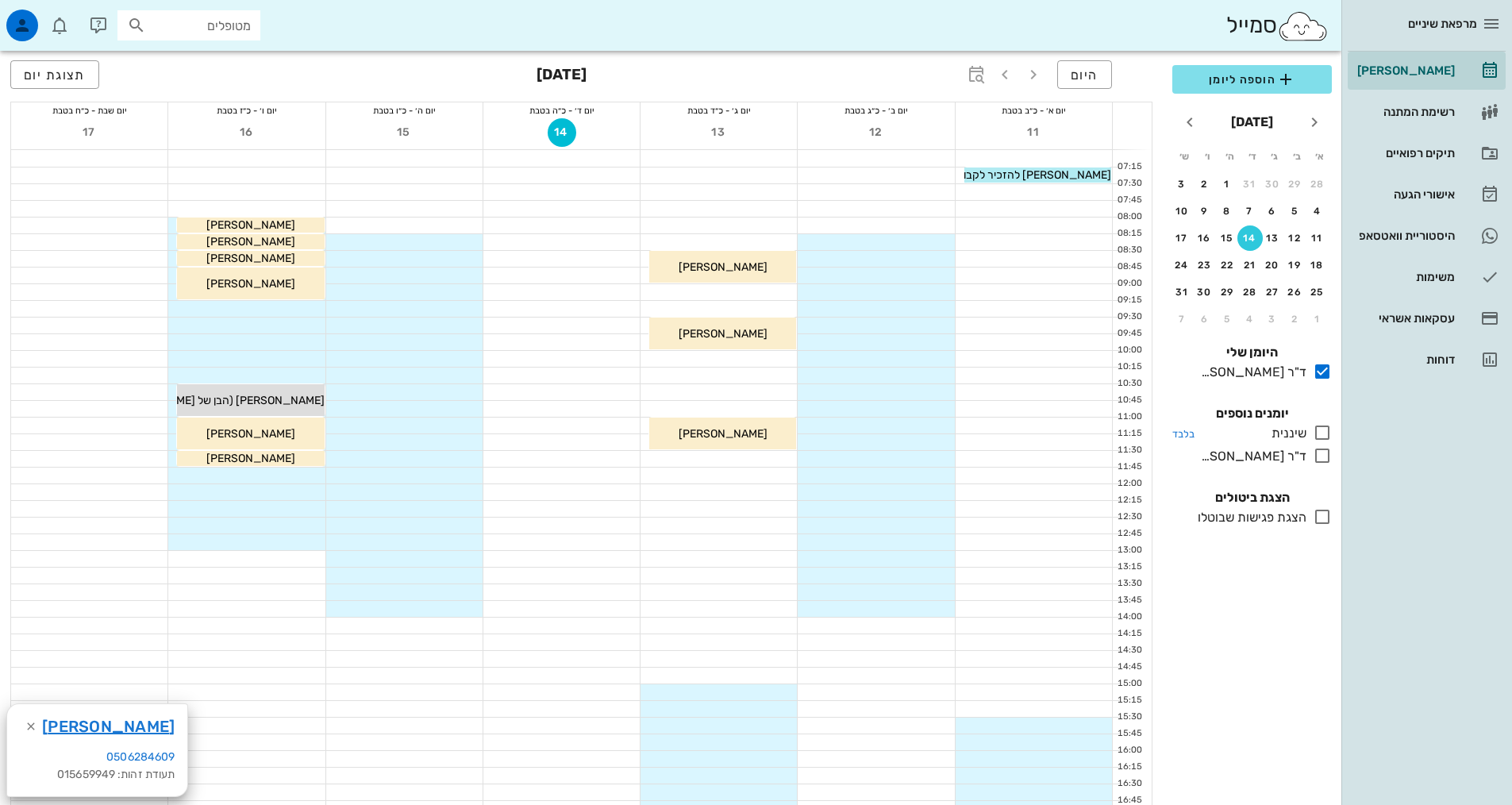
click at [1320, 435] on icon at bounding box center [1321, 432] width 19 height 19
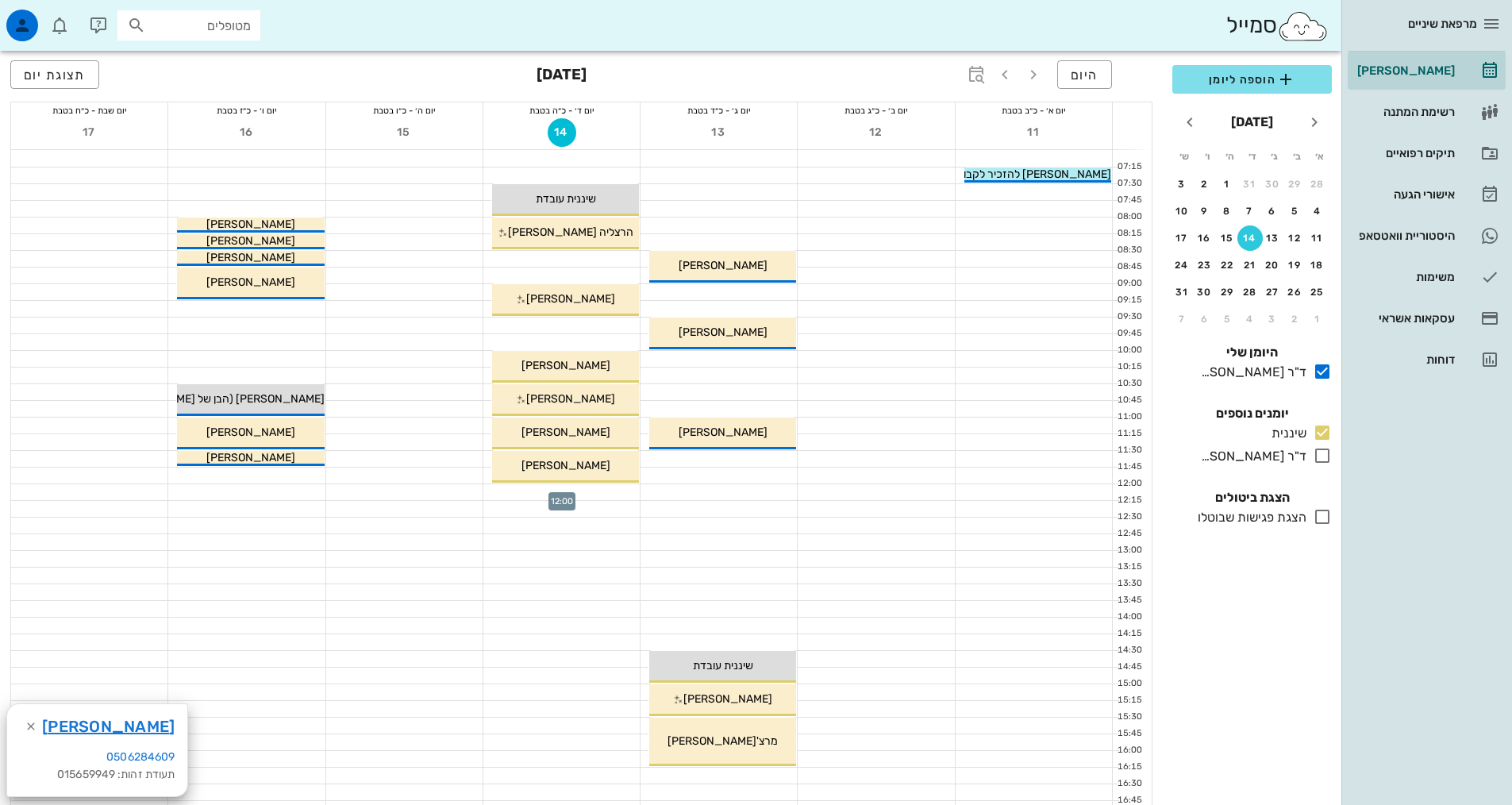
click at [623, 490] on div at bounding box center [561, 492] width 157 height 16
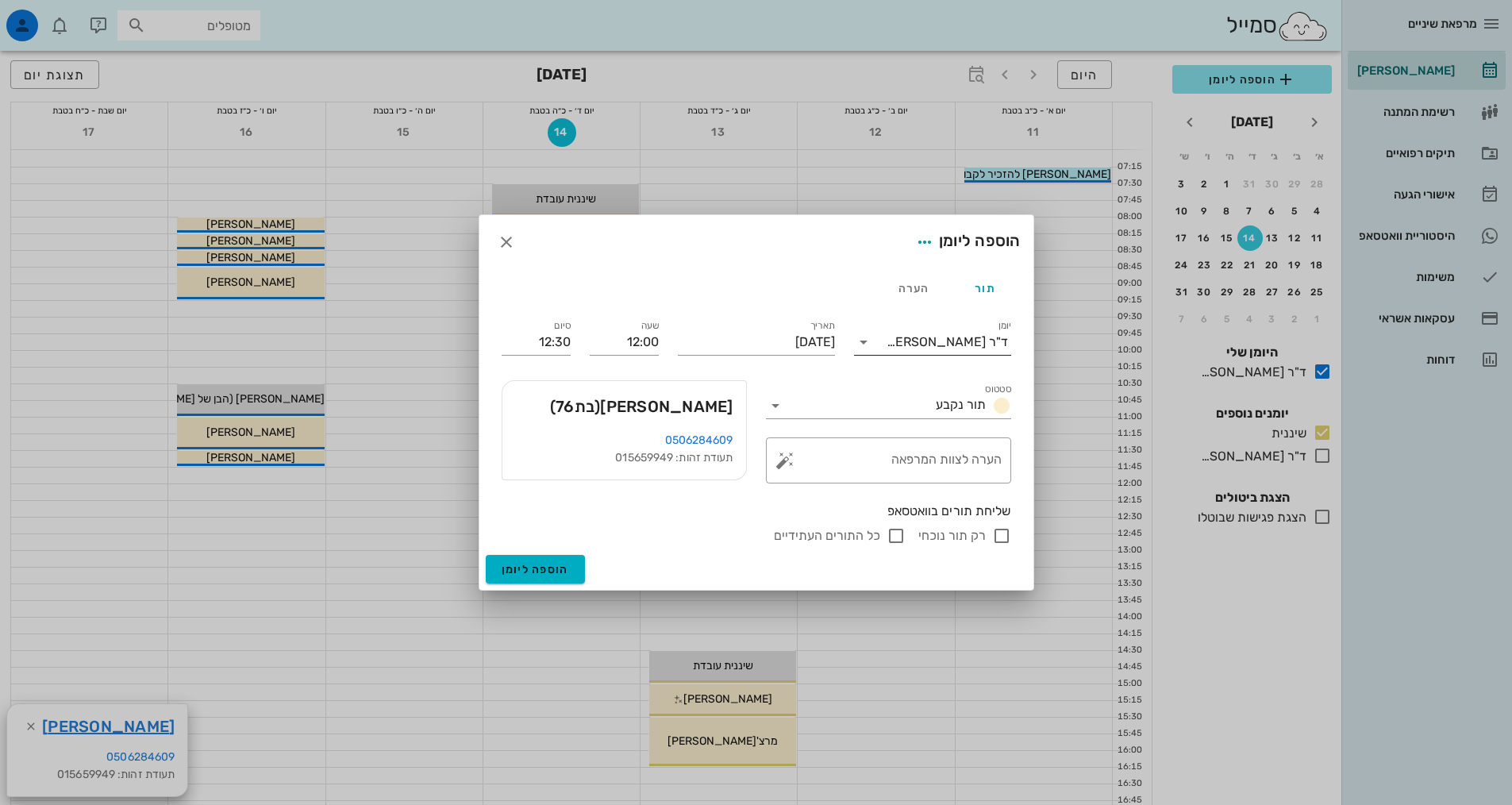
click at [984, 345] on div "ד"ר [PERSON_NAME]" at bounding box center [947, 342] width 121 height 14
click at [982, 395] on div "שיננית" at bounding box center [932, 392] width 132 height 15
click at [1001, 539] on input "רק תור נוכחי" at bounding box center [1001, 536] width 19 height 19
checkbox input "false"
click at [563, 570] on span "הוספה ליומן" at bounding box center [535, 570] width 67 height 13
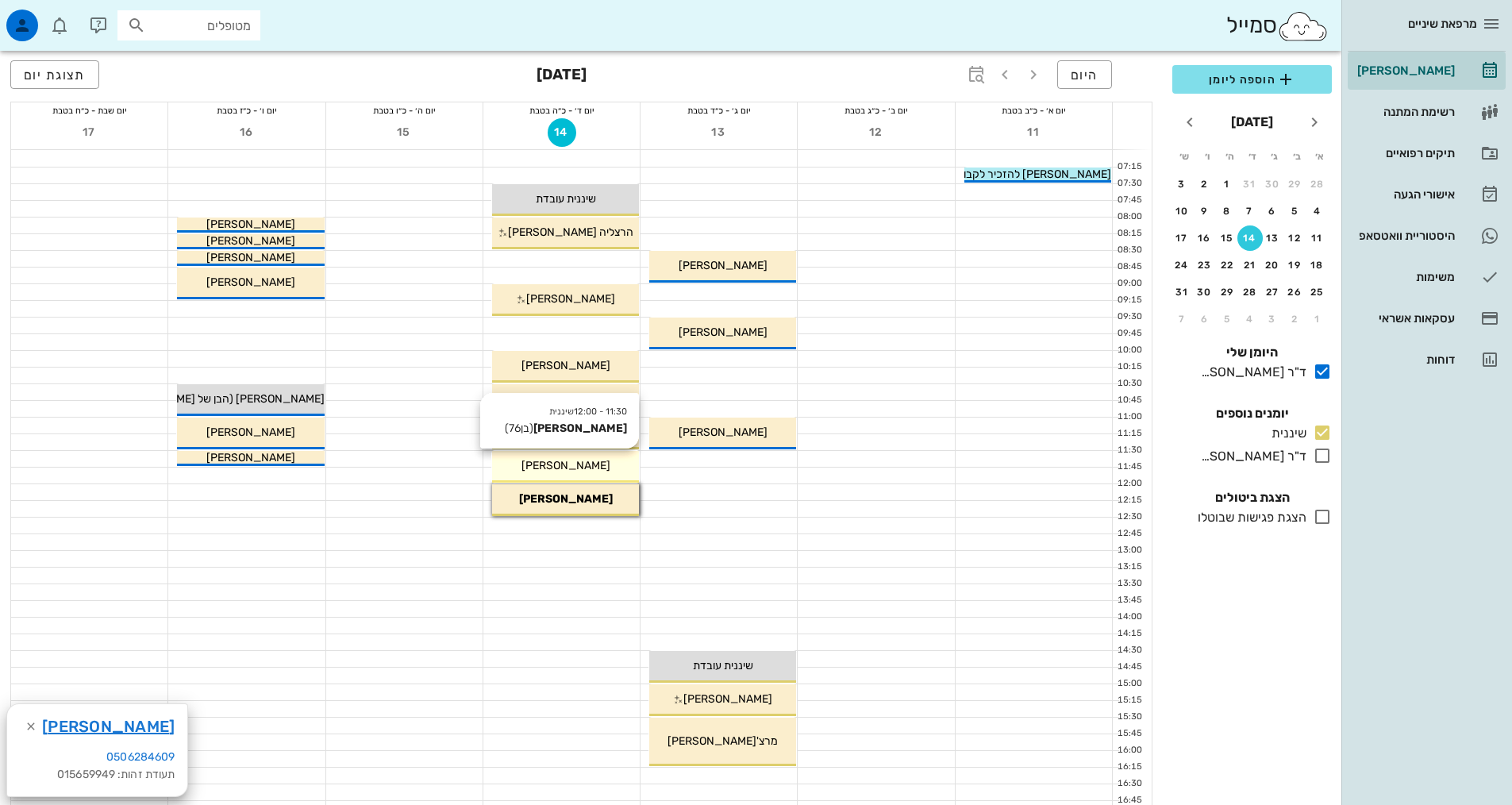
click at [577, 468] on span "[PERSON_NAME]" at bounding box center [565, 465] width 89 height 13
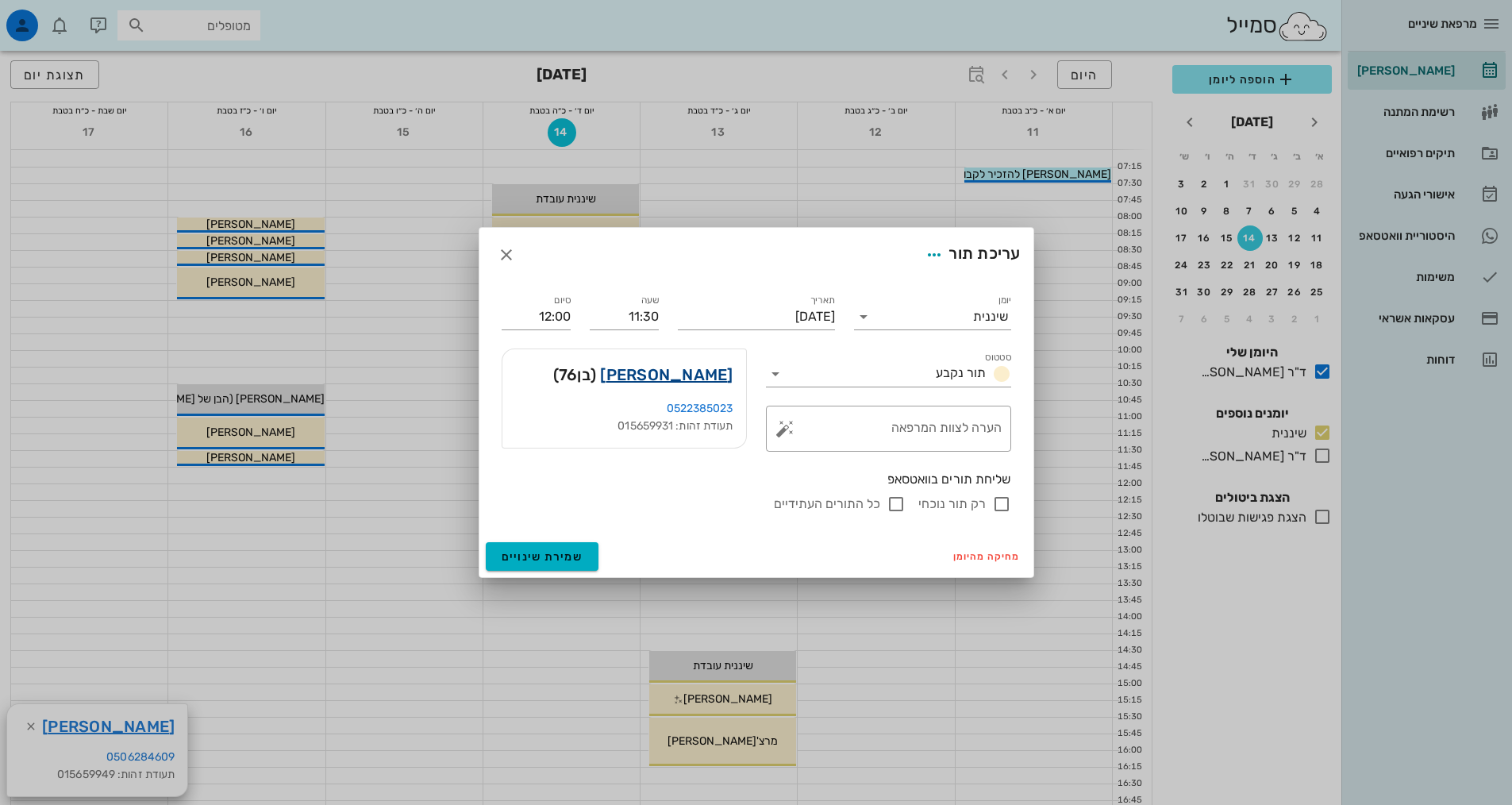
click at [698, 379] on link "[PERSON_NAME]" at bounding box center [666, 375] width 133 height 26
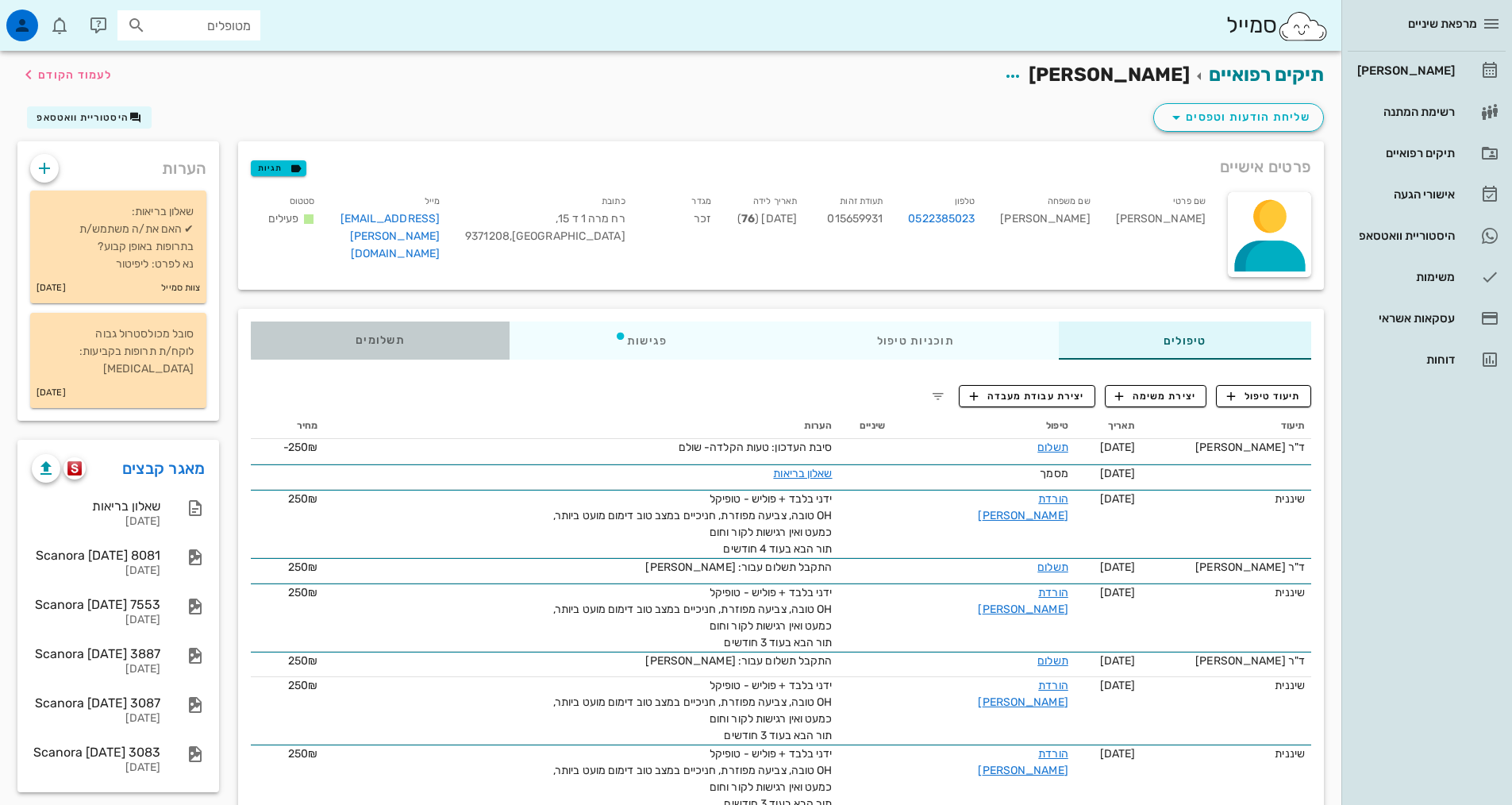
click at [376, 331] on div "תשלומים 0₪" at bounding box center [380, 341] width 259 height 38
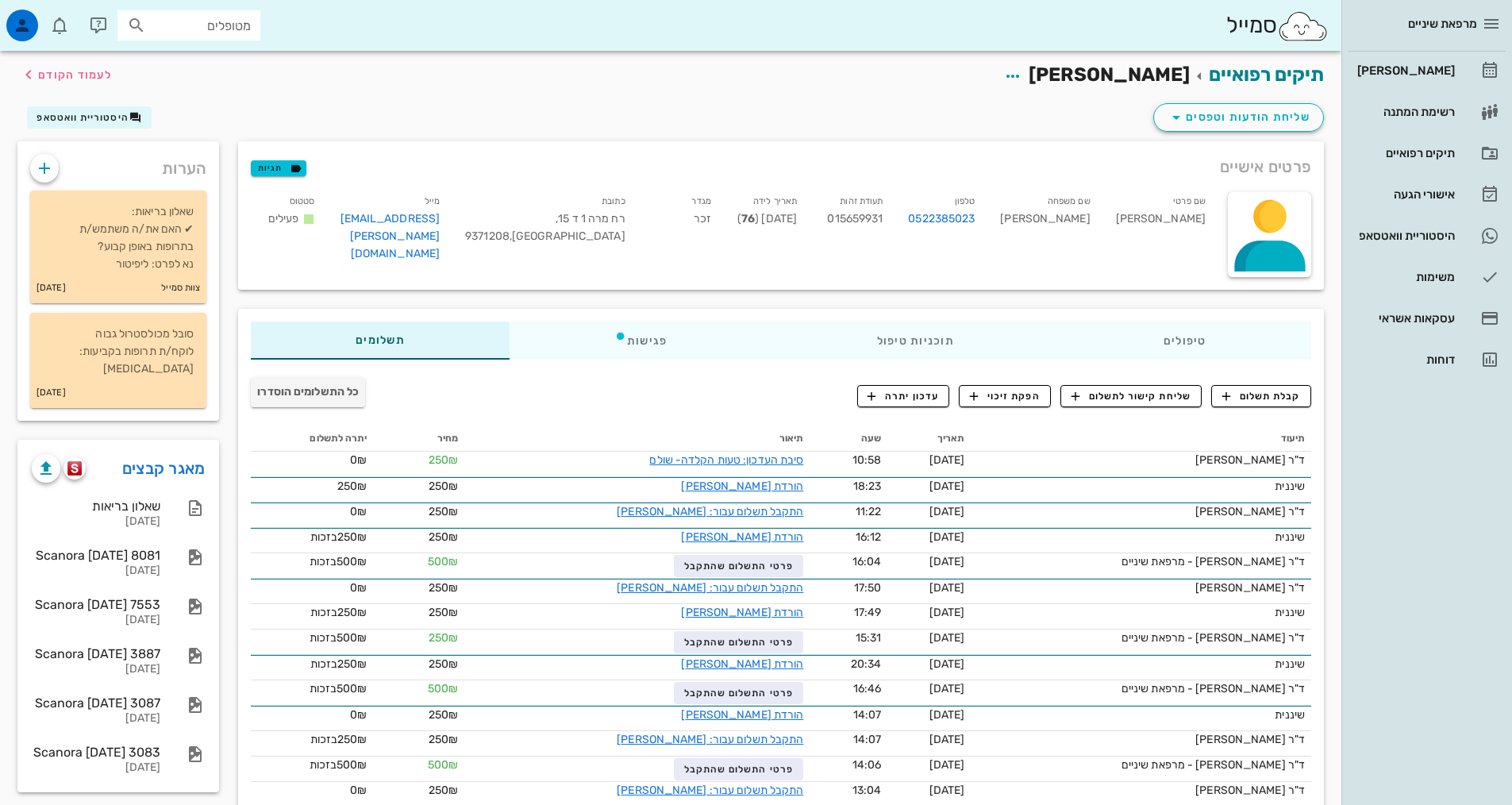
click at [1245, 407] on div "קבלת תשלום שליחת קישור לתשלום הפקת זיכוי עדכון יתרה" at bounding box center [1084, 399] width 454 height 28
click at [1245, 390] on span "קבלת תשלום" at bounding box center [1261, 395] width 79 height 14
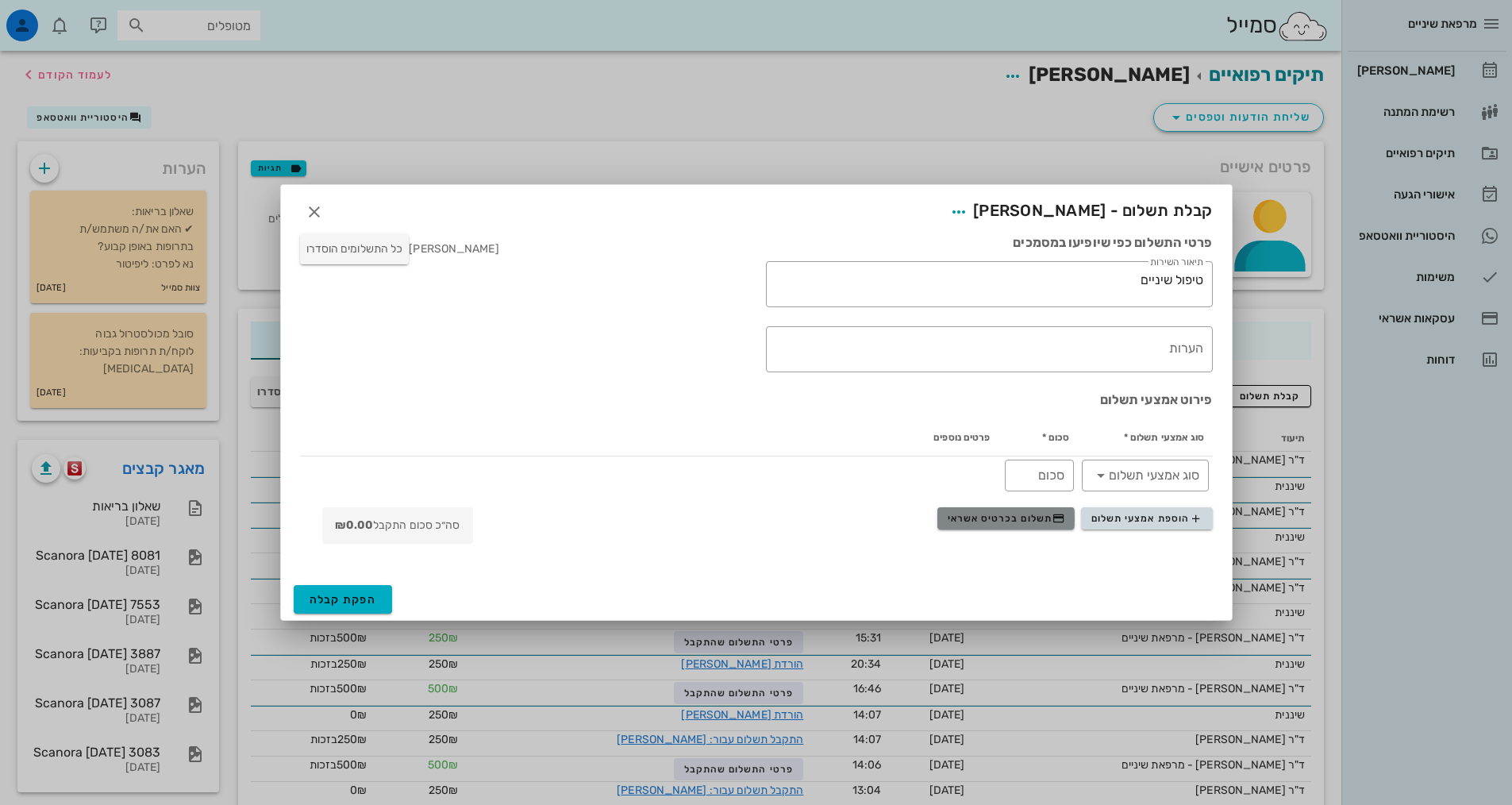
click at [1050, 519] on span "תשלום בכרטיס אשראי" at bounding box center [1006, 517] width 118 height 12
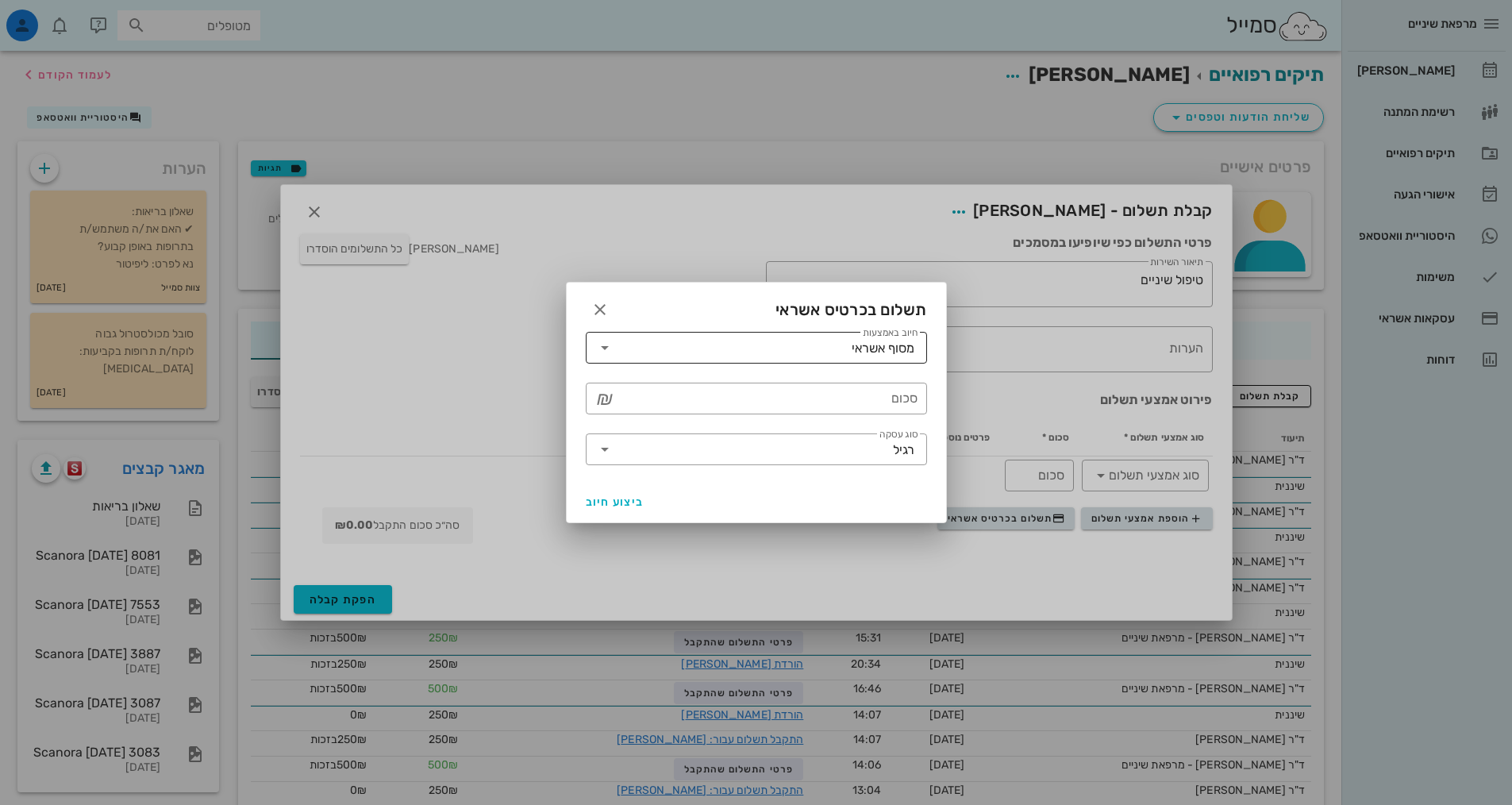
click at [885, 348] on div "מסוף אשראי" at bounding box center [883, 348] width 63 height 14
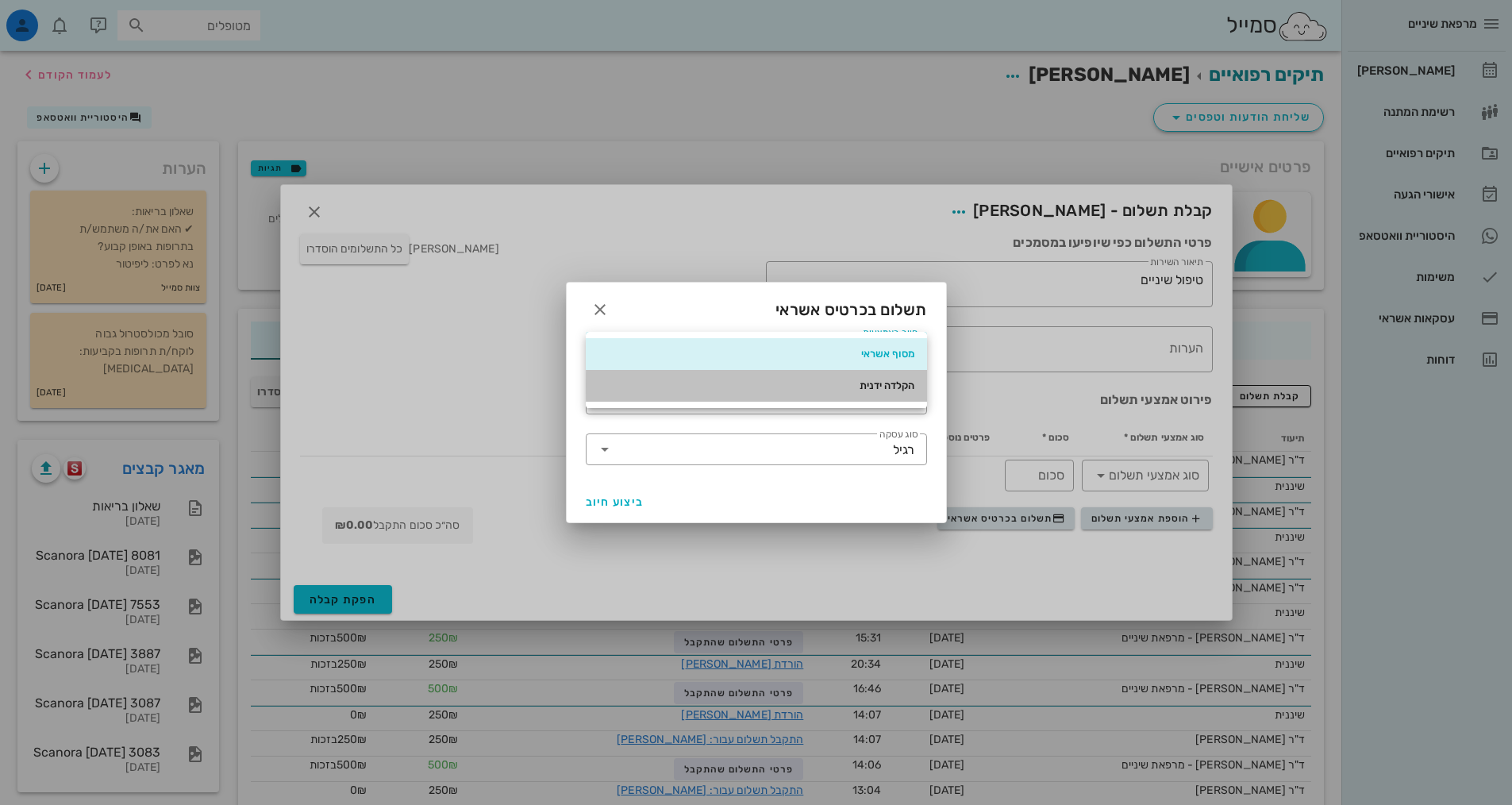
click at [898, 388] on div "הקלדה ידנית" at bounding box center [756, 386] width 316 height 12
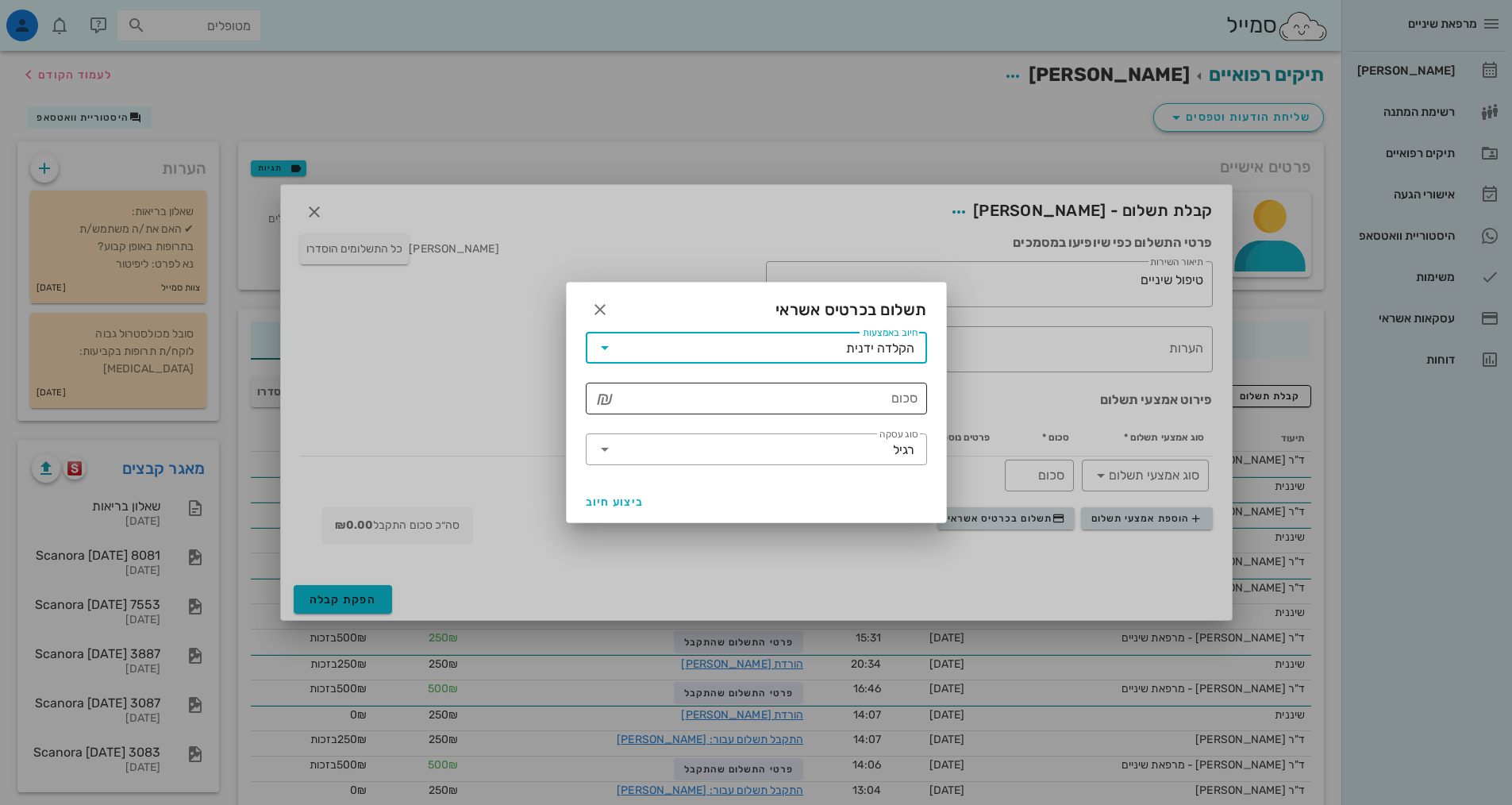
click at [838, 400] on input "סכום" at bounding box center [768, 398] width 300 height 26
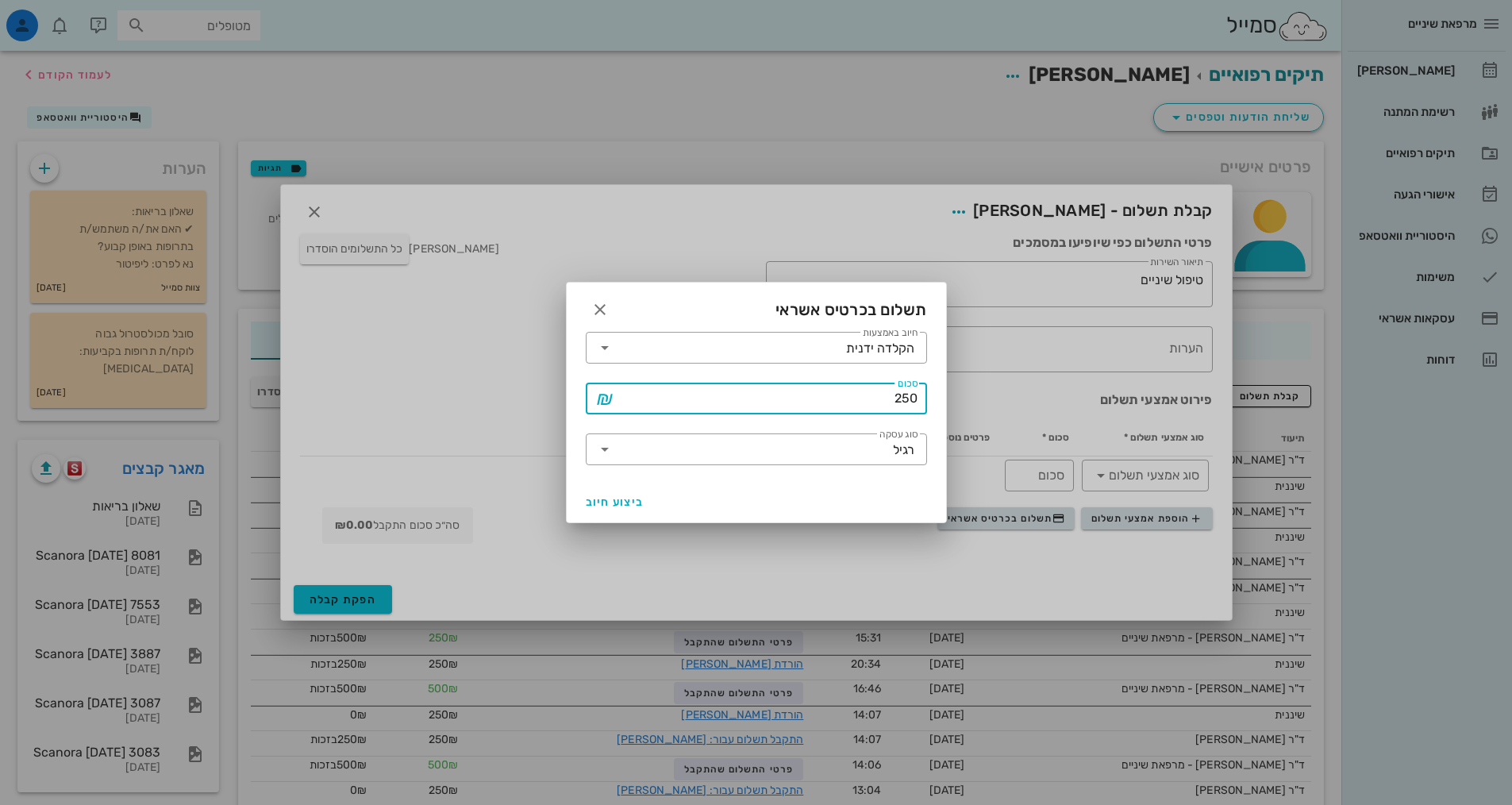
drag, startPoint x: 886, startPoint y: 393, endPoint x: 1148, endPoint y: 438, distance: 265.8
type input "500"
click at [605, 506] on span "ביצוע חיוב" at bounding box center [615, 502] width 59 height 13
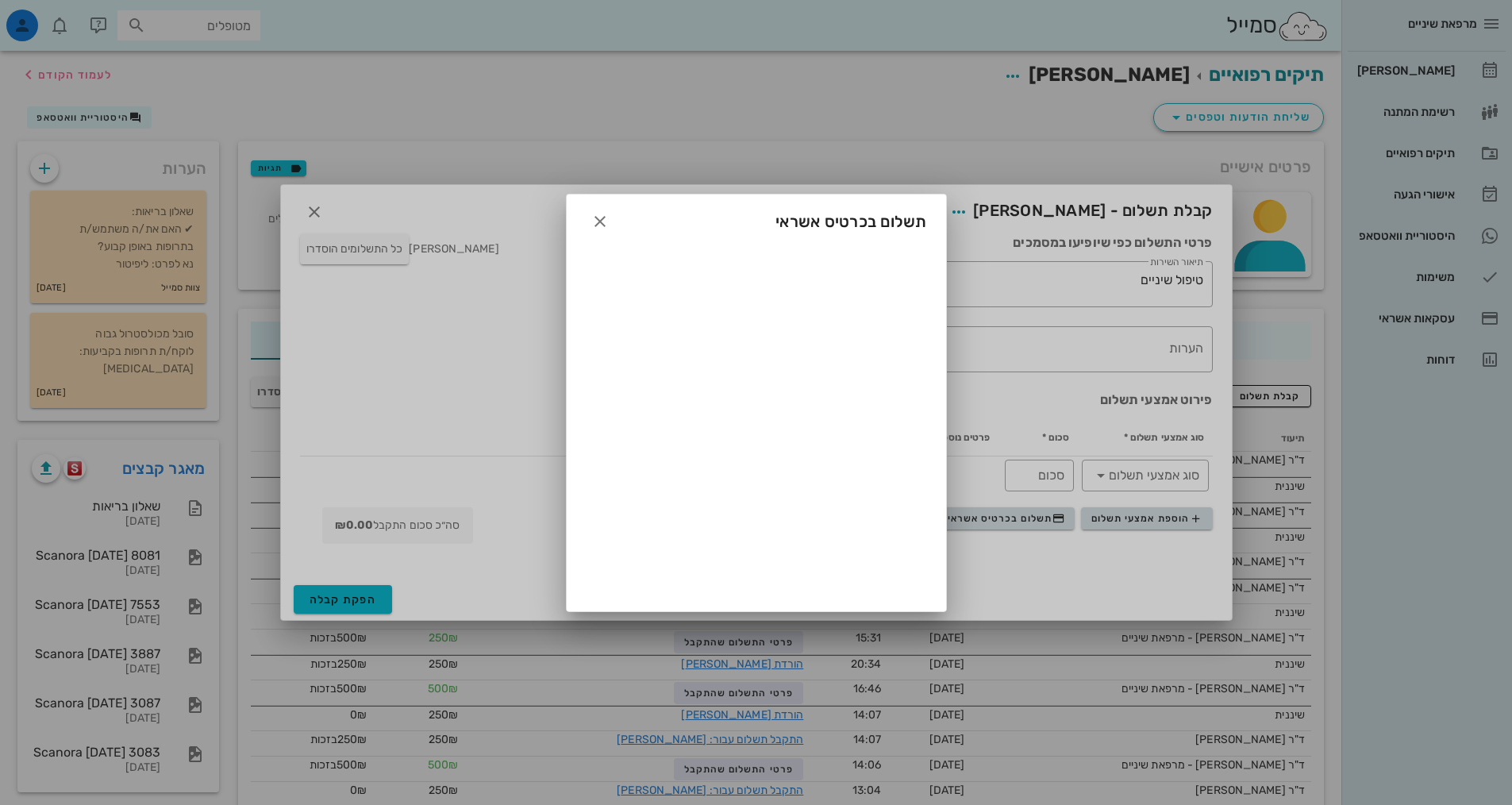
type input "500"
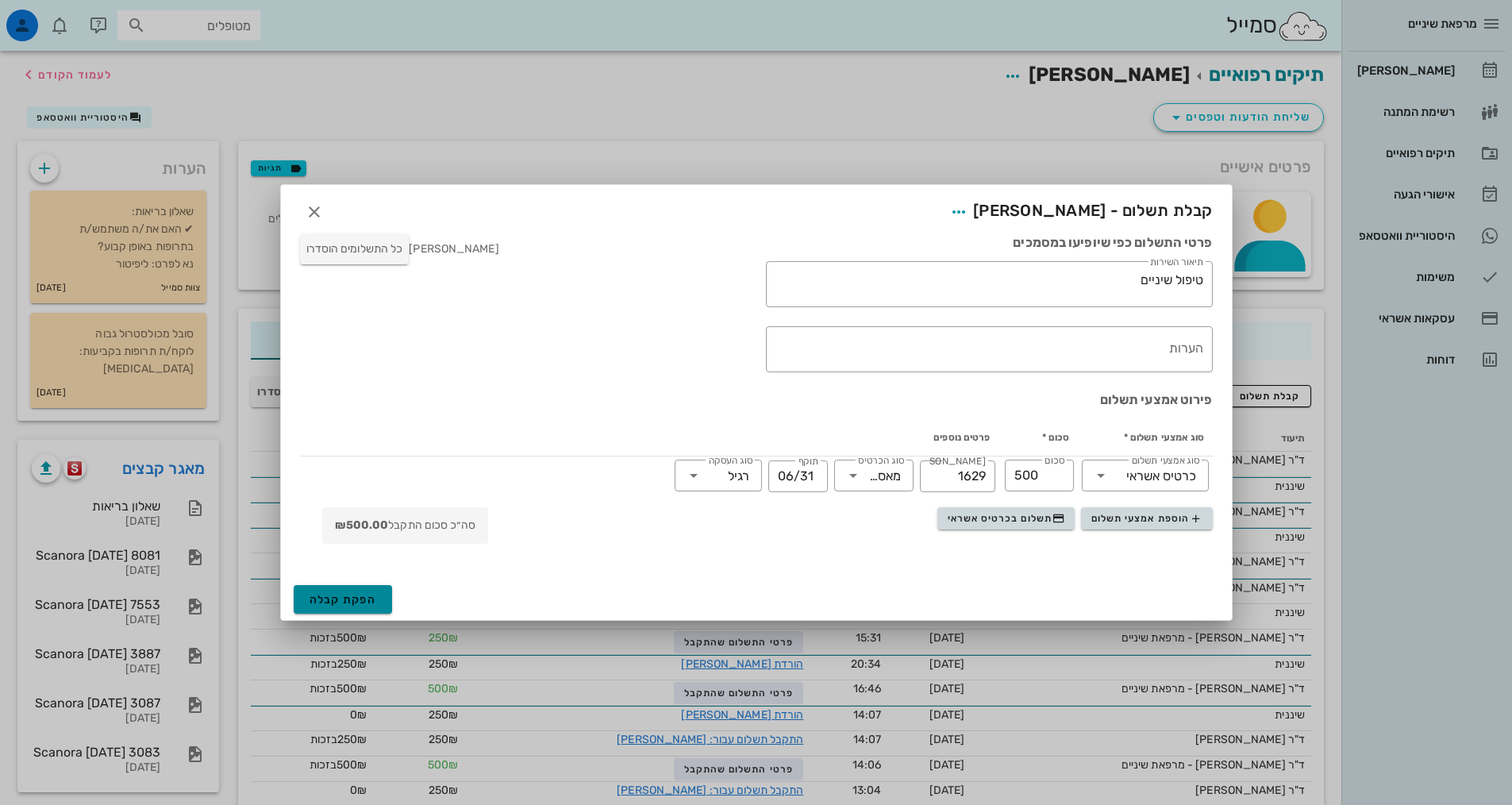
click at [377, 596] on button "הפקת קבלה" at bounding box center [343, 599] width 99 height 28
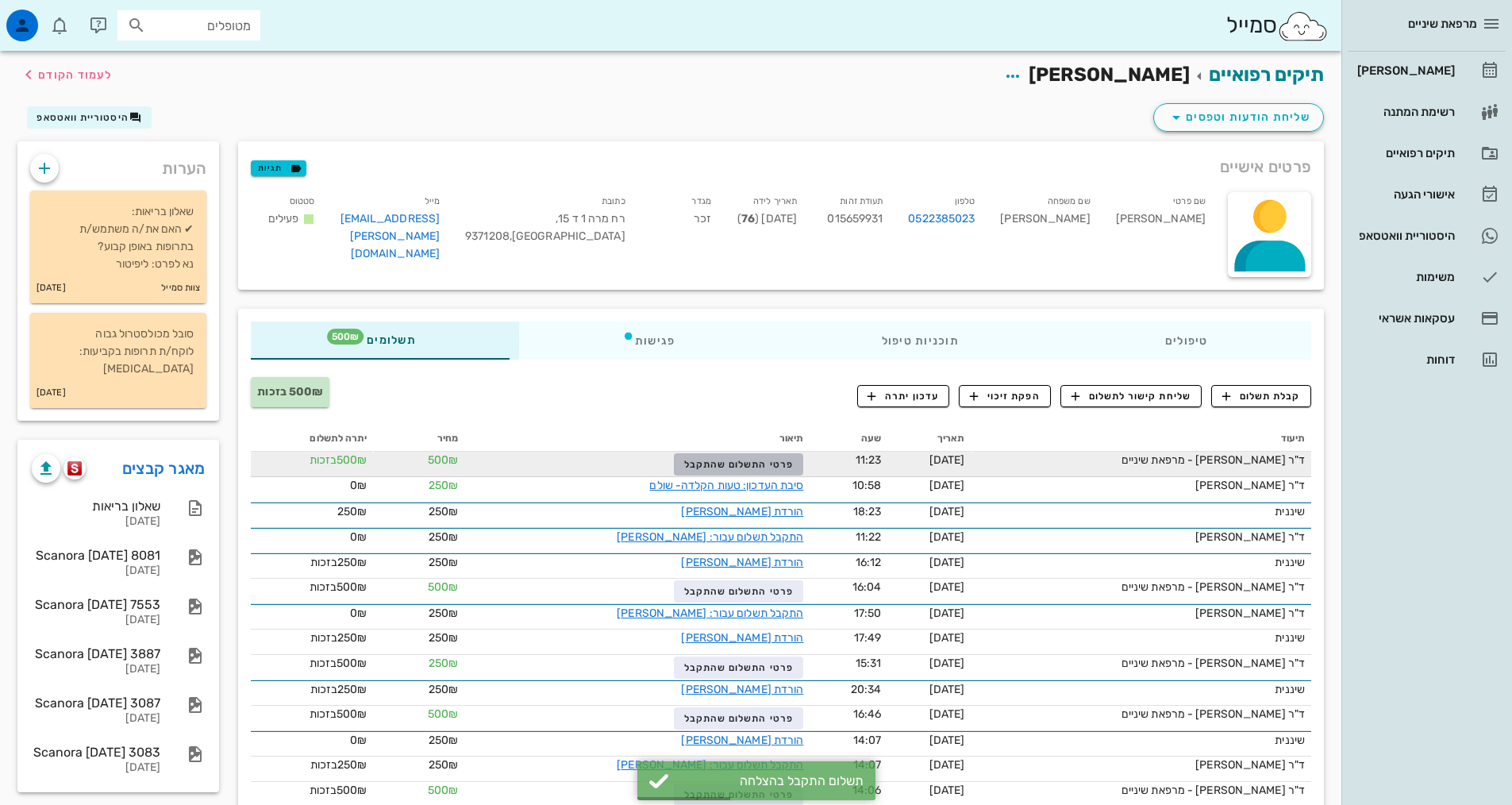
click at [688, 459] on span "פרטי התשלום שהתקבל" at bounding box center [739, 463] width 109 height 11
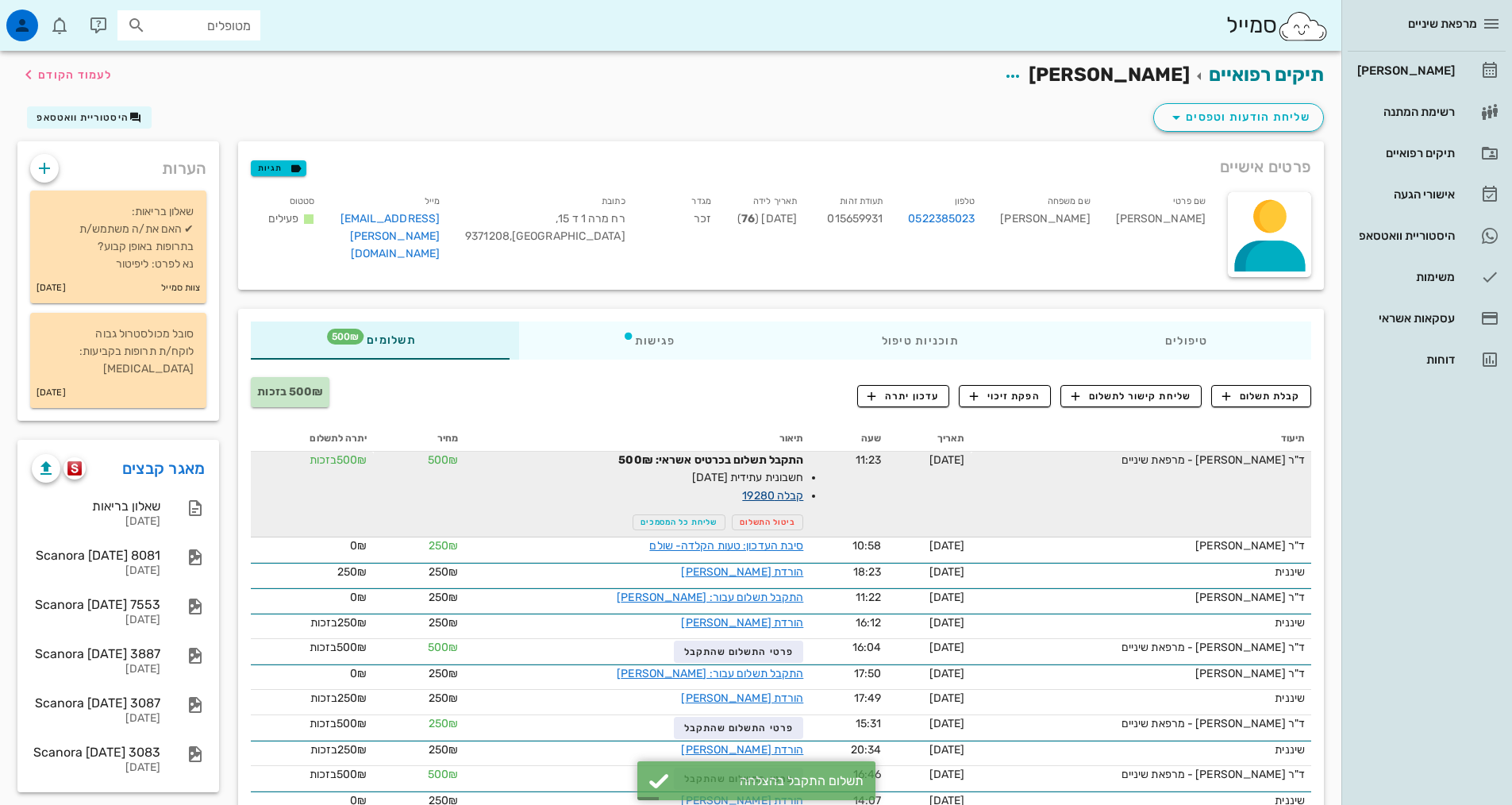
click at [802, 496] on link "קבלה 19280" at bounding box center [773, 496] width 61 height 13
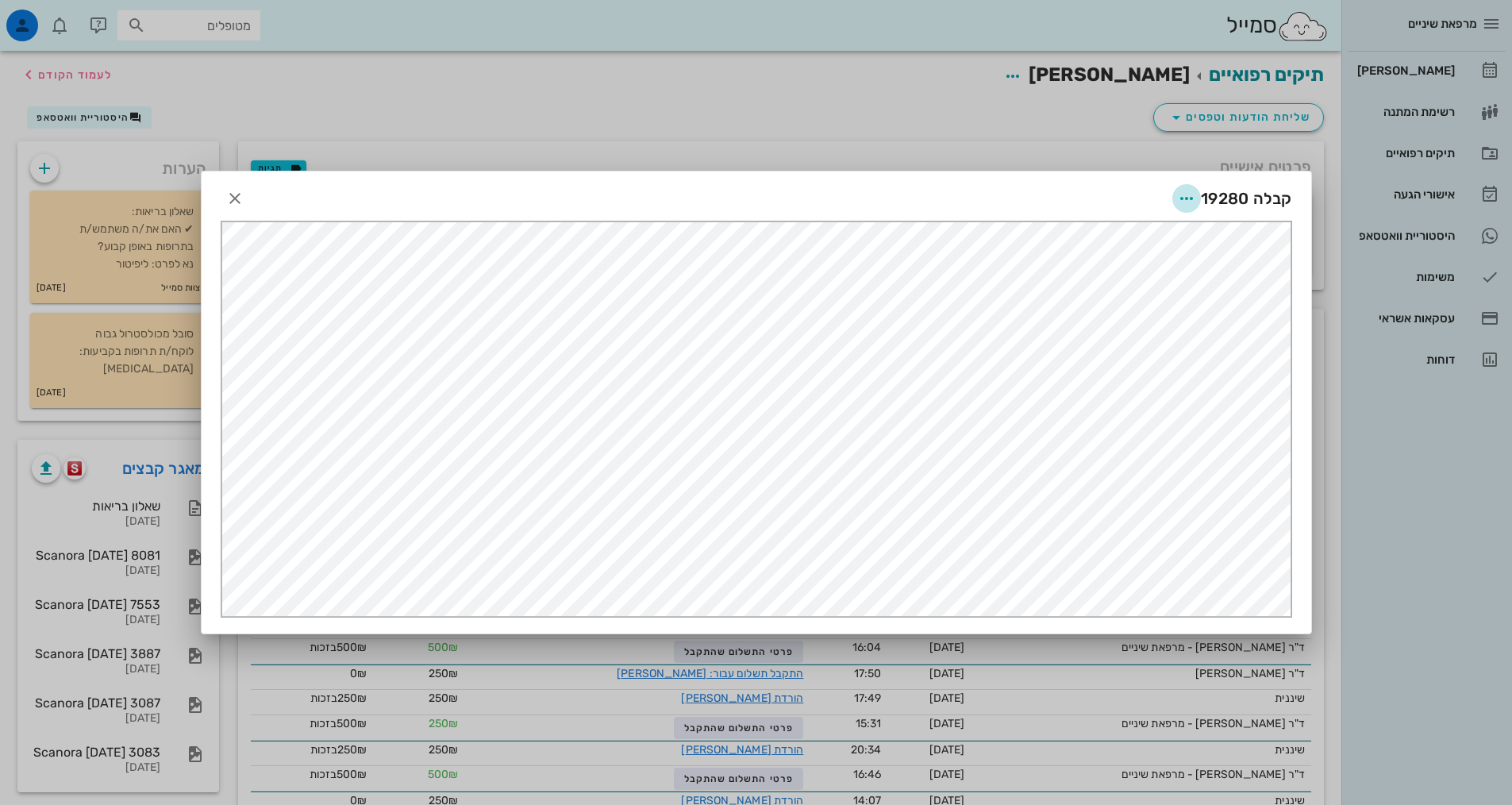
click at [1190, 200] on icon "button" at bounding box center [1186, 198] width 19 height 19
click at [1146, 308] on div "שליחה בוואטסאפ" at bounding box center [1143, 314] width 88 height 15
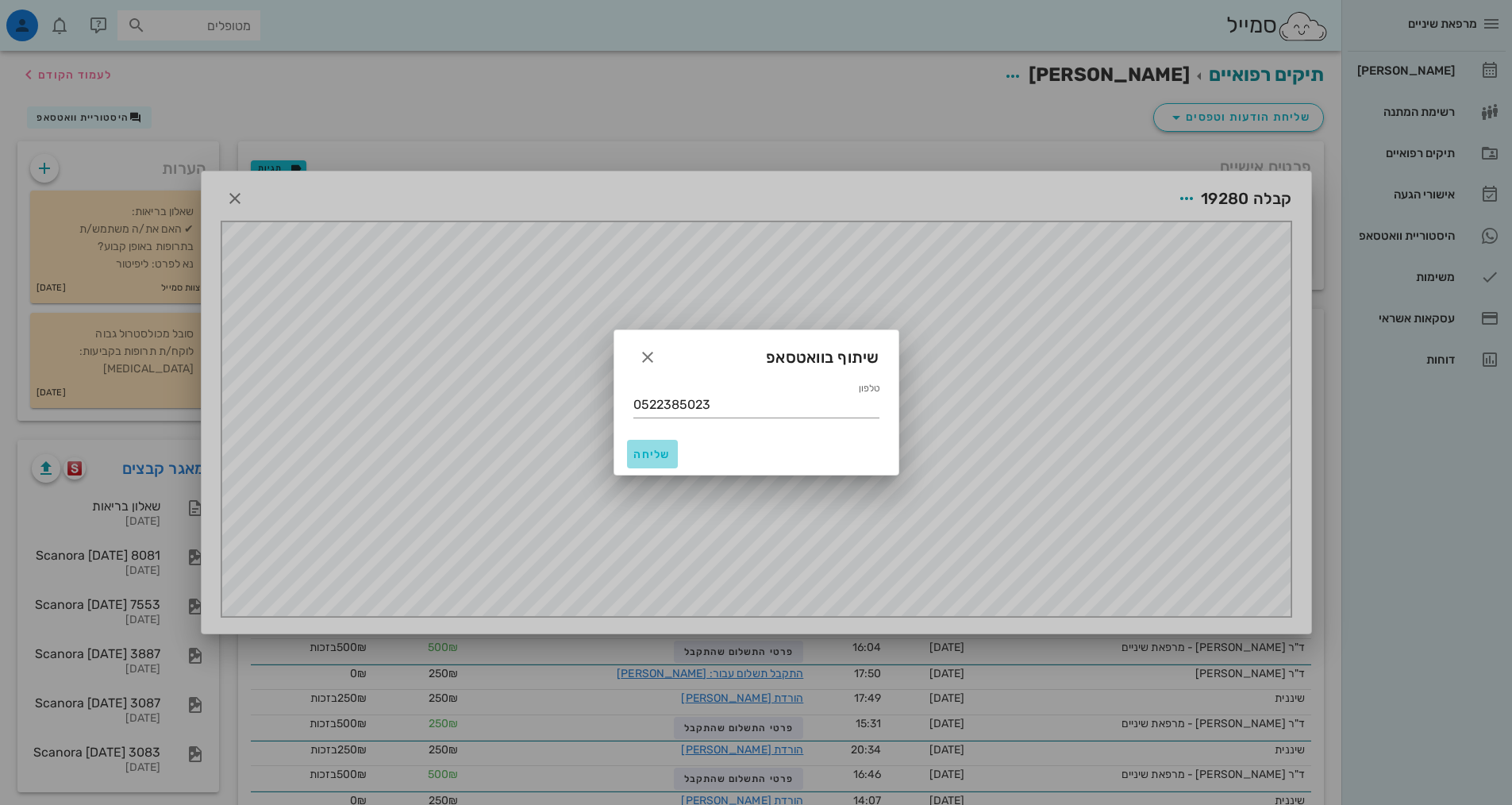
click at [647, 450] on span "שליחה" at bounding box center [652, 454] width 38 height 13
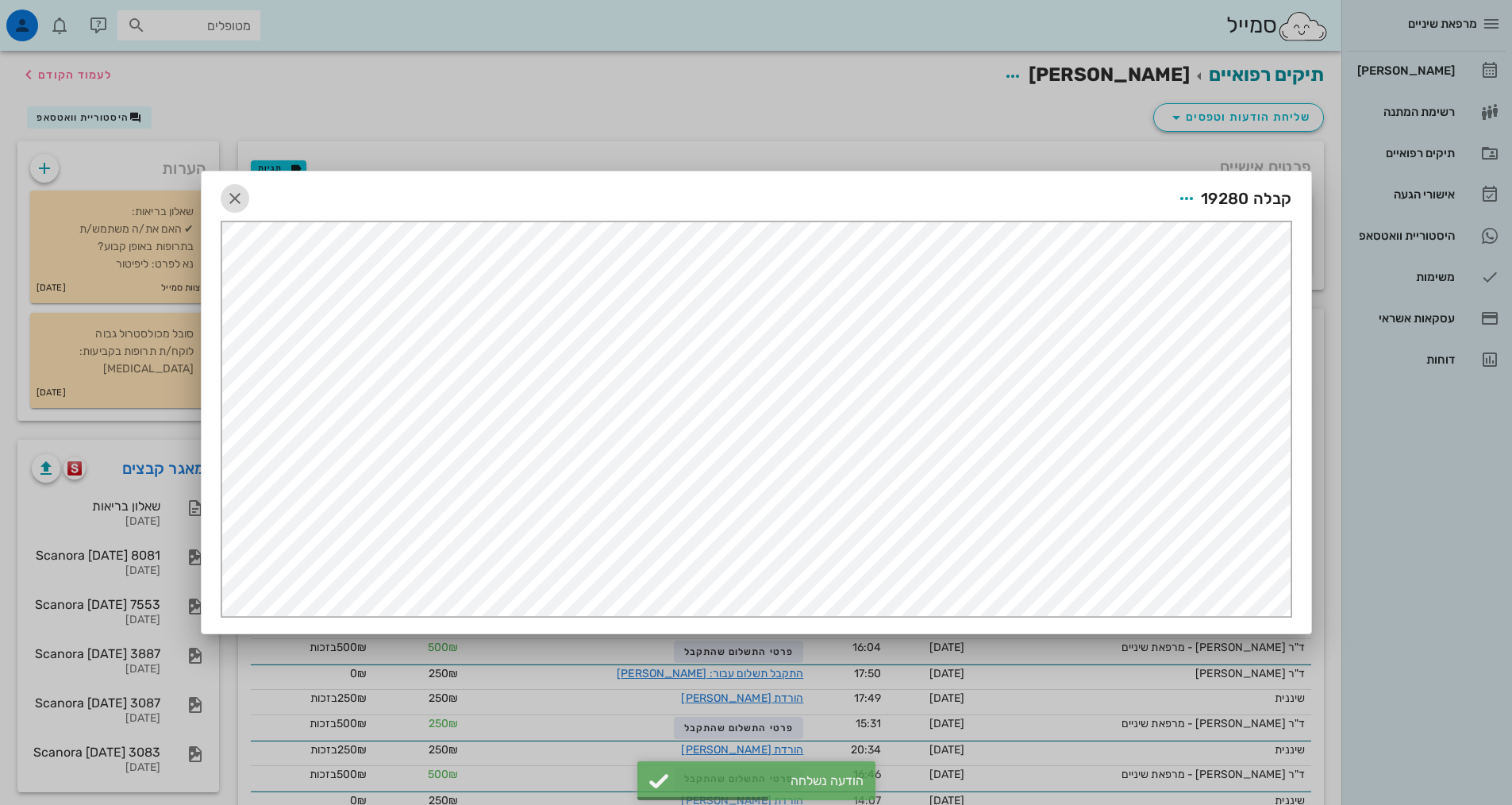
click at [230, 194] on icon "button" at bounding box center [235, 198] width 19 height 19
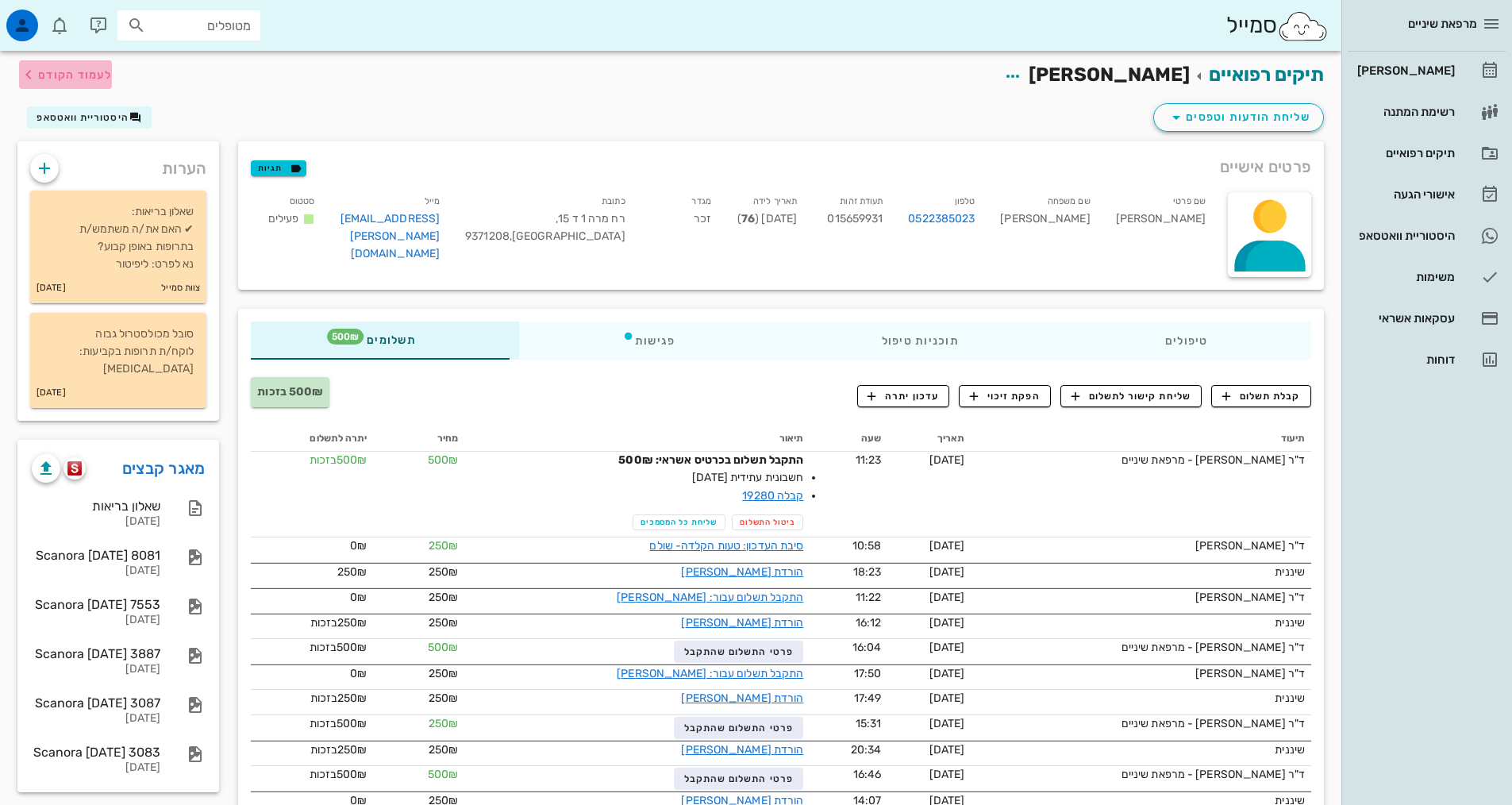
click at [58, 84] on button "לעמוד הקודם" at bounding box center [65, 75] width 93 height 28
click at [1429, 73] on div "[PERSON_NAME]" at bounding box center [1404, 70] width 101 height 12
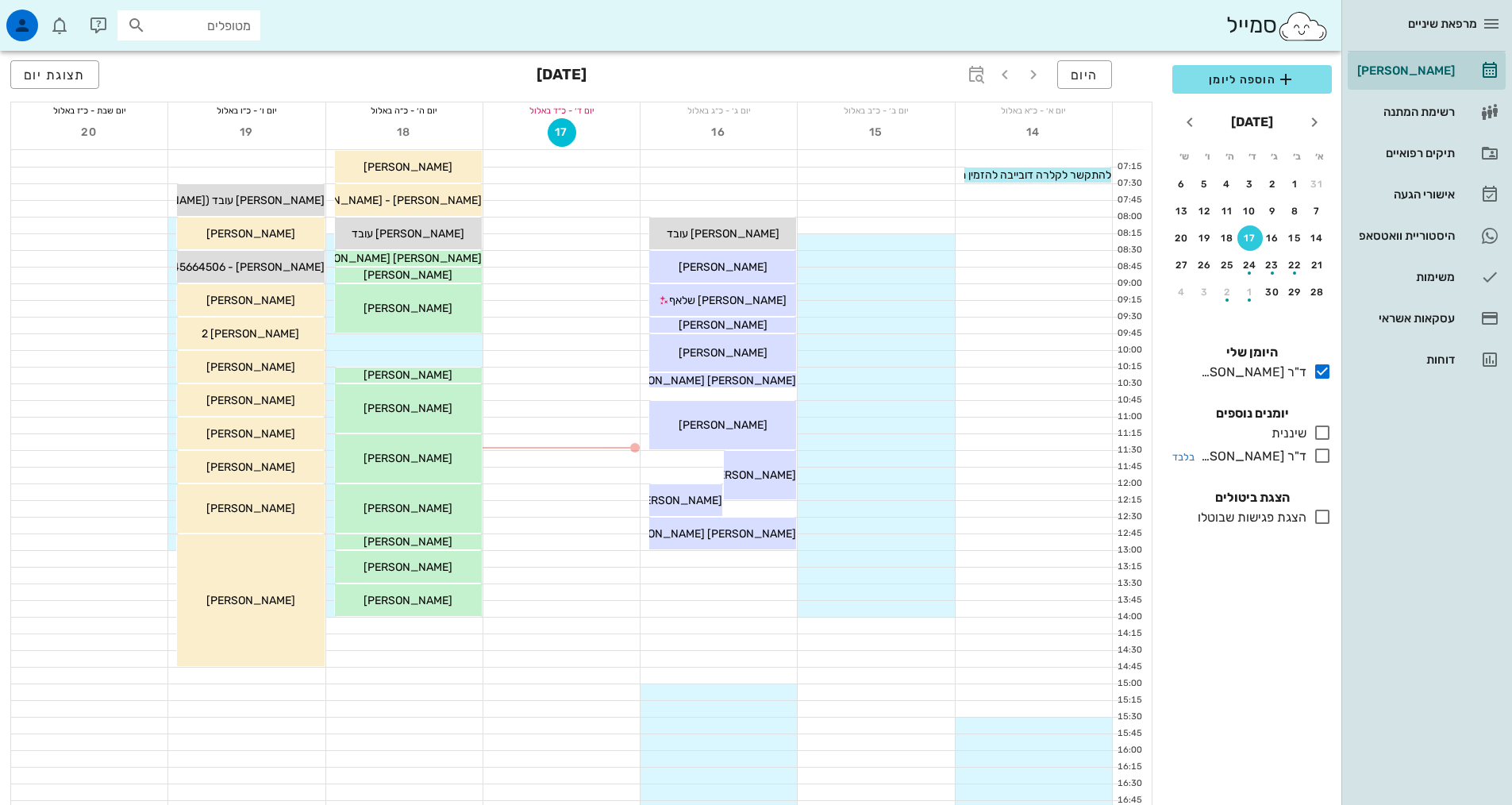
click at [1318, 461] on icon at bounding box center [1321, 455] width 19 height 19
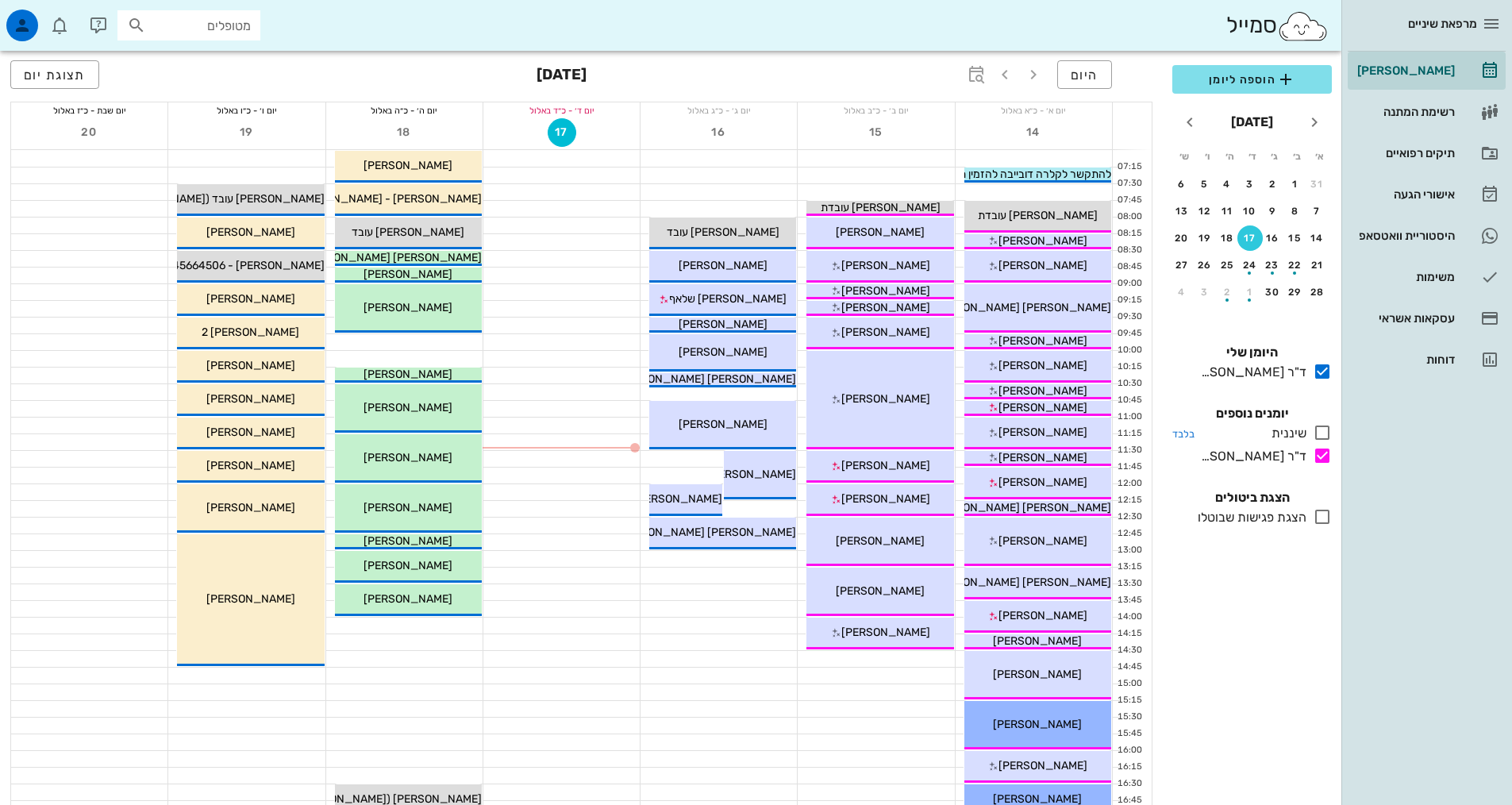
click at [1316, 438] on icon at bounding box center [1321, 432] width 19 height 19
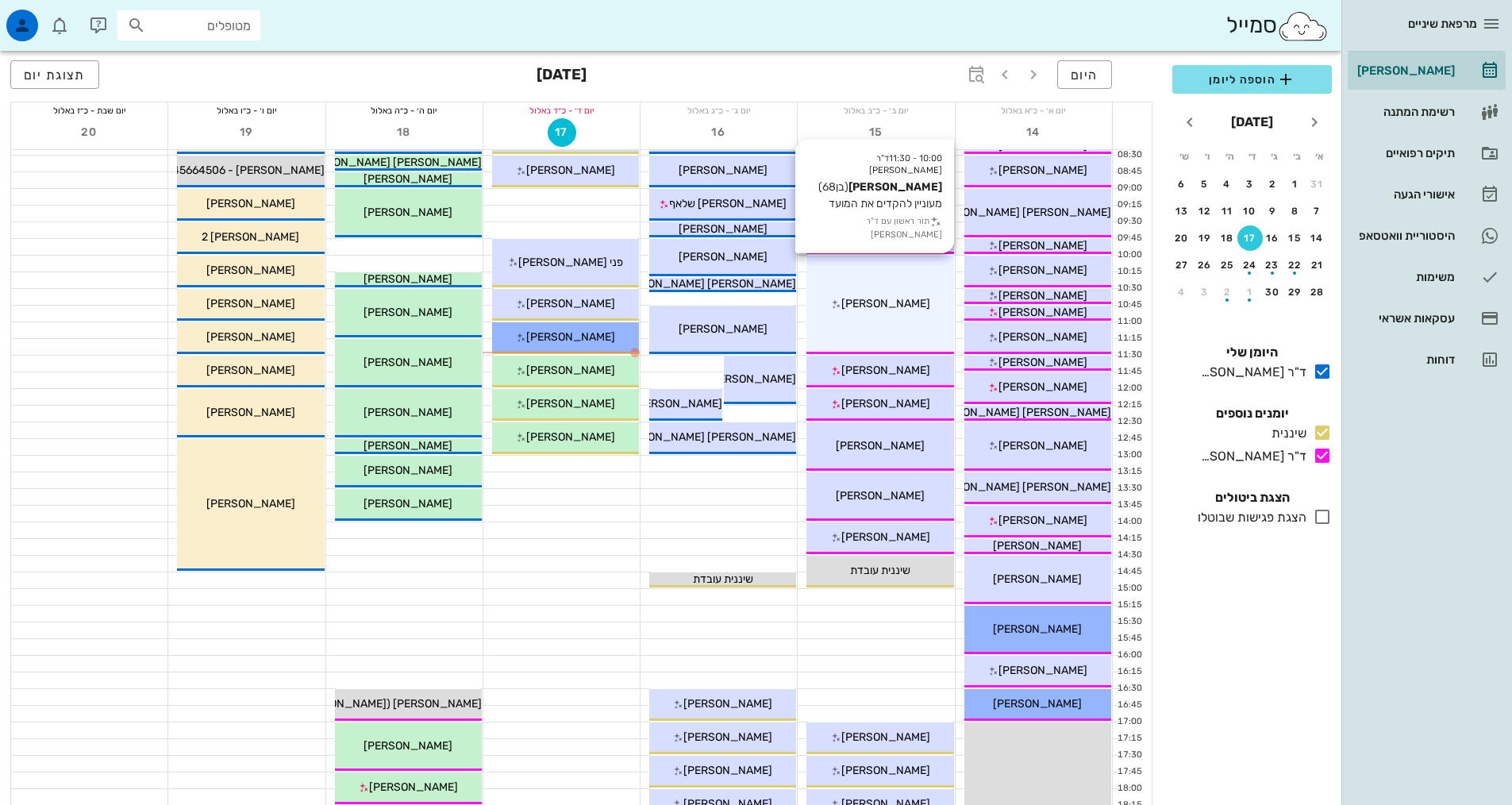
scroll to position [82, 0]
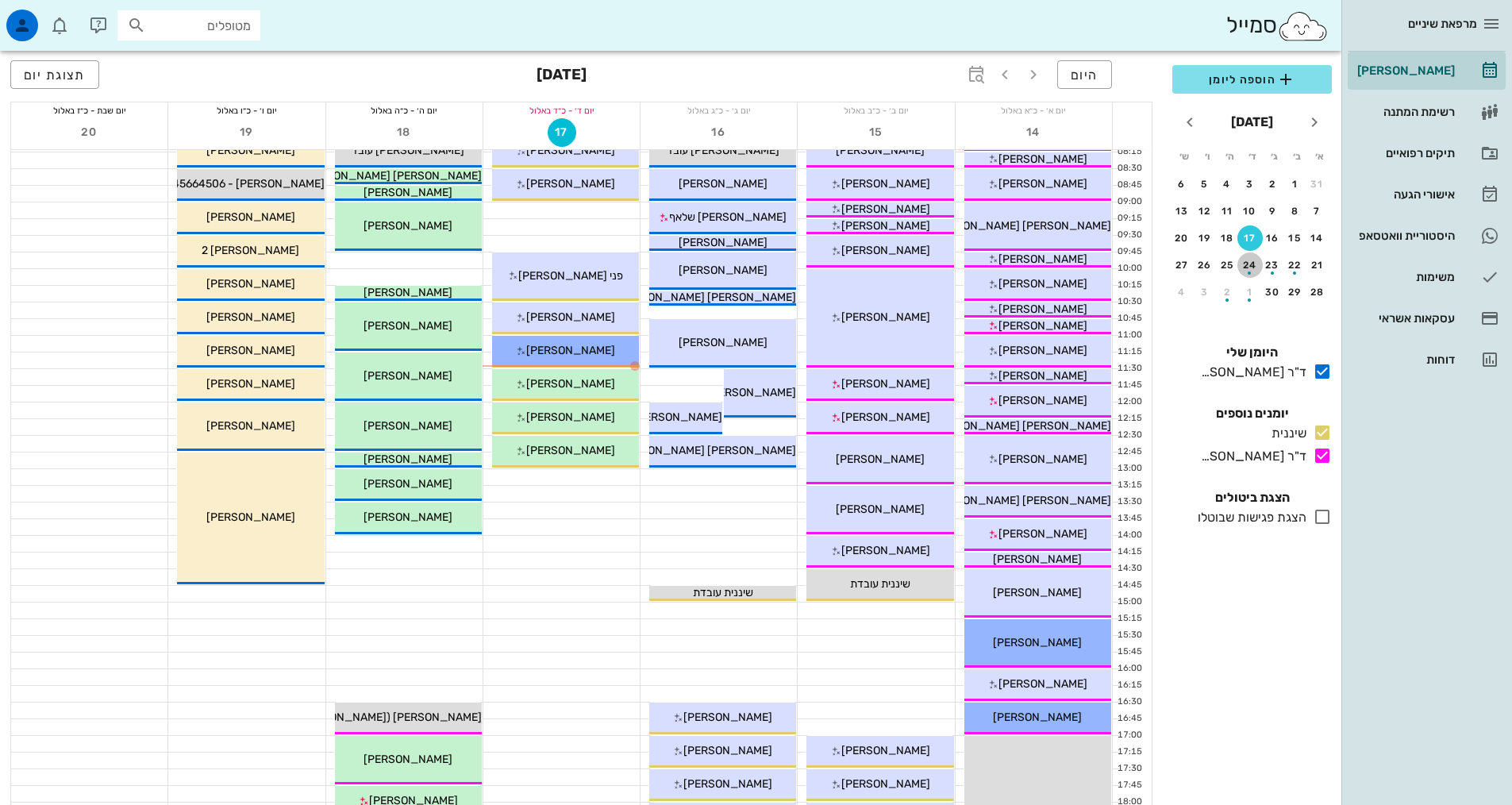
click at [1252, 264] on div "button" at bounding box center [1250, 269] width 26 height 9
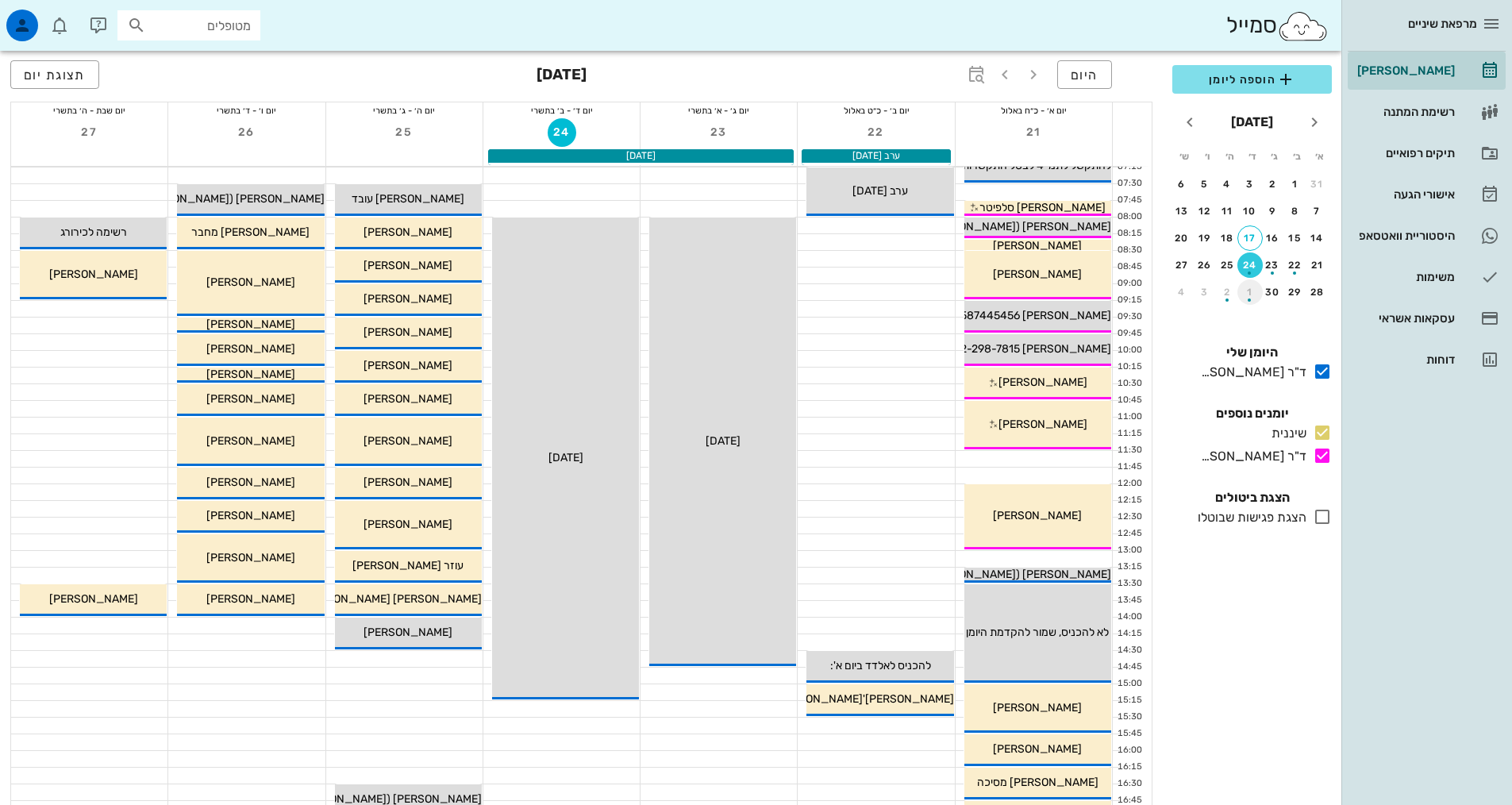
click at [1252, 293] on div "button" at bounding box center [1250, 295] width 26 height 9
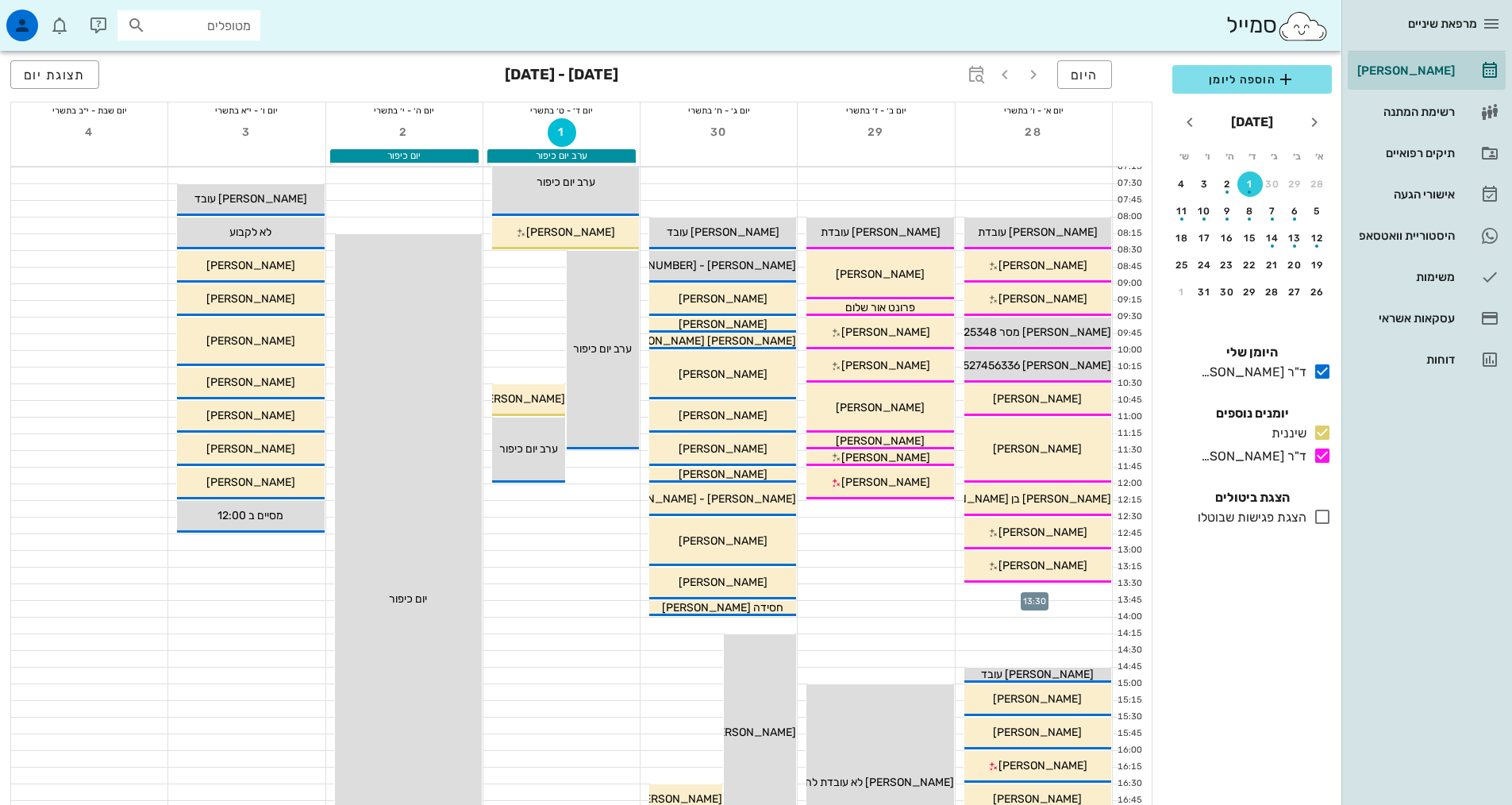
click at [1081, 590] on div at bounding box center [1034, 592] width 157 height 16
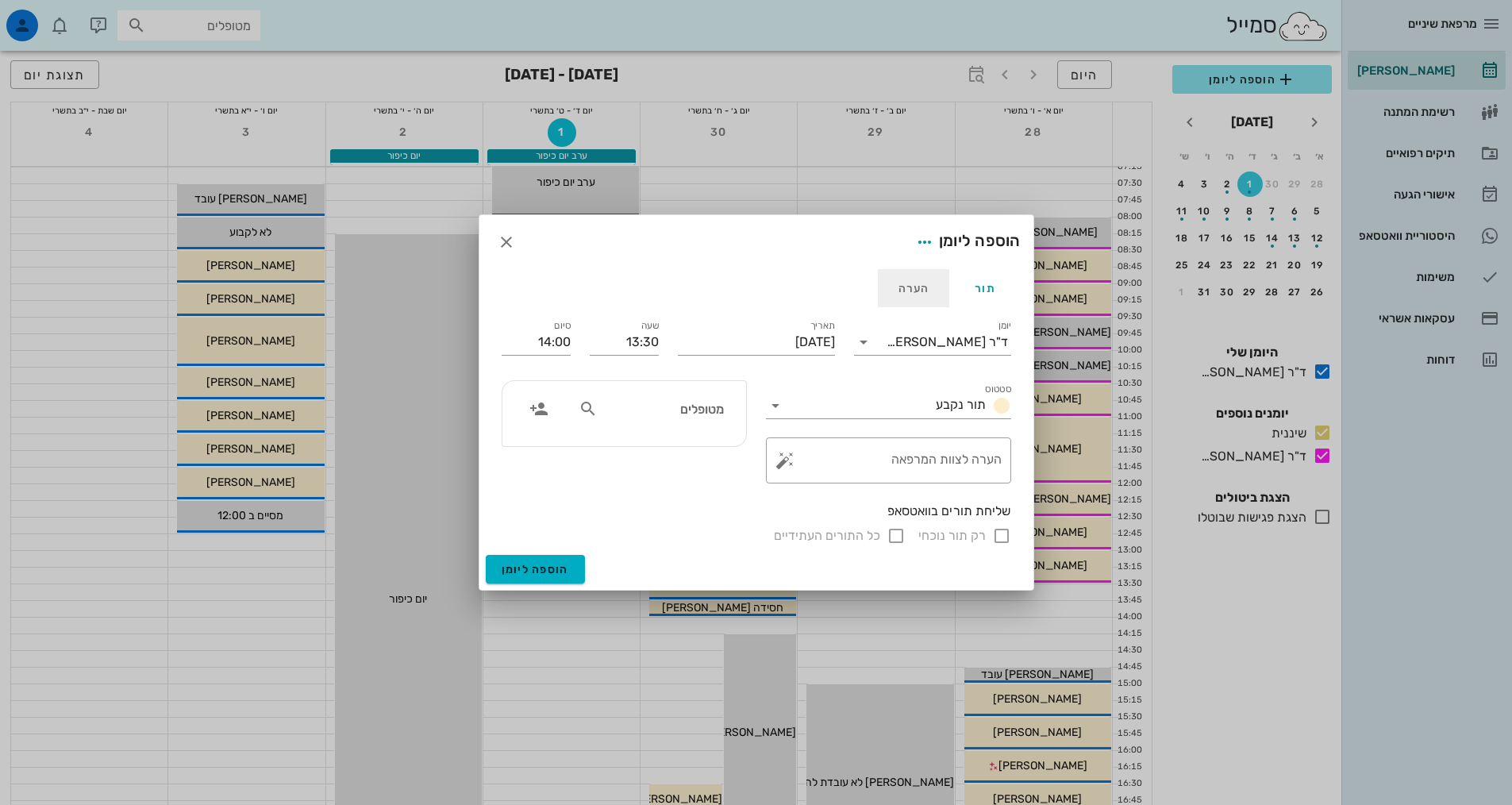
click at [905, 289] on div "הערה" at bounding box center [914, 289] width 71 height 38
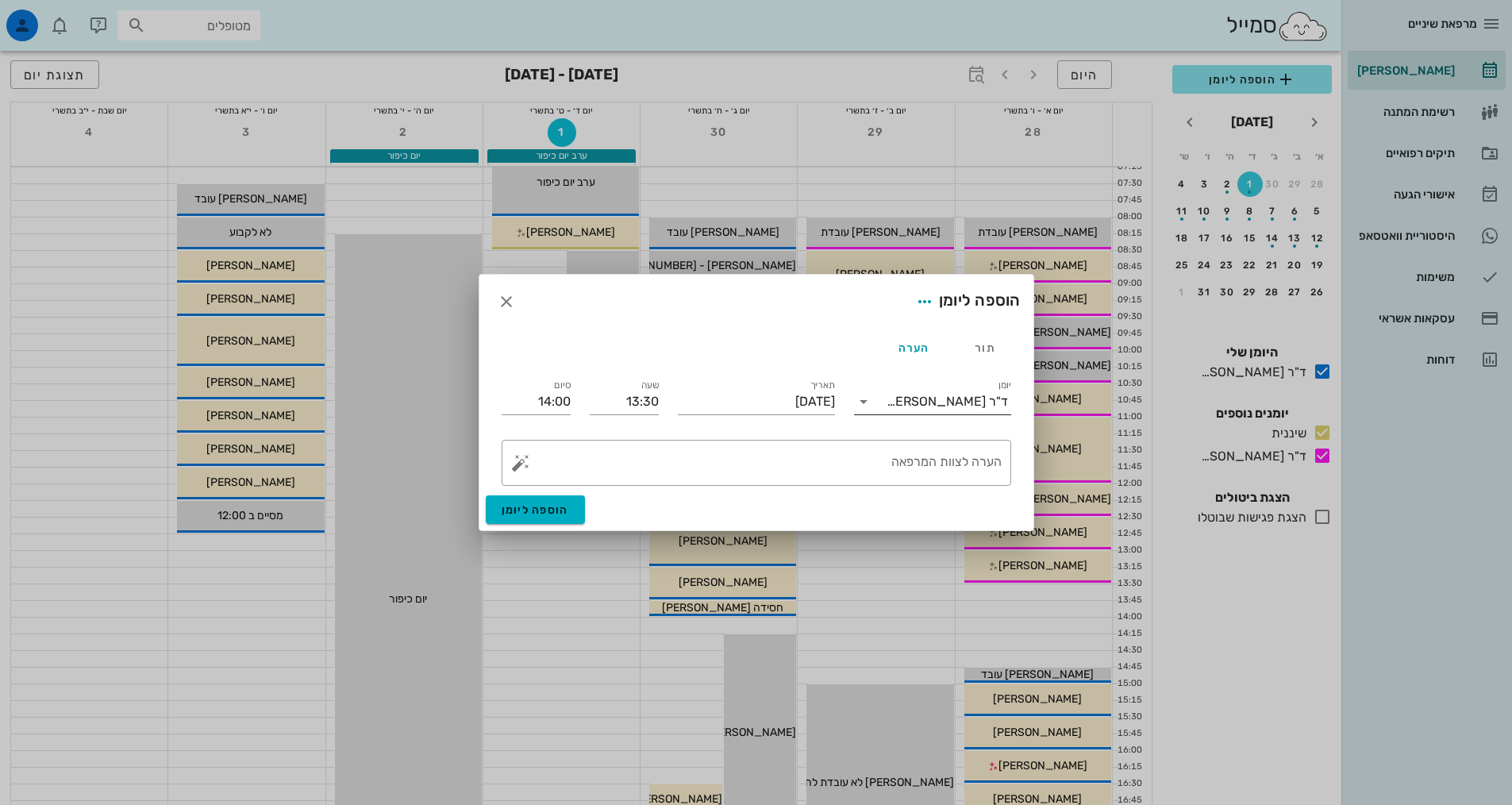
click at [959, 395] on div "ד"ר [PERSON_NAME]" at bounding box center [947, 401] width 121 height 14
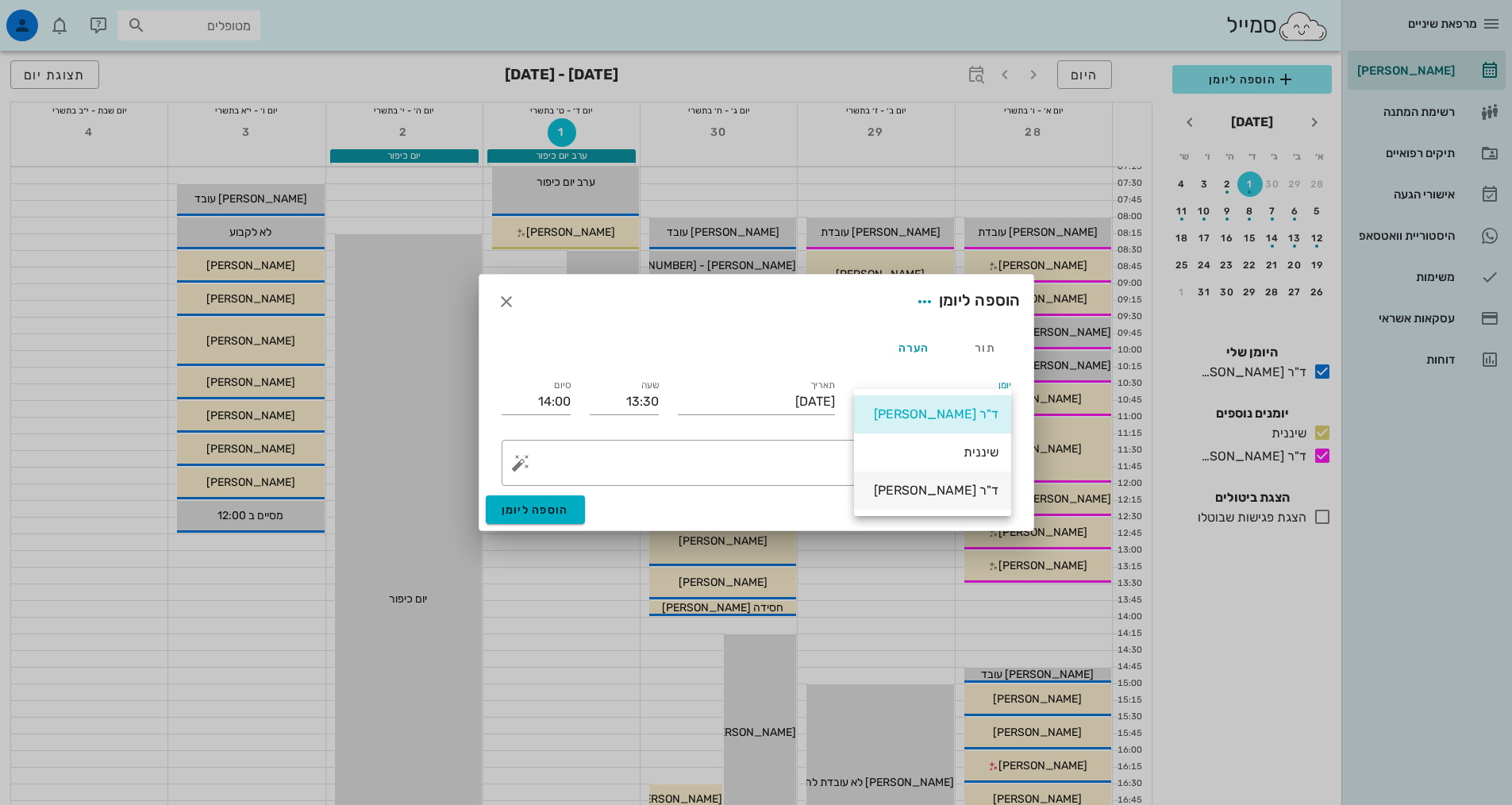
click at [970, 497] on div "ד"ר [PERSON_NAME]" at bounding box center [932, 490] width 132 height 15
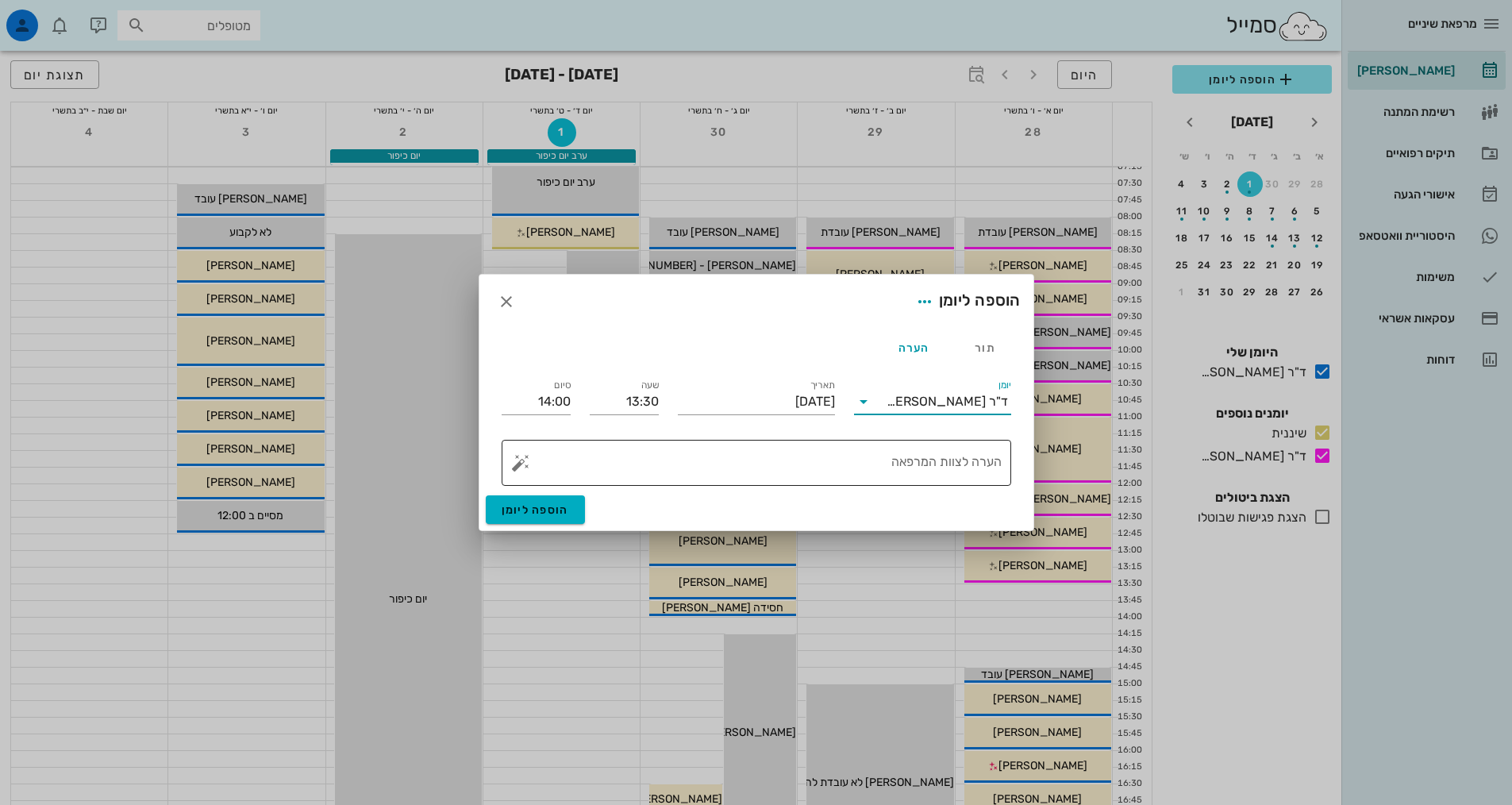
click at [964, 468] on textarea "הערה לצוות המרפאה" at bounding box center [763, 467] width 477 height 38
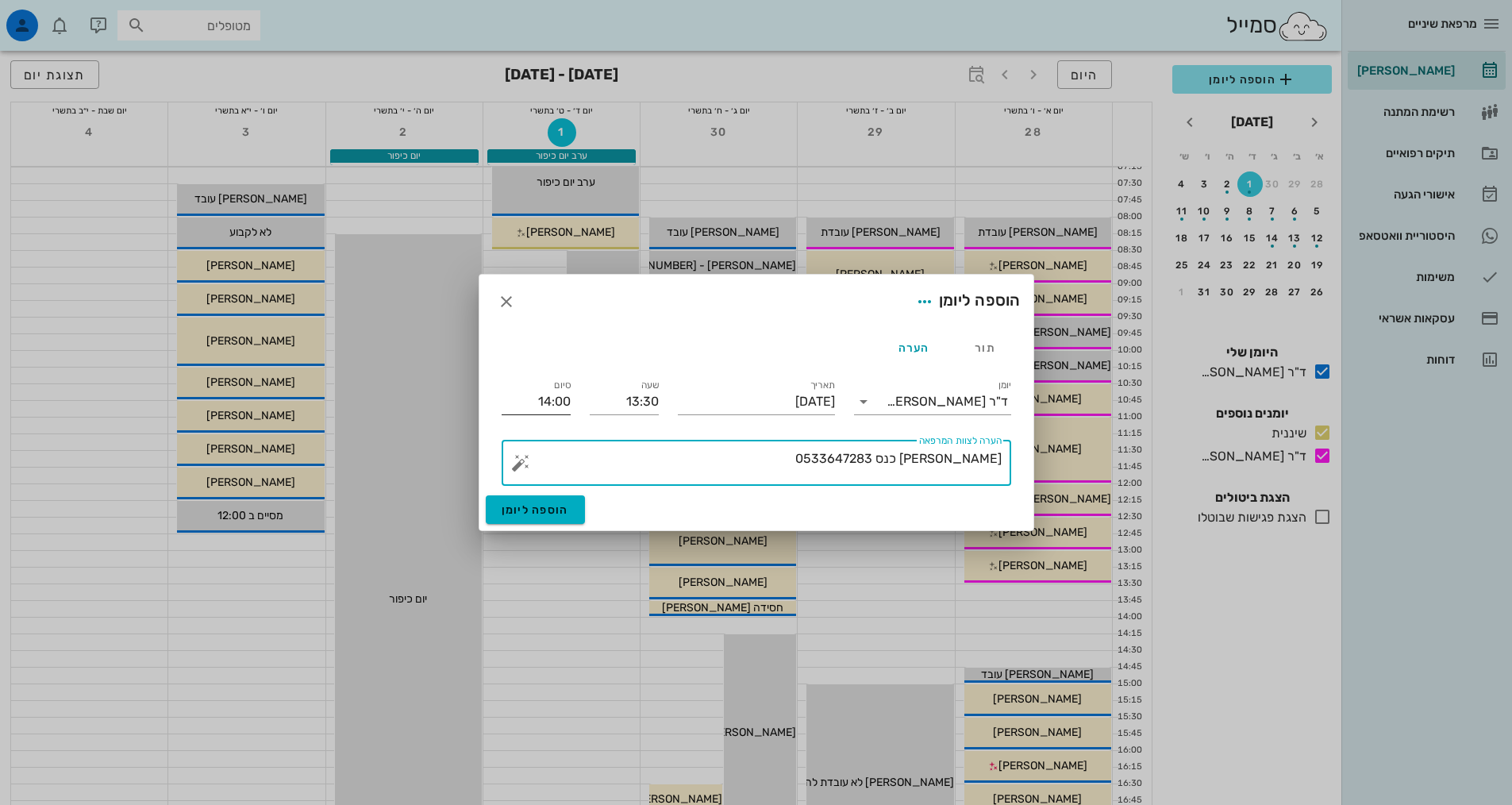
type textarea "[PERSON_NAME] כנס 0533647283"
click at [554, 400] on input "14:00" at bounding box center [536, 401] width 69 height 26
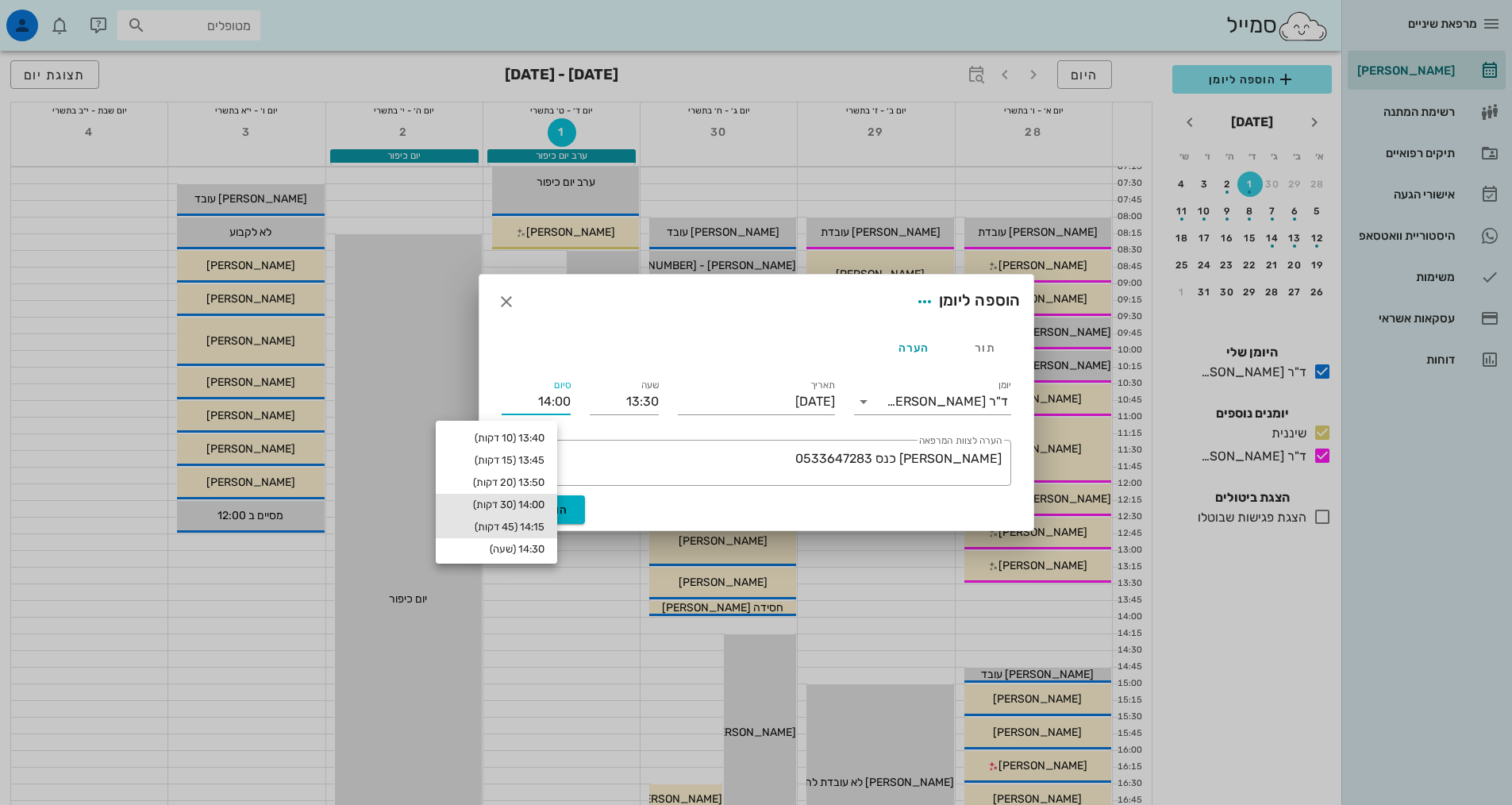
click at [529, 527] on div "14:15 (45 דקות)" at bounding box center [497, 526] width 96 height 12
type input "14:15"
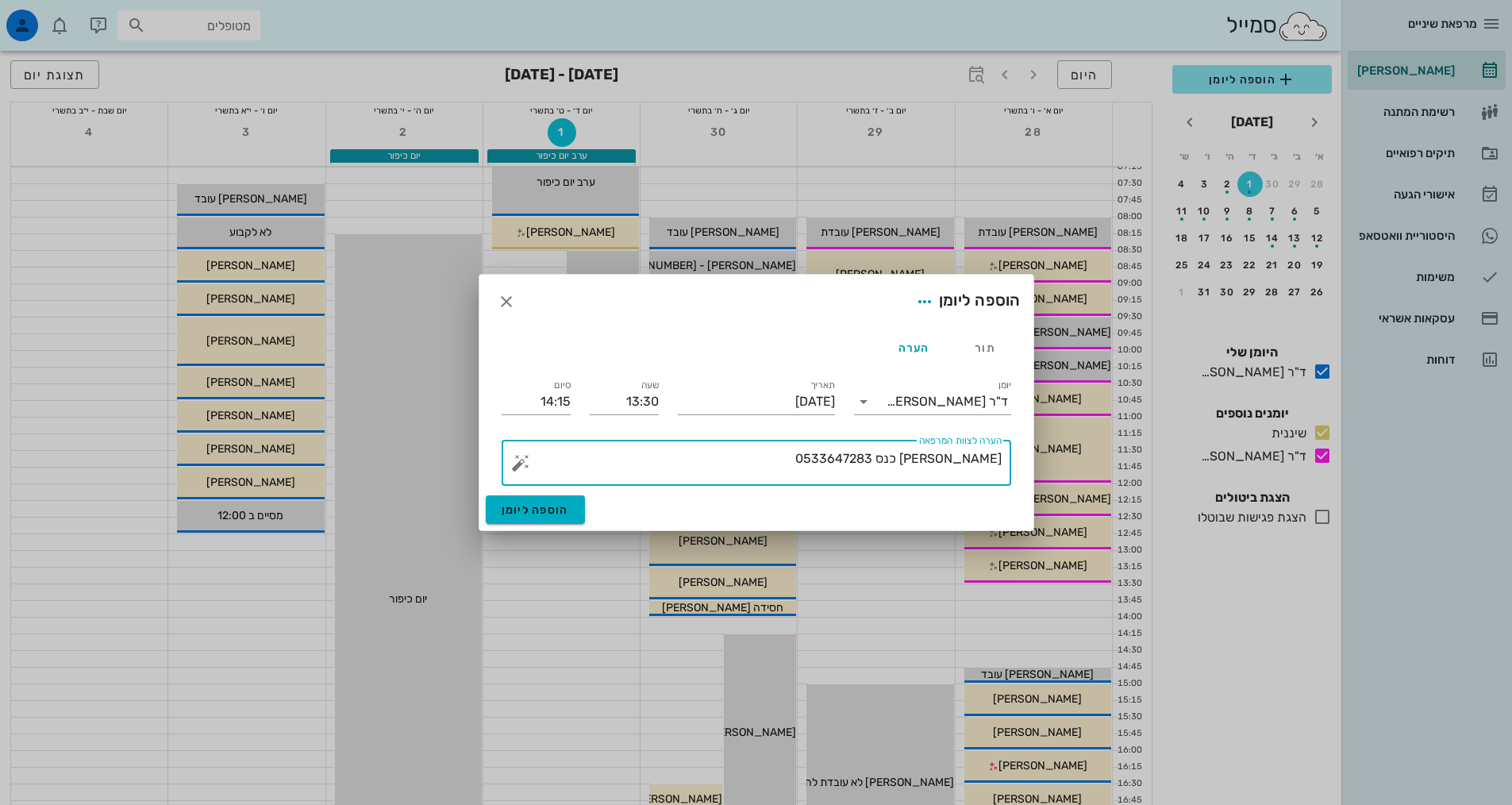
click at [829, 460] on textarea "[PERSON_NAME] כנס 0533647283" at bounding box center [763, 467] width 477 height 38
drag, startPoint x: 782, startPoint y: 458, endPoint x: 837, endPoint y: 454, distance: 55.1
click at [837, 454] on textarea "[PERSON_NAME] כנס 0533647283 אומרת ששצריך" at bounding box center [763, 467] width 477 height 38
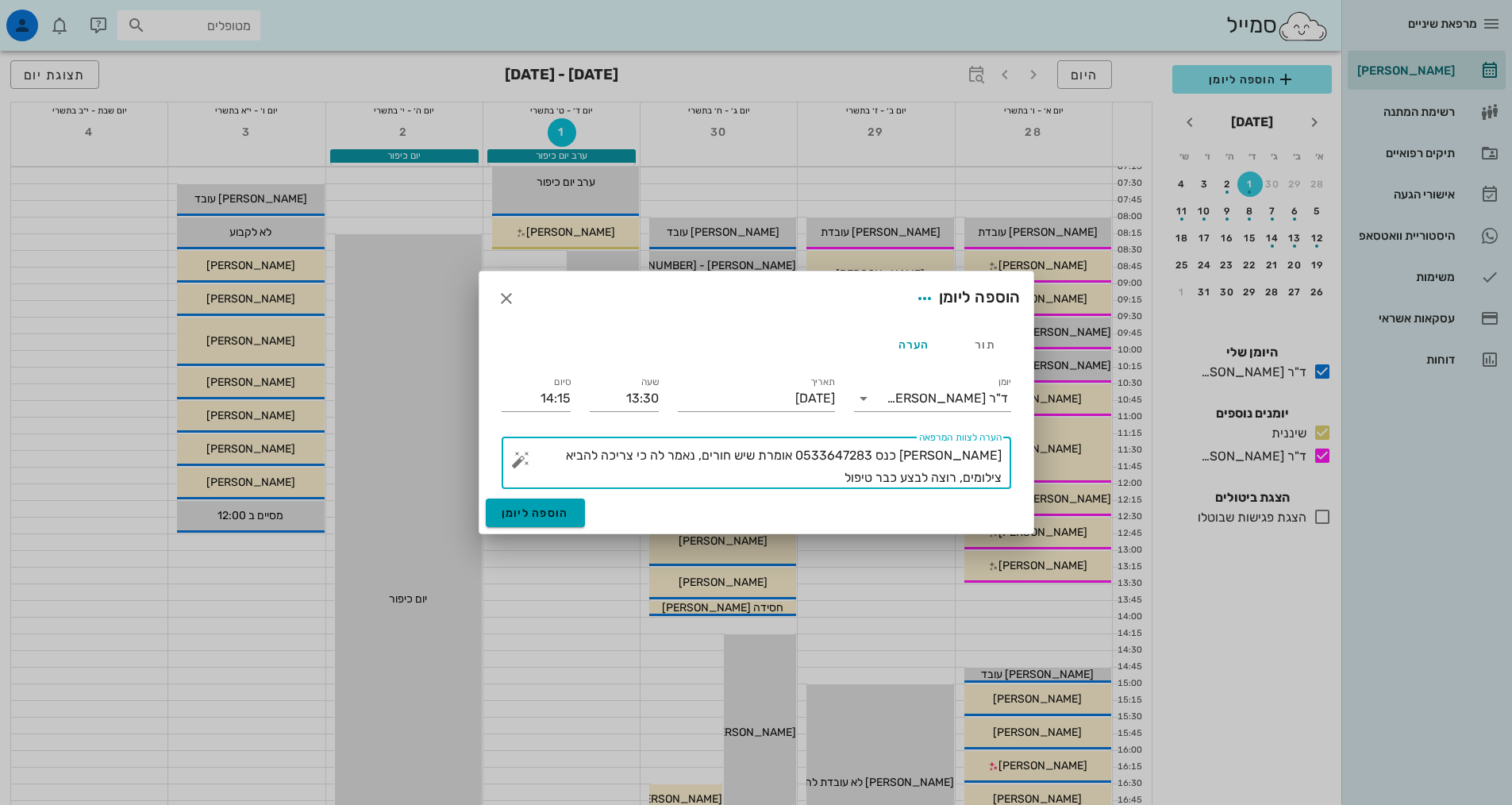
type textarea "[PERSON_NAME] כנס 0533647283 אומרת שיש חורים, נאמר לה כי צריכה להביא צילומים, ר…"
click at [563, 521] on button "הוספה ליומן" at bounding box center [536, 512] width 99 height 28
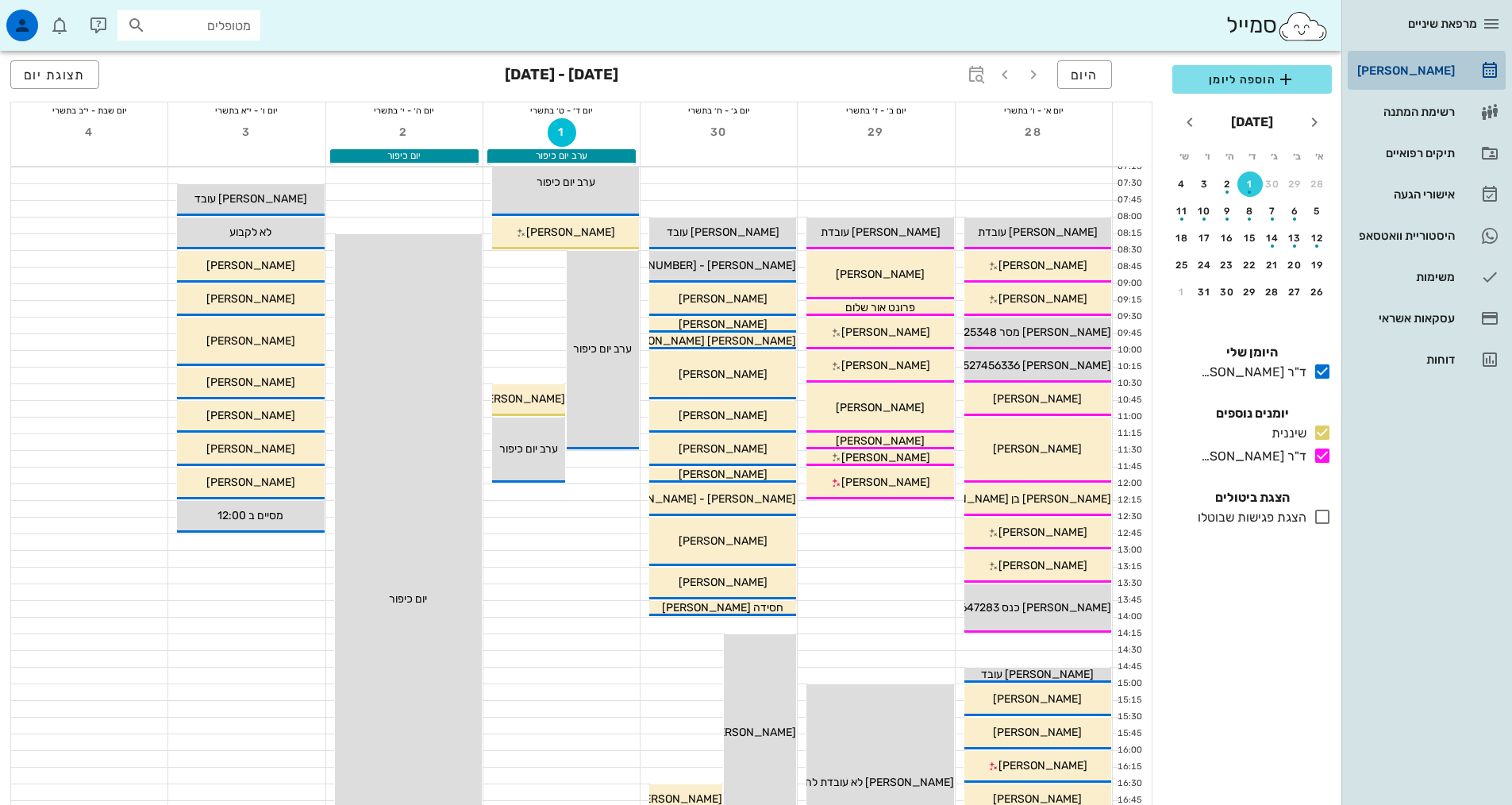
click at [1439, 65] on div "[PERSON_NAME]" at bounding box center [1404, 70] width 101 height 12
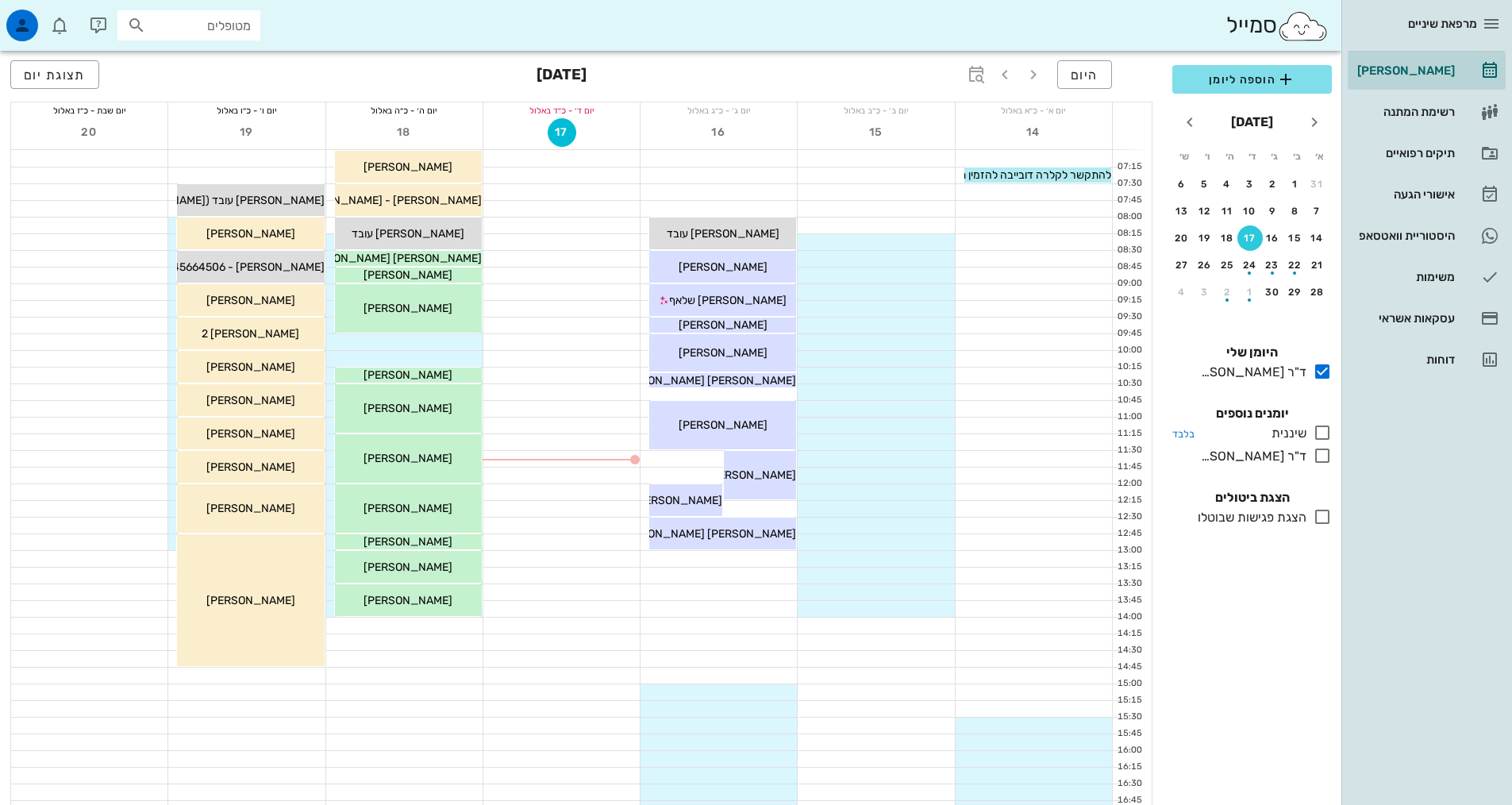
click at [1327, 427] on icon at bounding box center [1321, 432] width 19 height 19
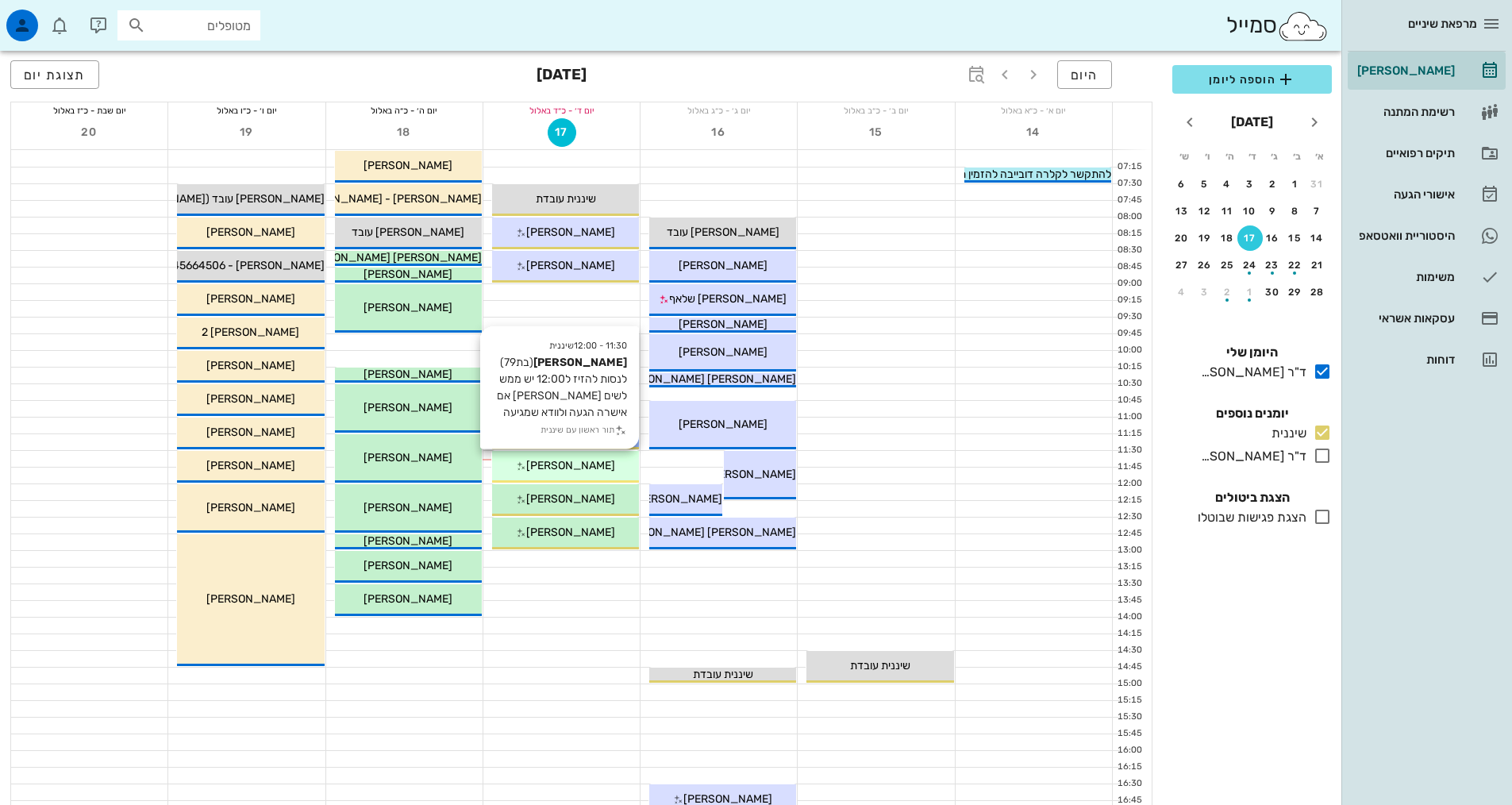
click at [586, 468] on span "[PERSON_NAME]" at bounding box center [570, 465] width 89 height 13
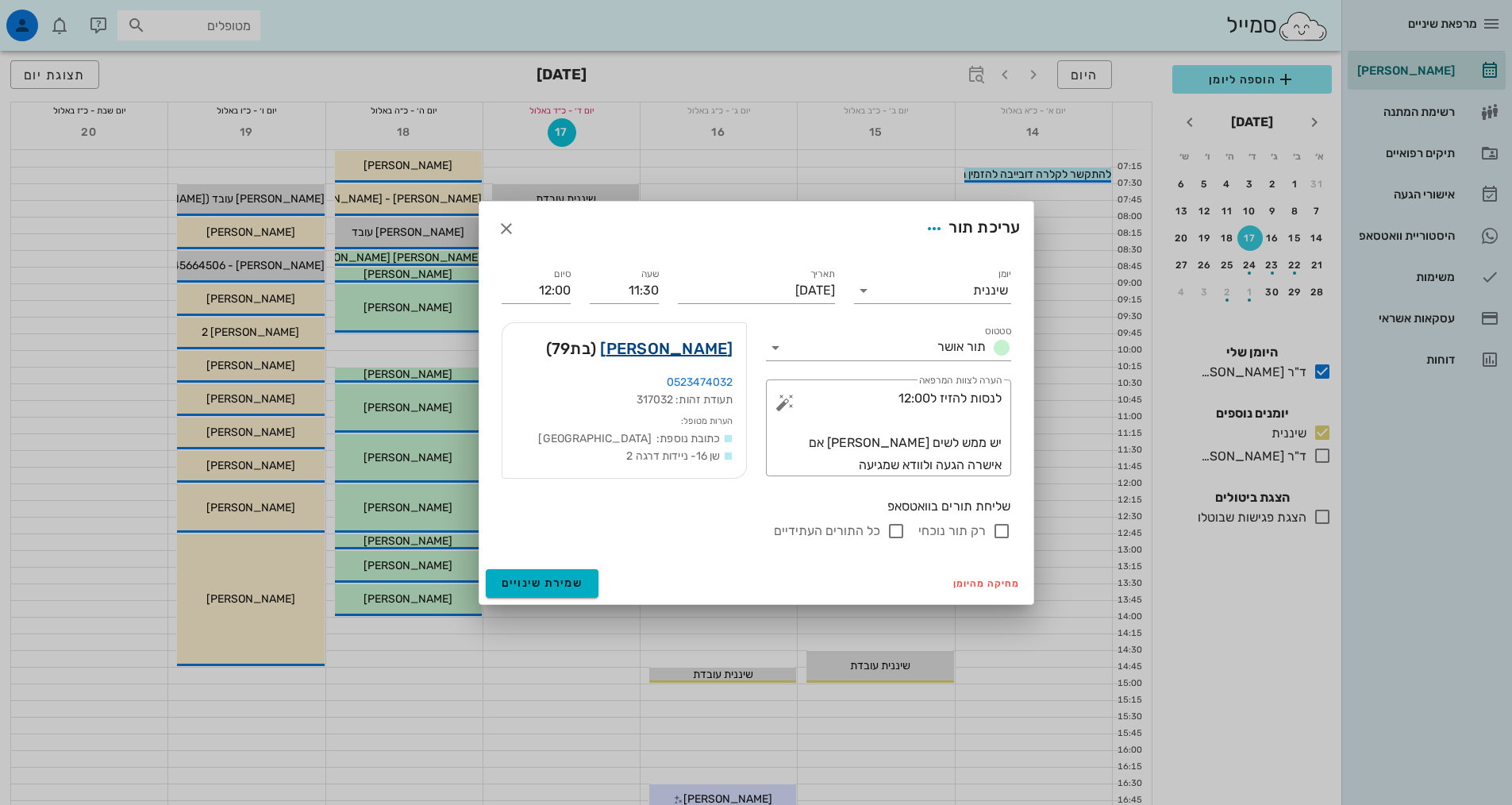
click at [671, 350] on link "[PERSON_NAME]" at bounding box center [666, 348] width 133 height 26
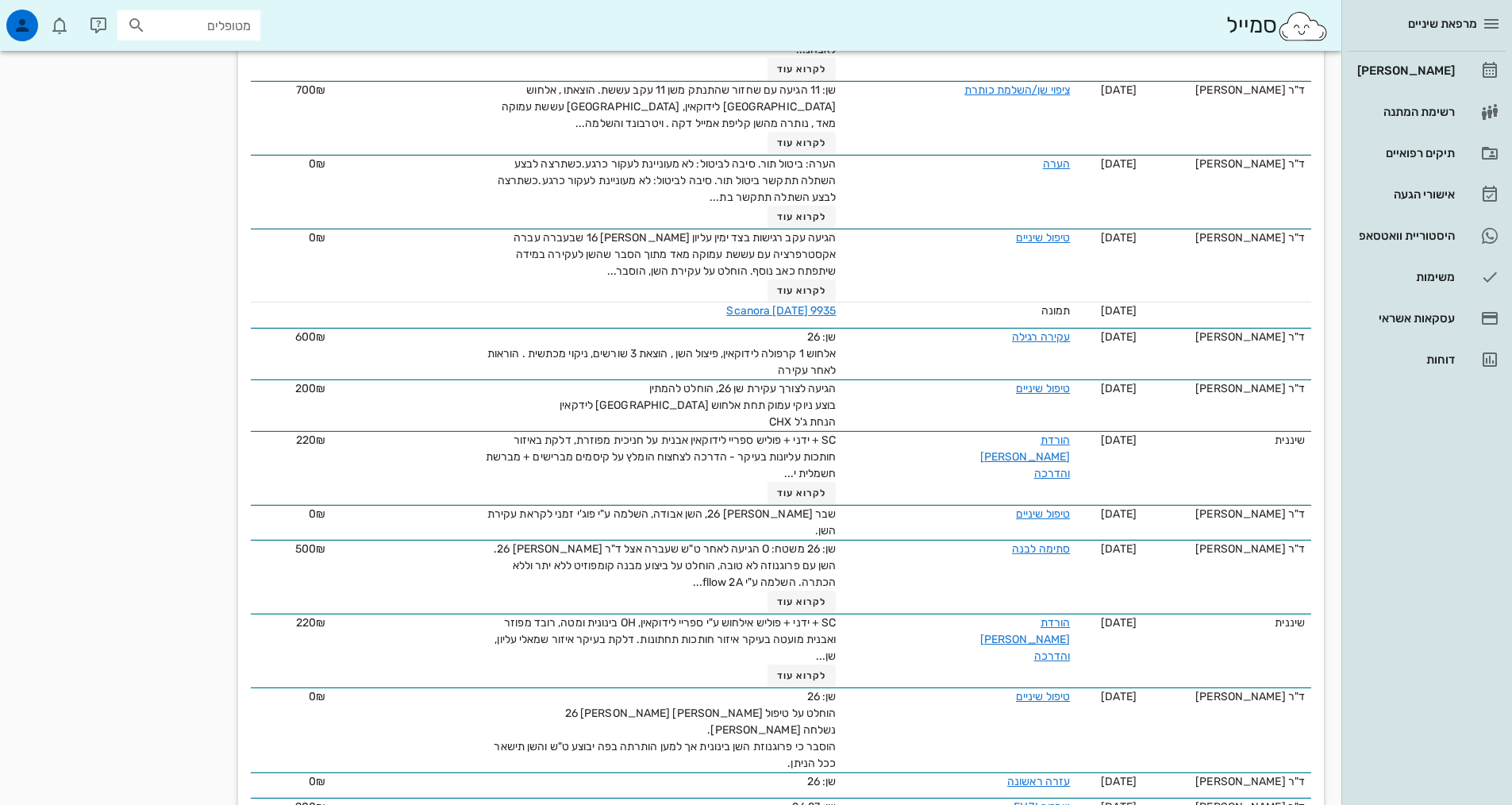
scroll to position [3651, 0]
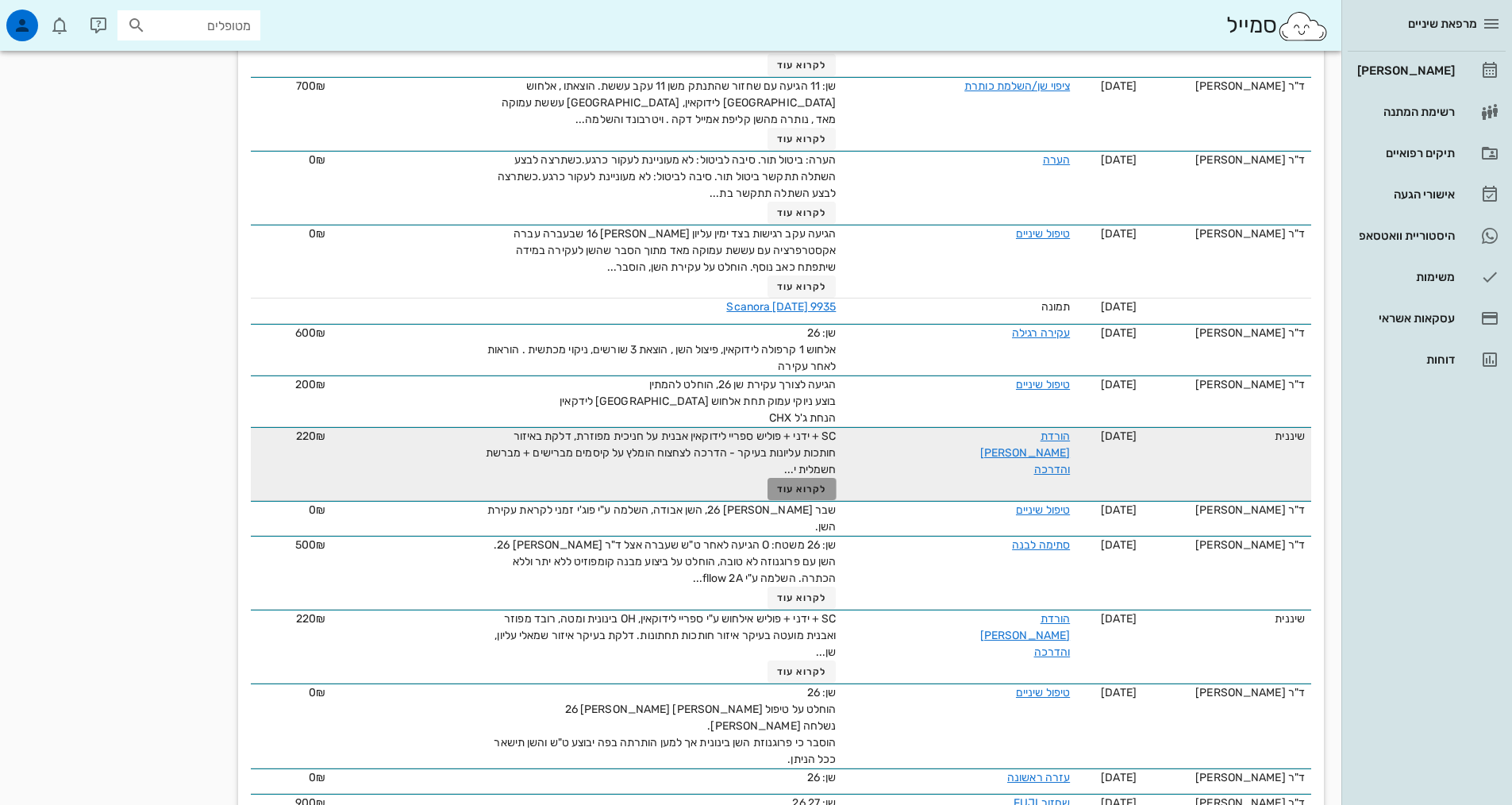
click at [823, 483] on span "לקרוא עוד" at bounding box center [801, 488] width 49 height 11
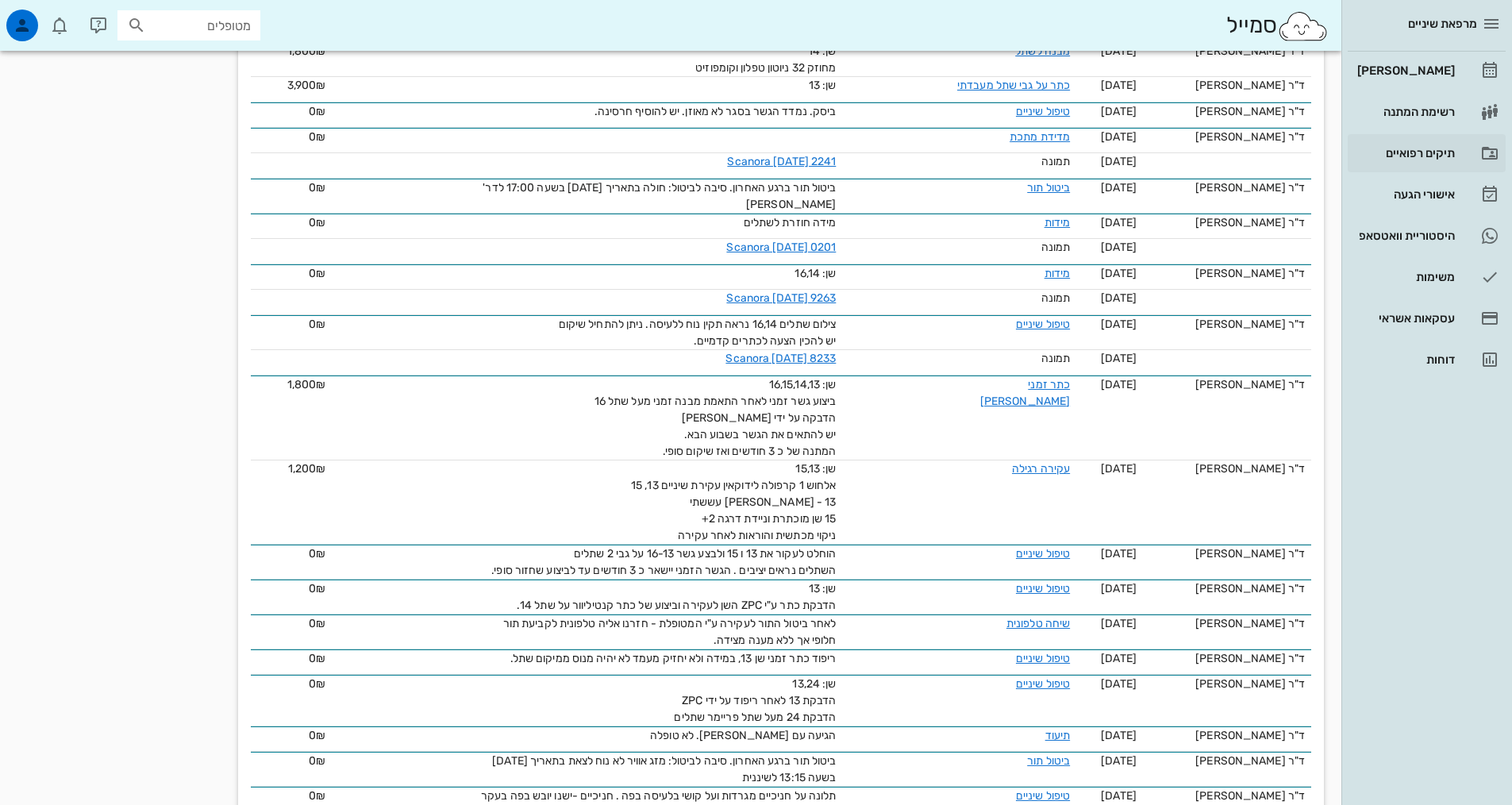
scroll to position [1191, 0]
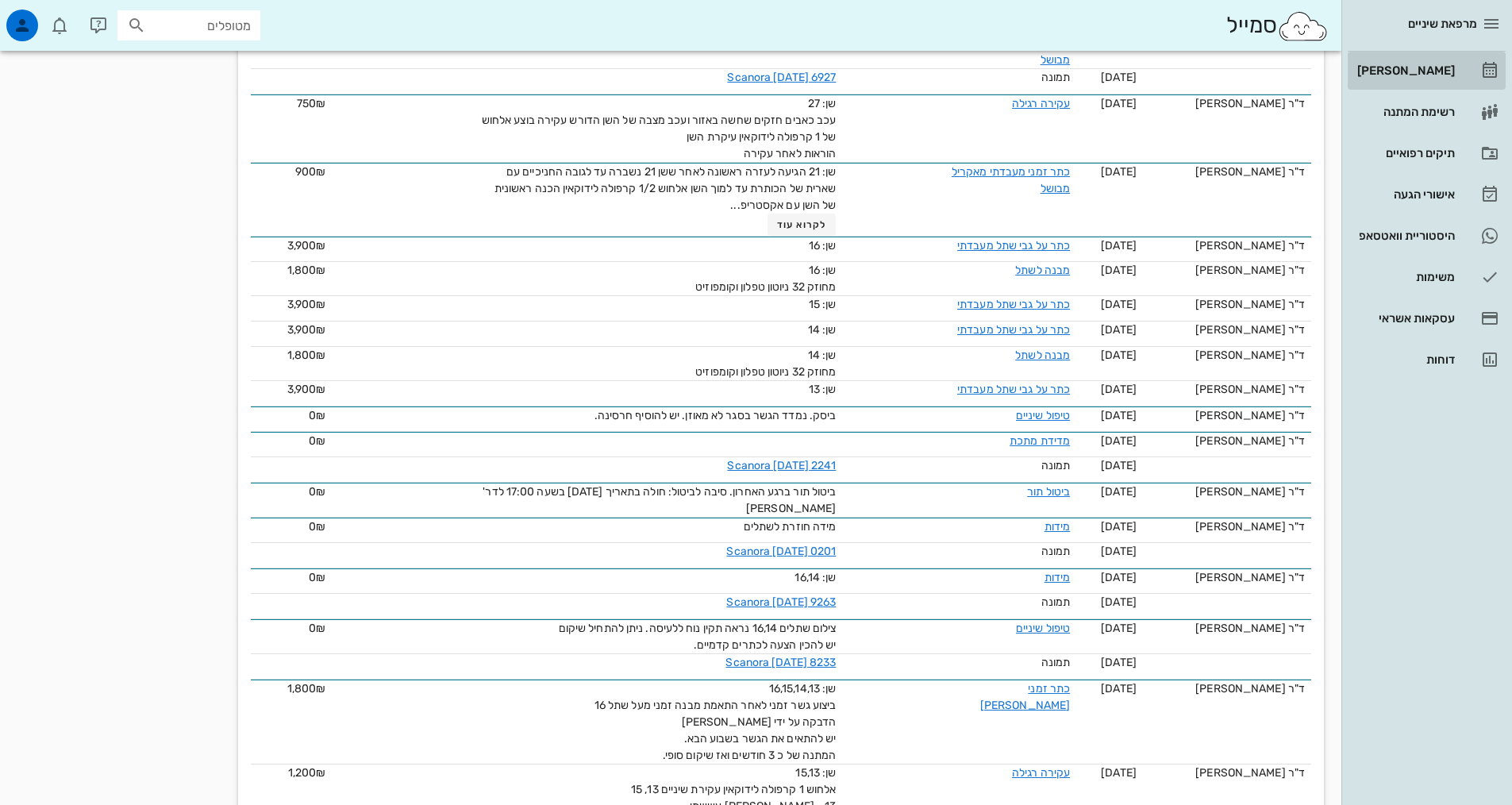
click at [1432, 73] on div "[PERSON_NAME]" at bounding box center [1404, 70] width 101 height 12
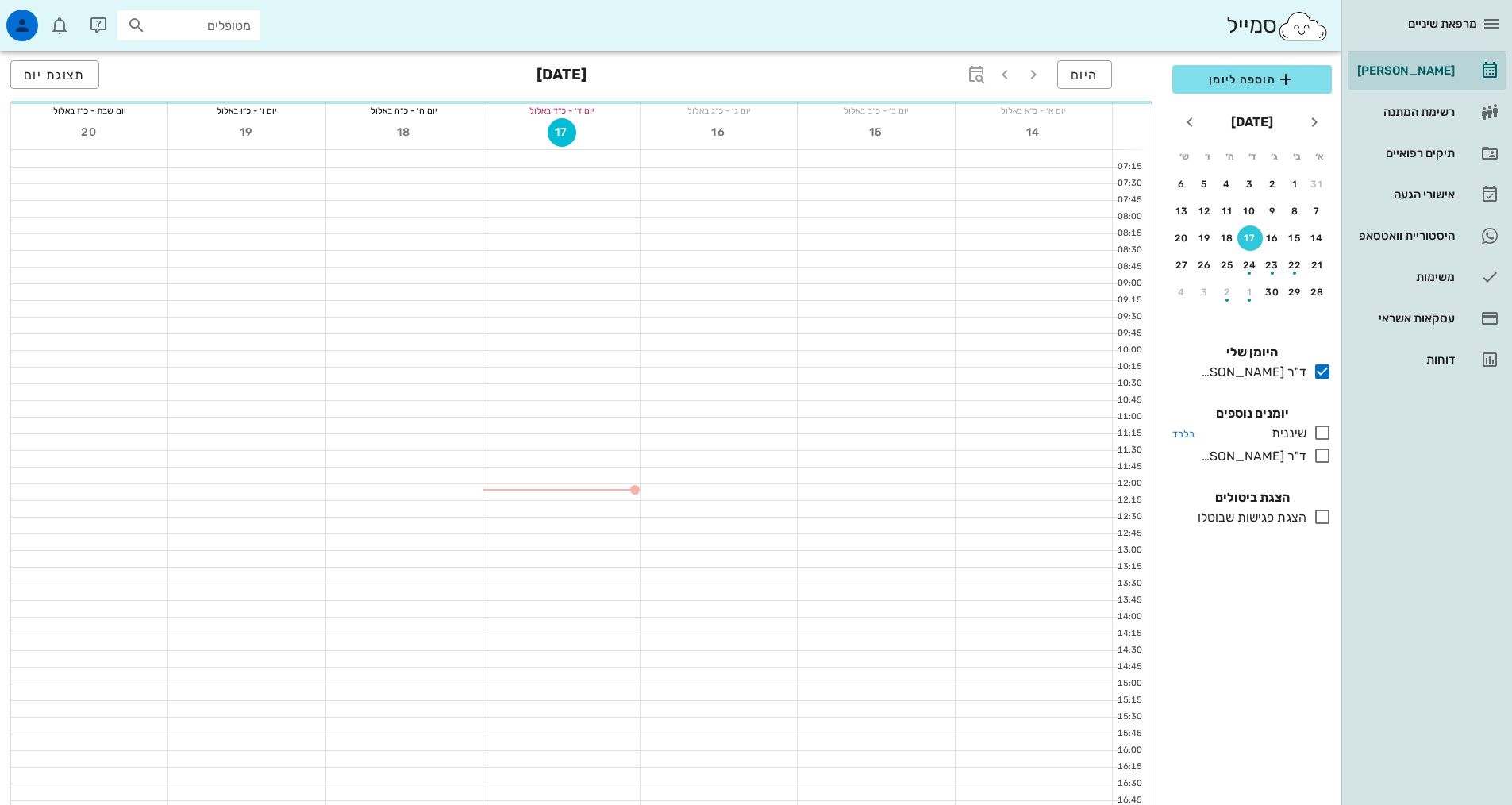
click at [1325, 427] on icon at bounding box center [1321, 432] width 19 height 19
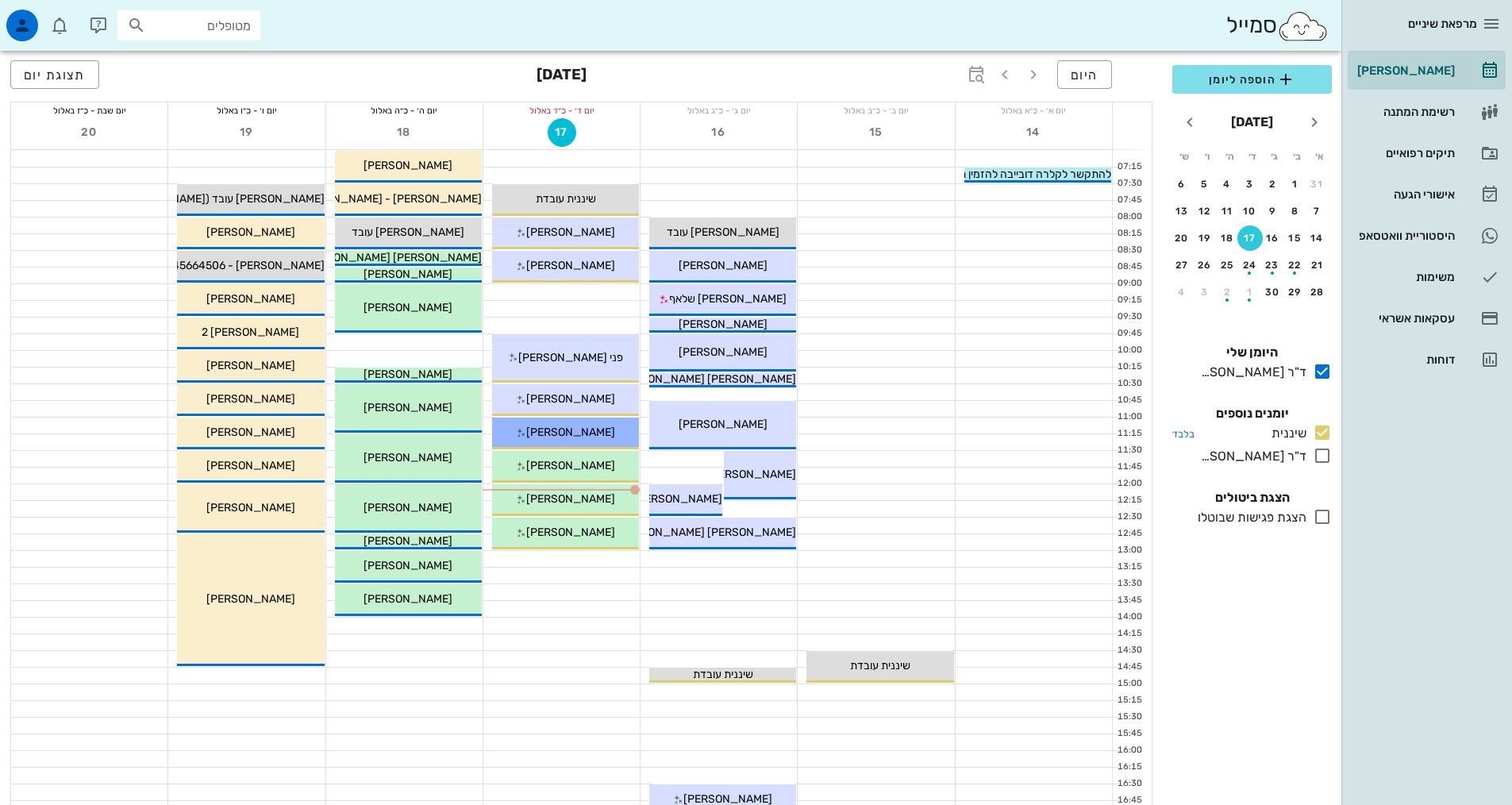
click at [1321, 435] on icon at bounding box center [1321, 432] width 19 height 19
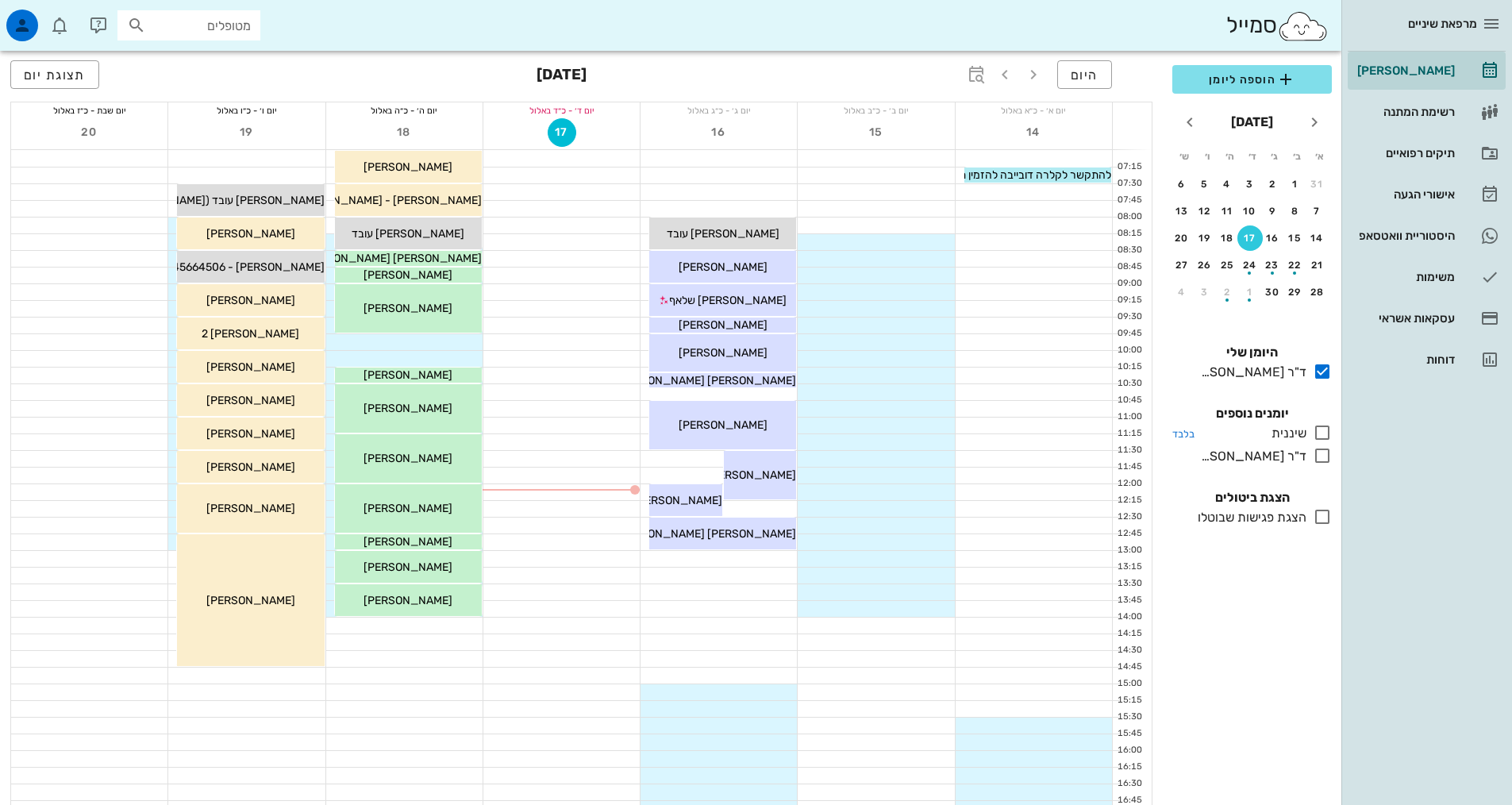
click at [1318, 434] on icon at bounding box center [1321, 432] width 19 height 19
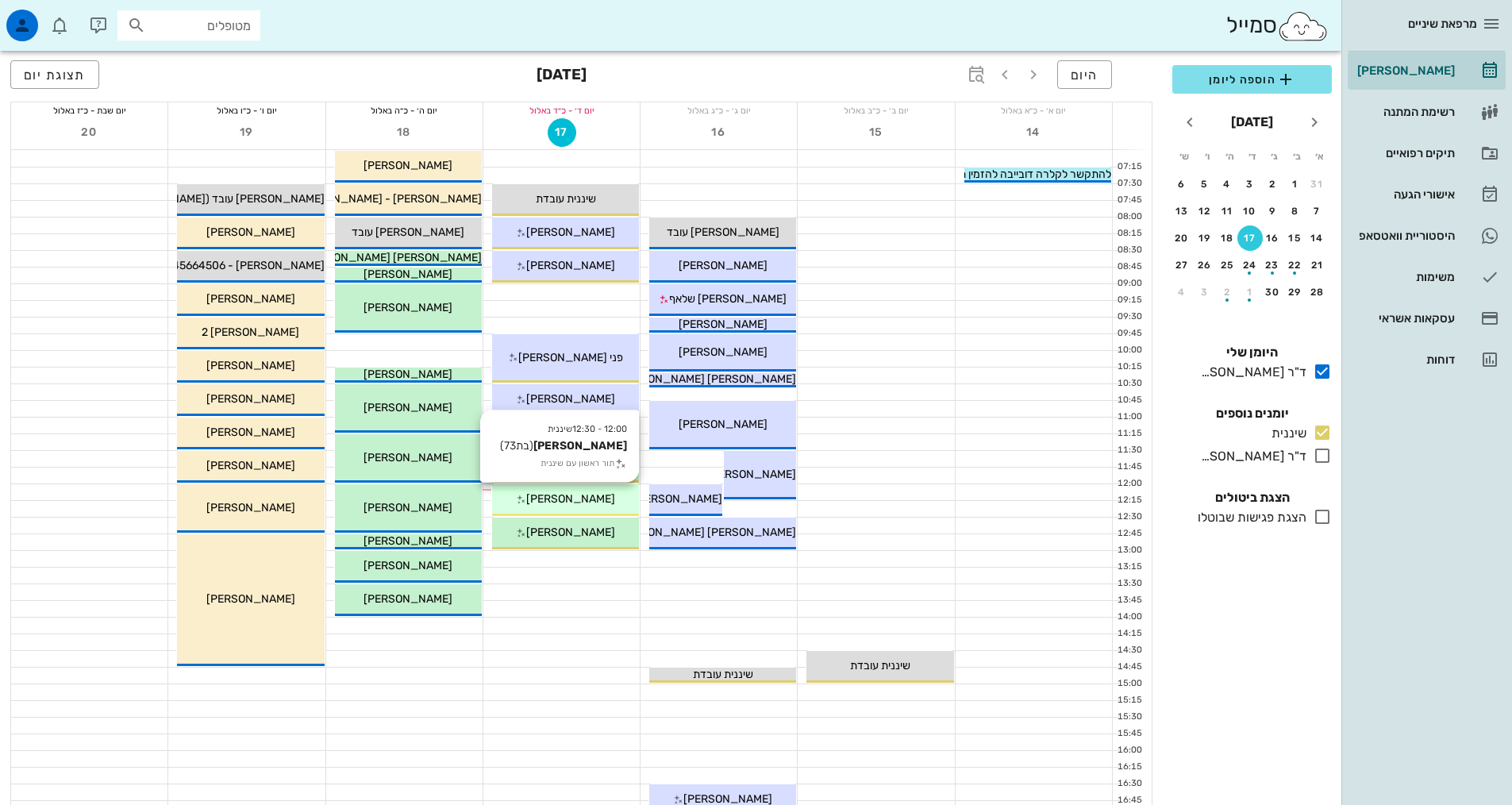
click at [579, 488] on div "12:00 - 12:30 שיננית [PERSON_NAME] (בת 73 ) תור ראשון עם שיננית [PERSON_NAME]" at bounding box center [565, 500] width 147 height 32
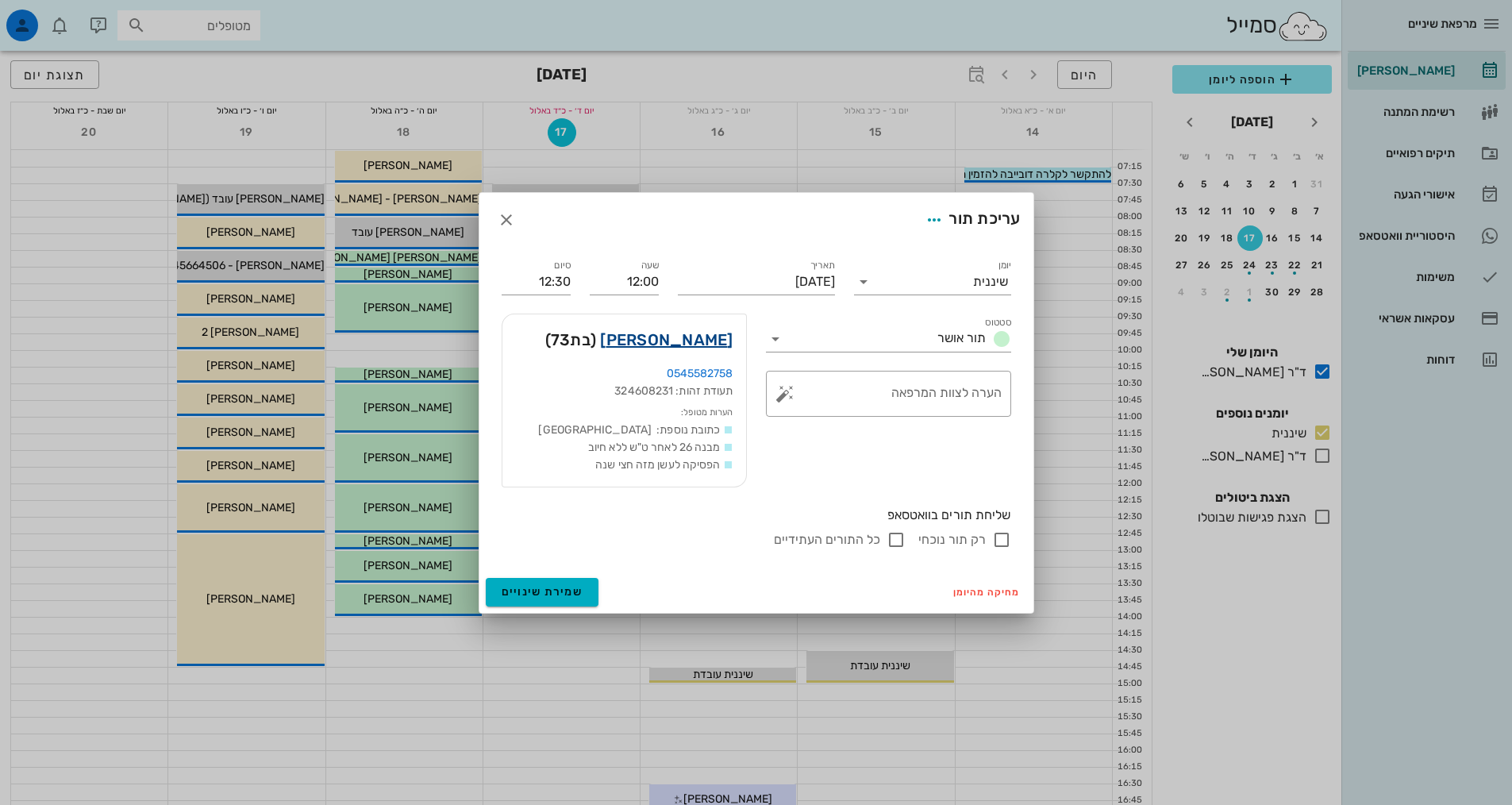
click at [707, 347] on link "[PERSON_NAME]" at bounding box center [666, 339] width 133 height 26
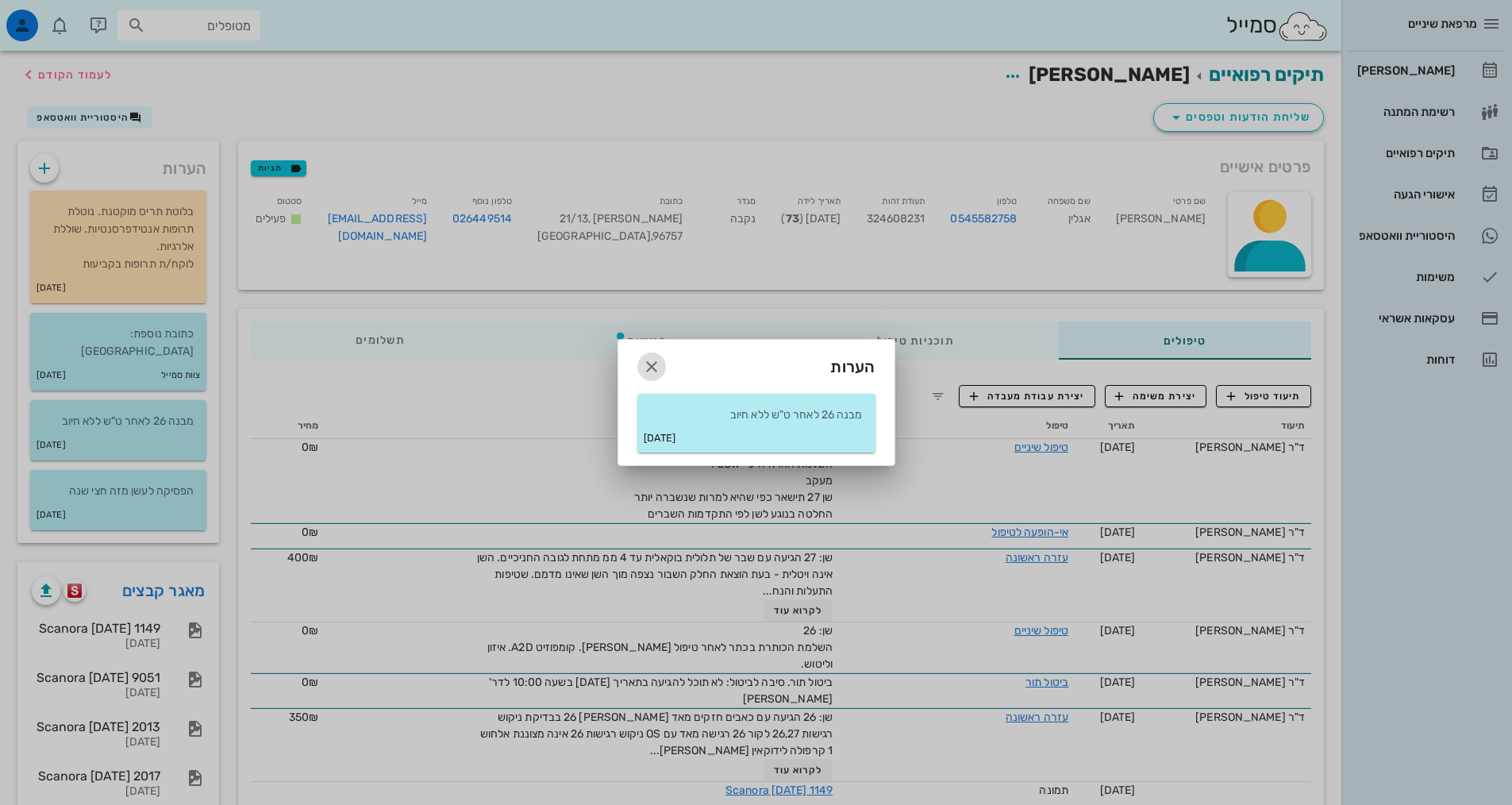
click at [648, 374] on icon "button" at bounding box center [651, 366] width 19 height 19
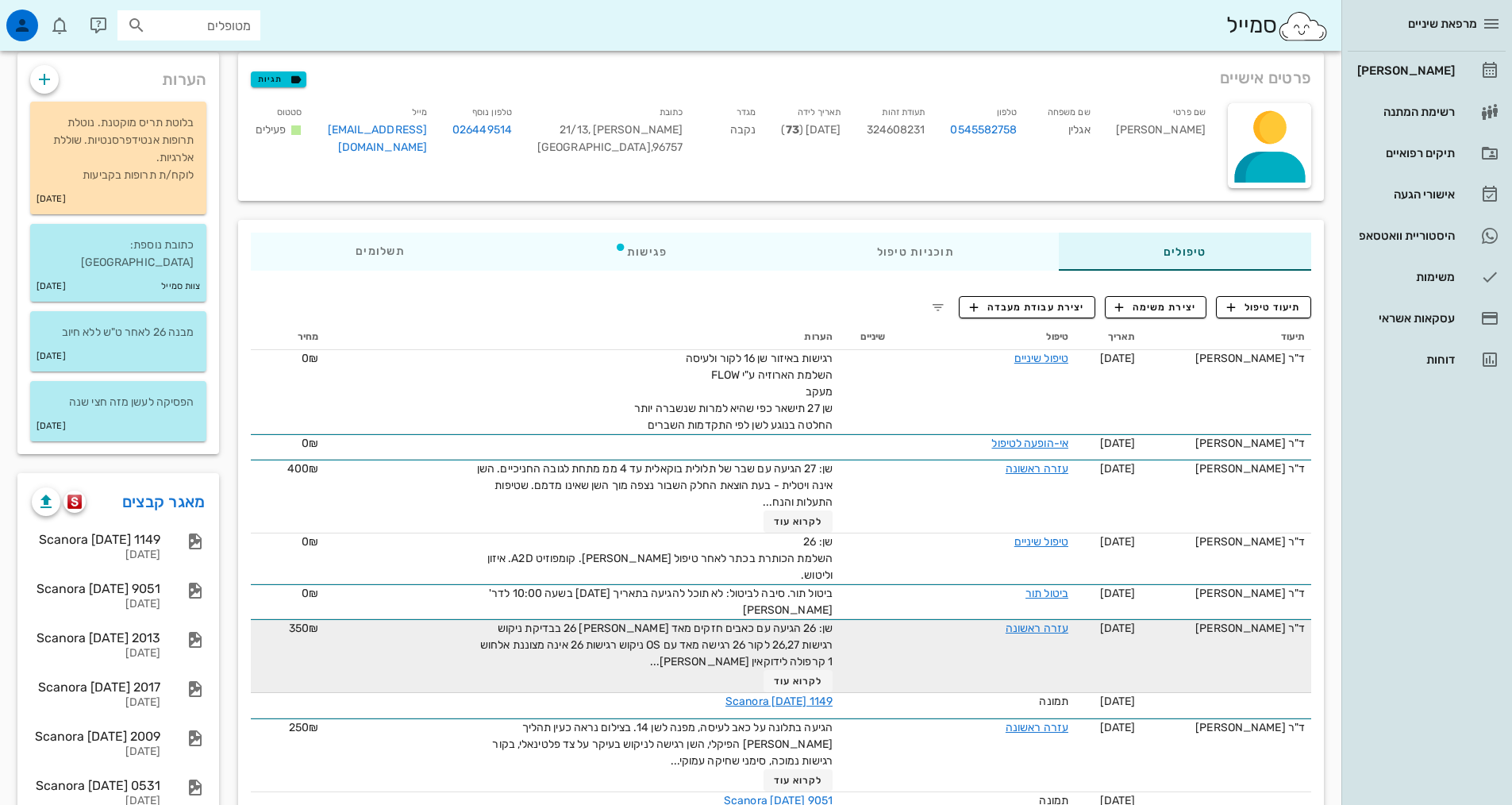
scroll to position [318, 0]
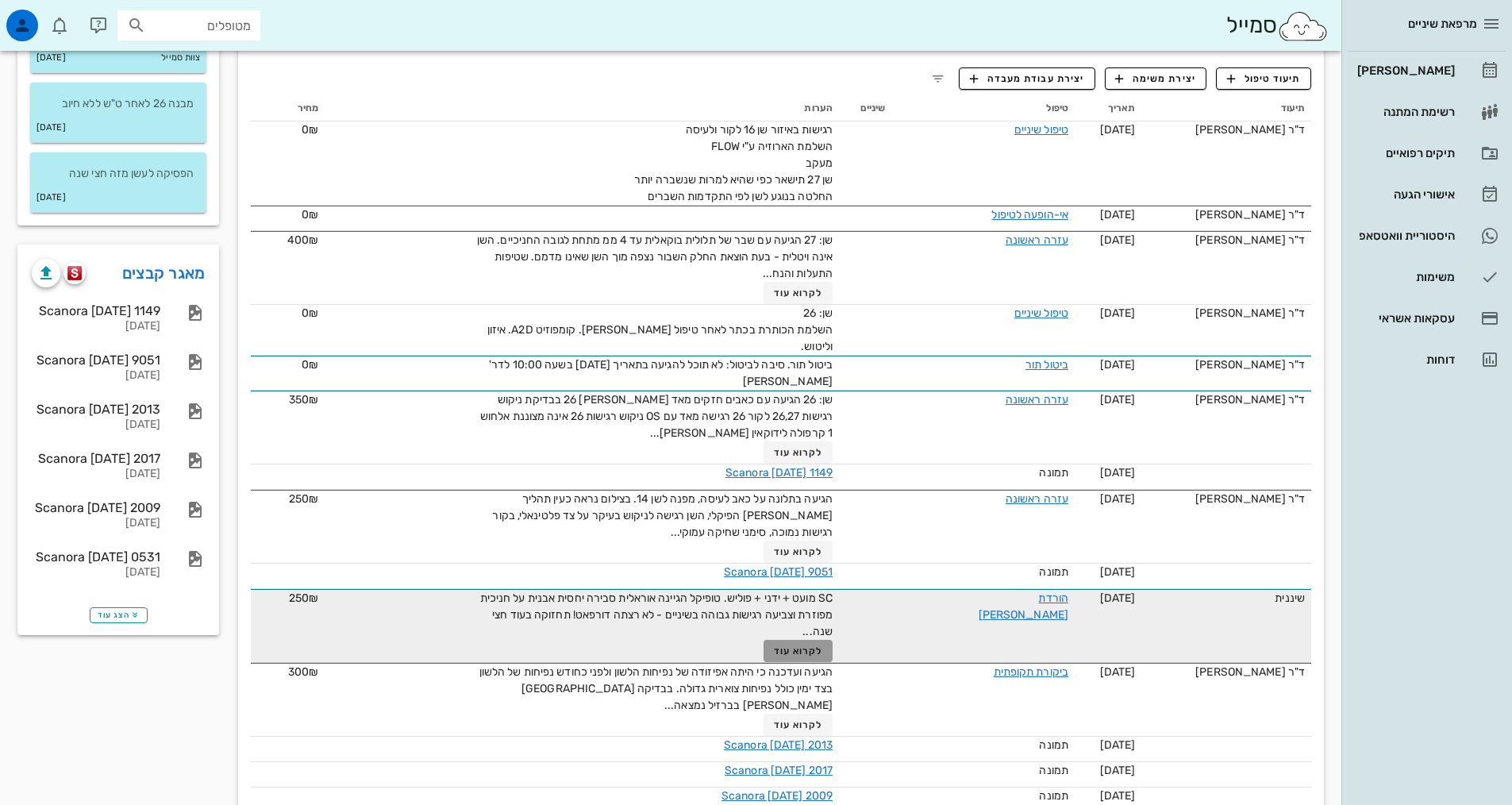
click at [795, 645] on span "לקרוא עוד" at bounding box center [797, 650] width 49 height 11
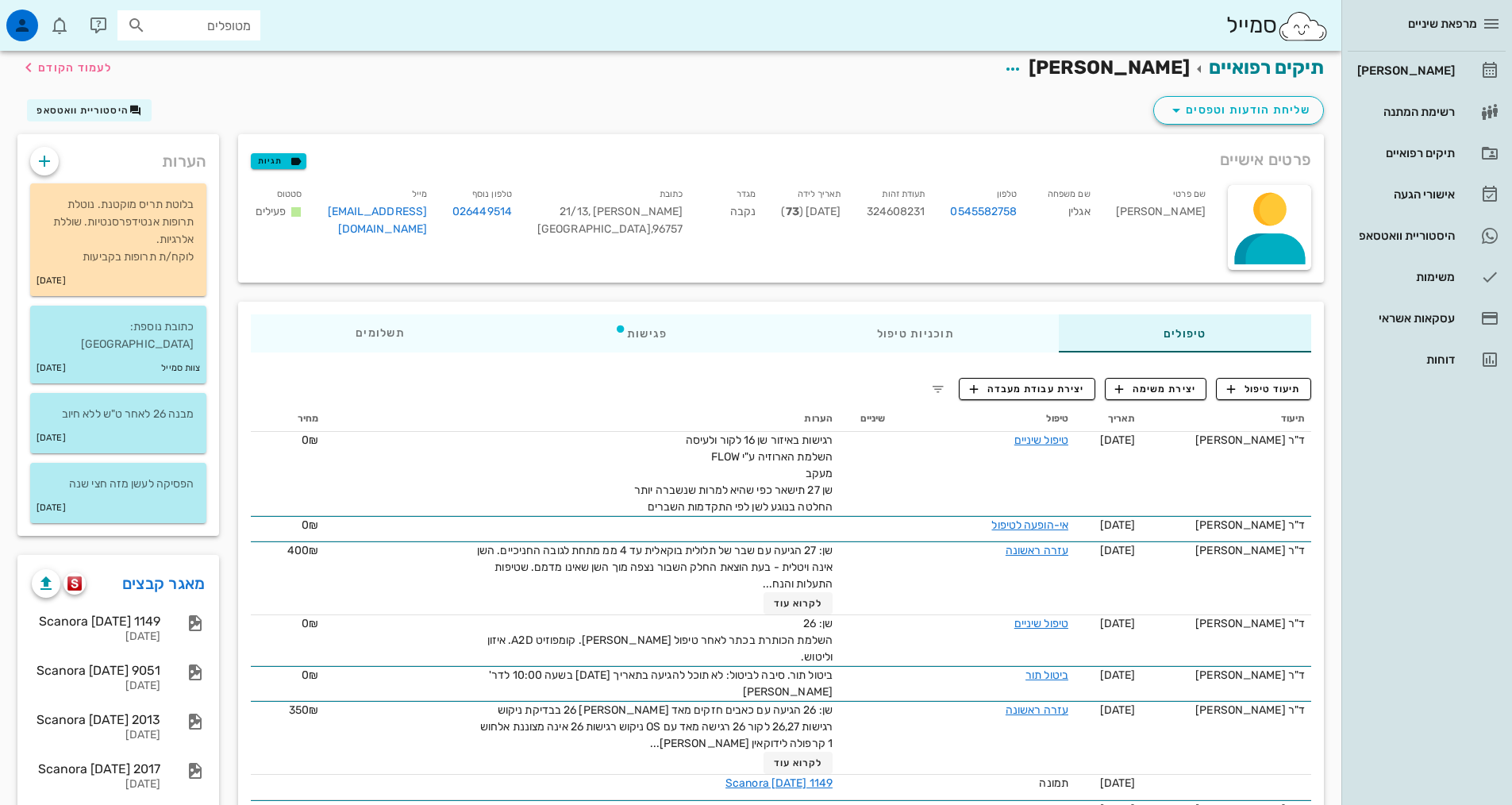
scroll to position [0, 0]
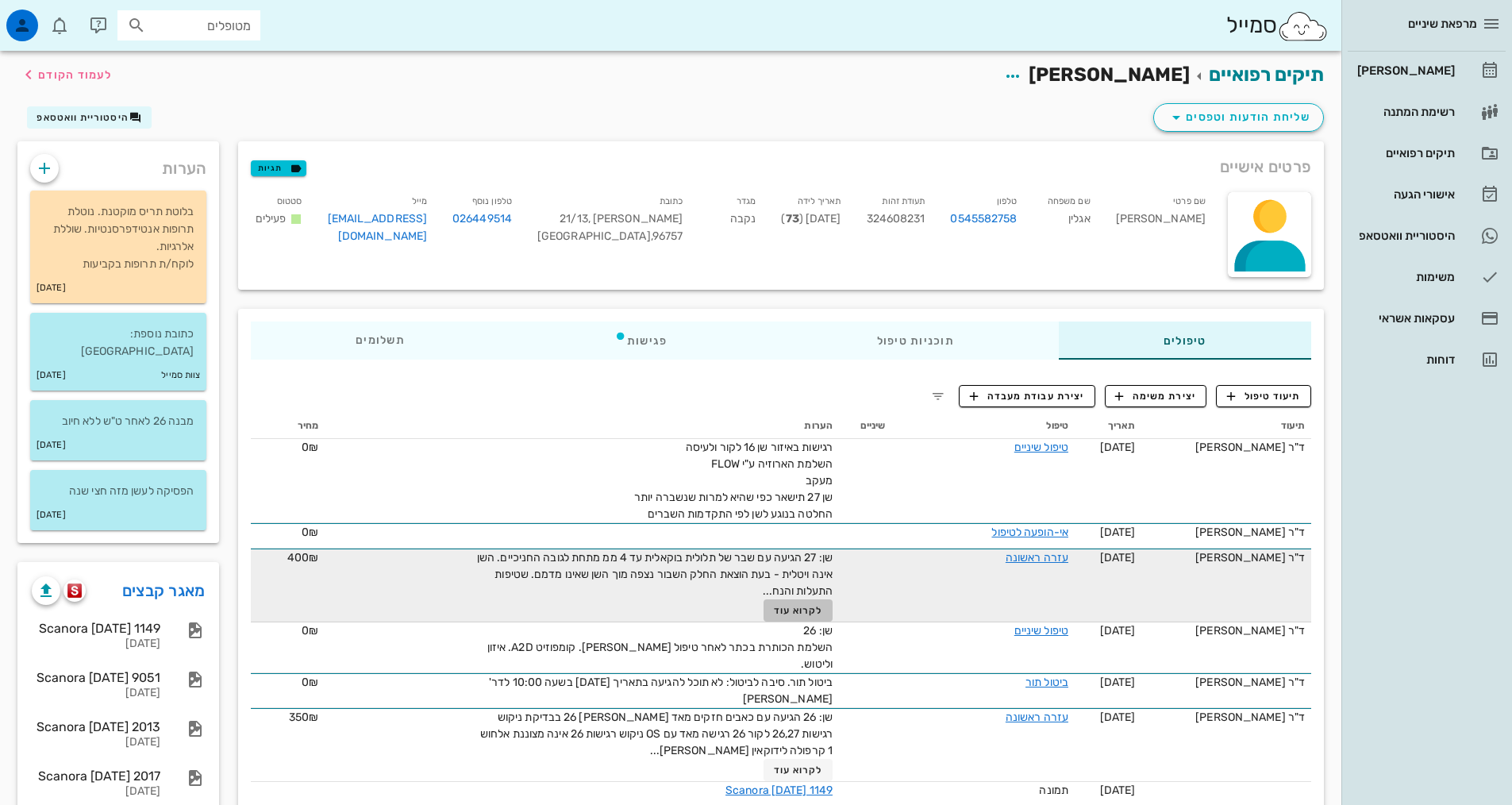
click at [798, 609] on span "לקרוא עוד" at bounding box center [797, 609] width 49 height 11
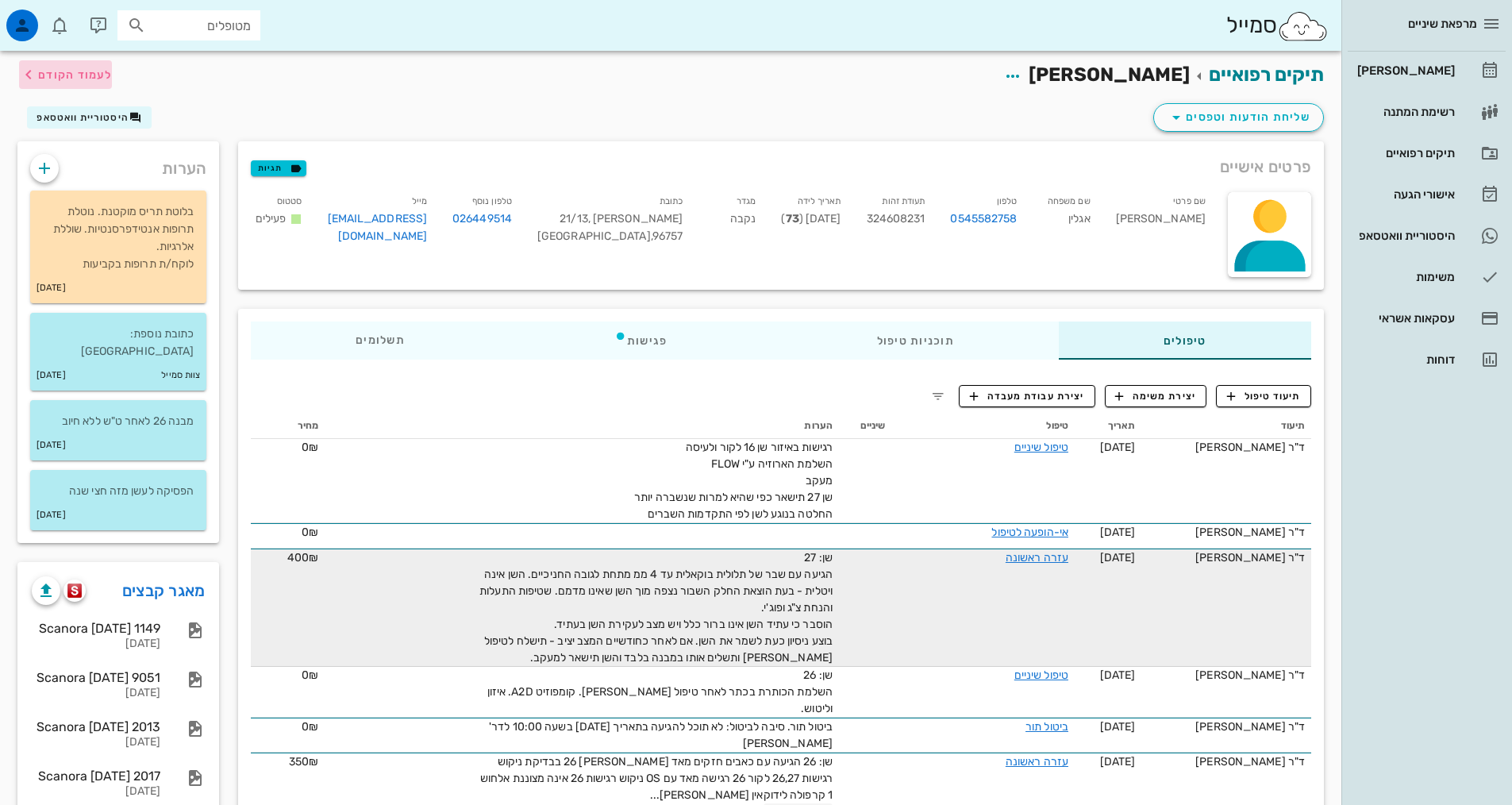
click at [98, 65] on button "לעמוד הקודם" at bounding box center [65, 75] width 93 height 28
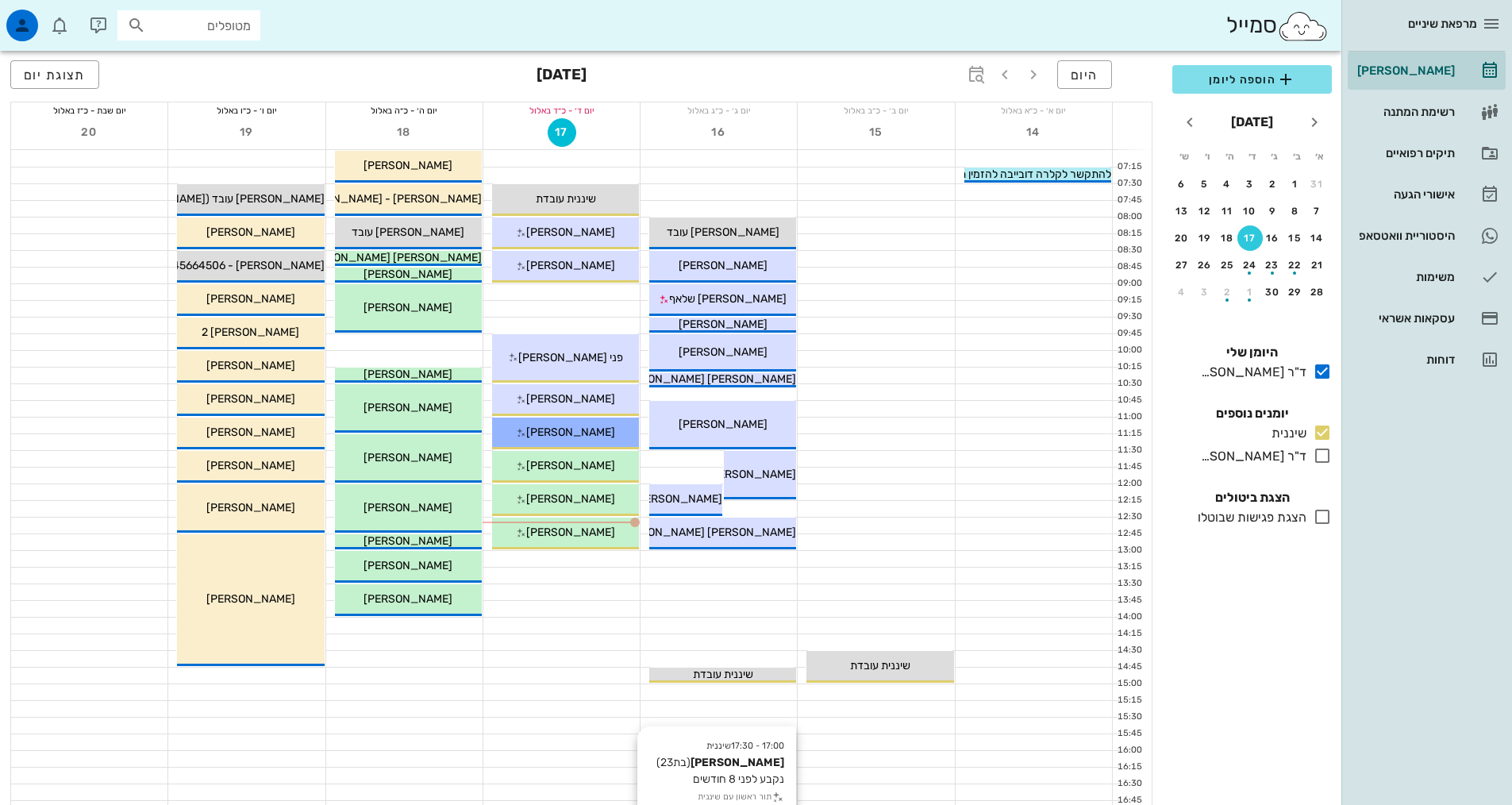
scroll to position [238, 0]
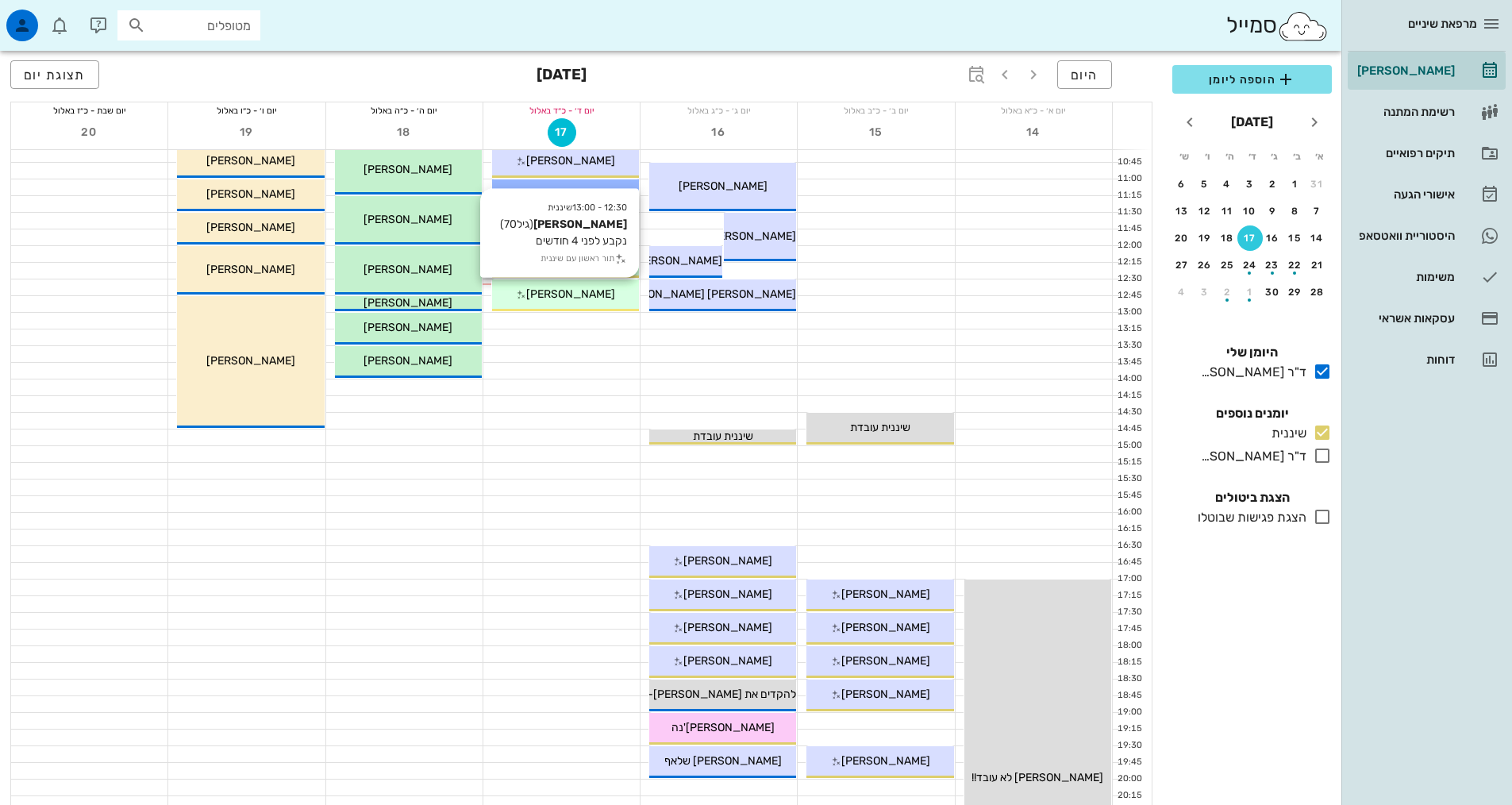
click at [581, 301] on div "[PERSON_NAME]" at bounding box center [565, 294] width 147 height 17
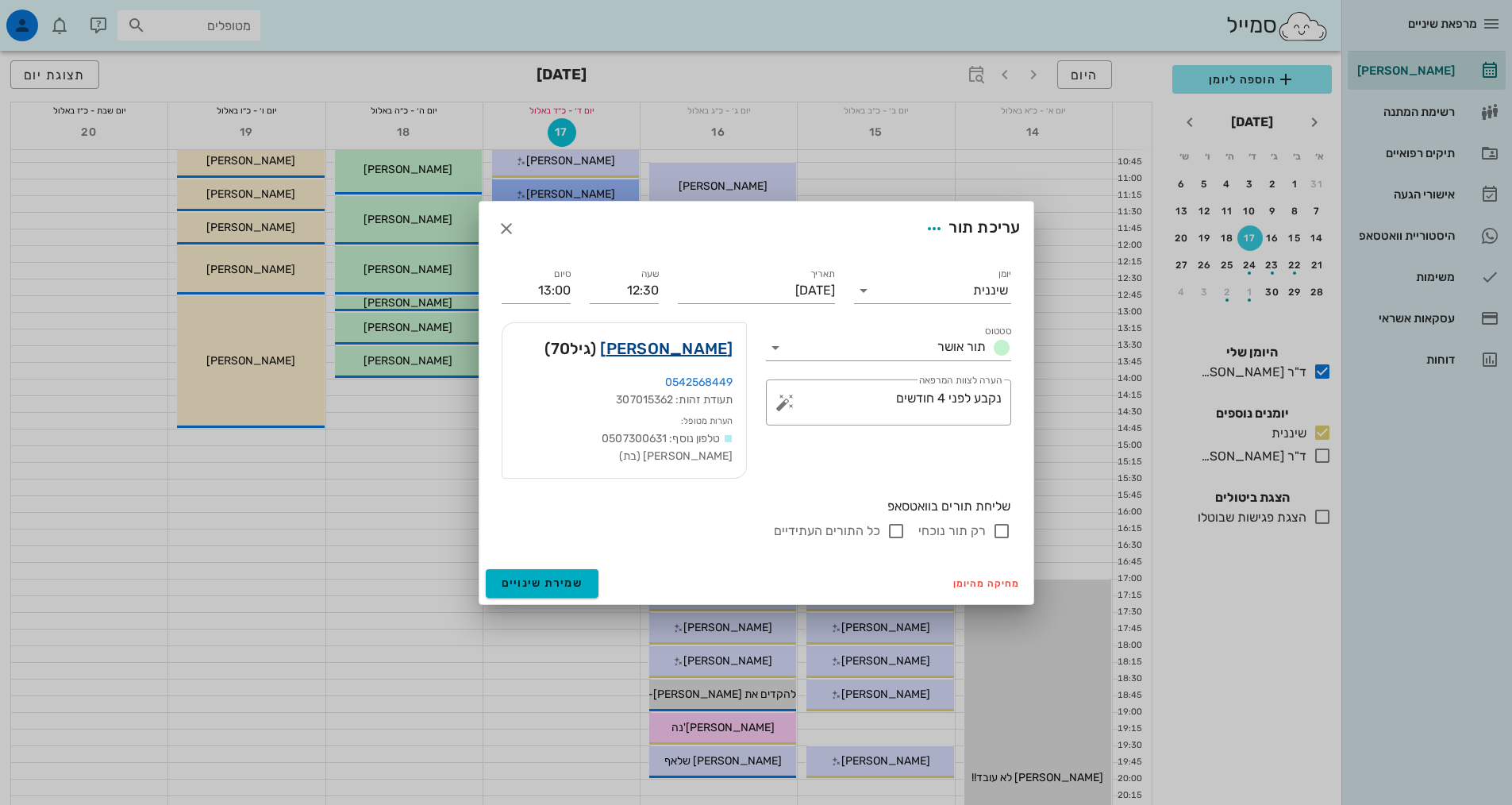
click at [662, 356] on link "[PERSON_NAME]" at bounding box center [666, 348] width 133 height 26
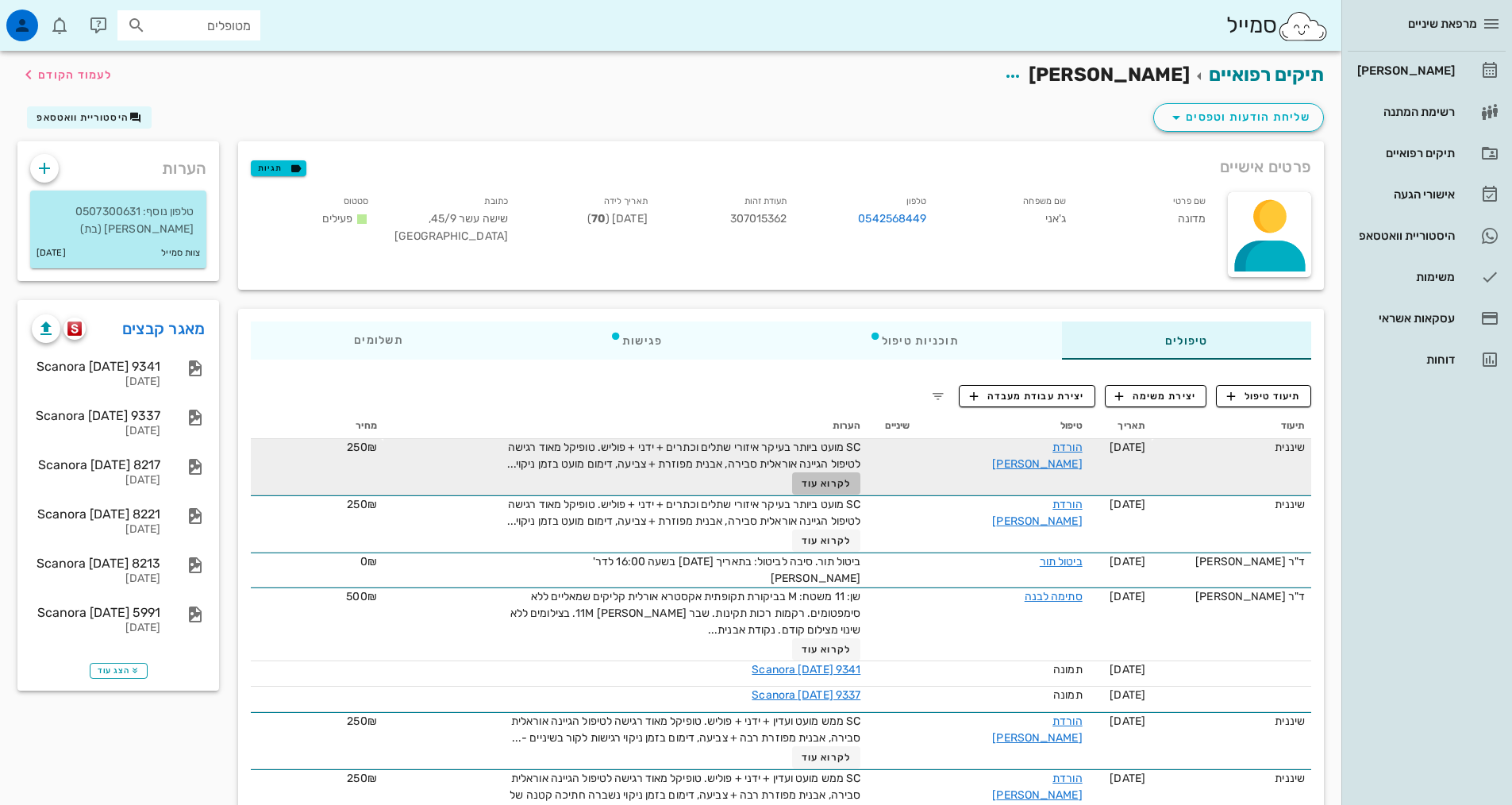
click at [807, 489] on span "לקרוא עוד" at bounding box center [826, 483] width 49 height 11
